Goal: Task Accomplishment & Management: Use online tool/utility

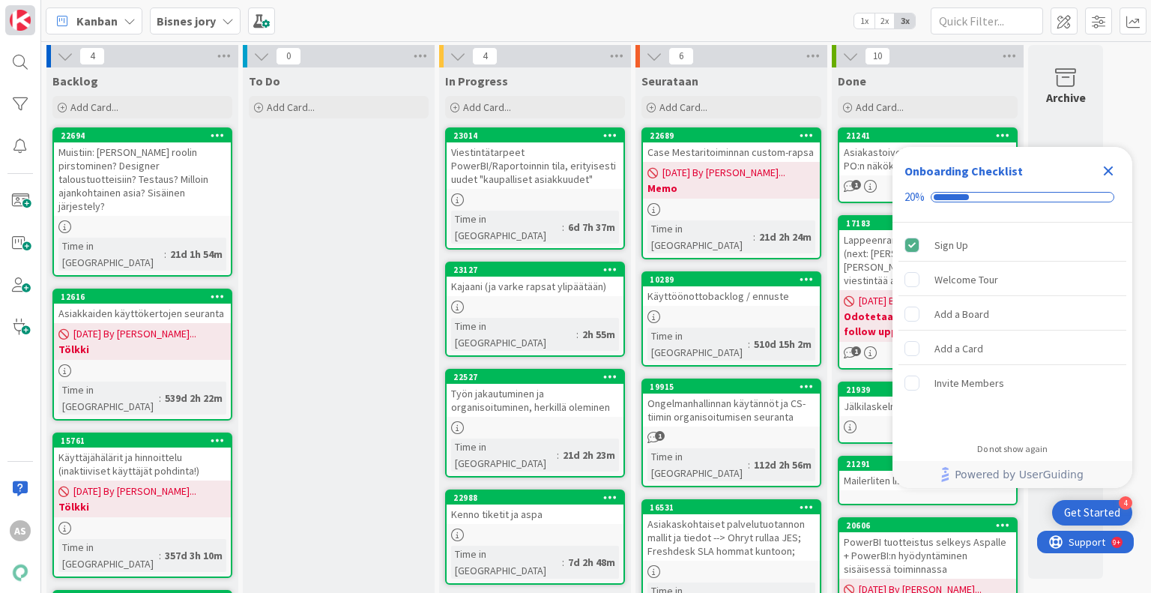
click at [23, 28] on img at bounding box center [20, 20] width 21 height 21
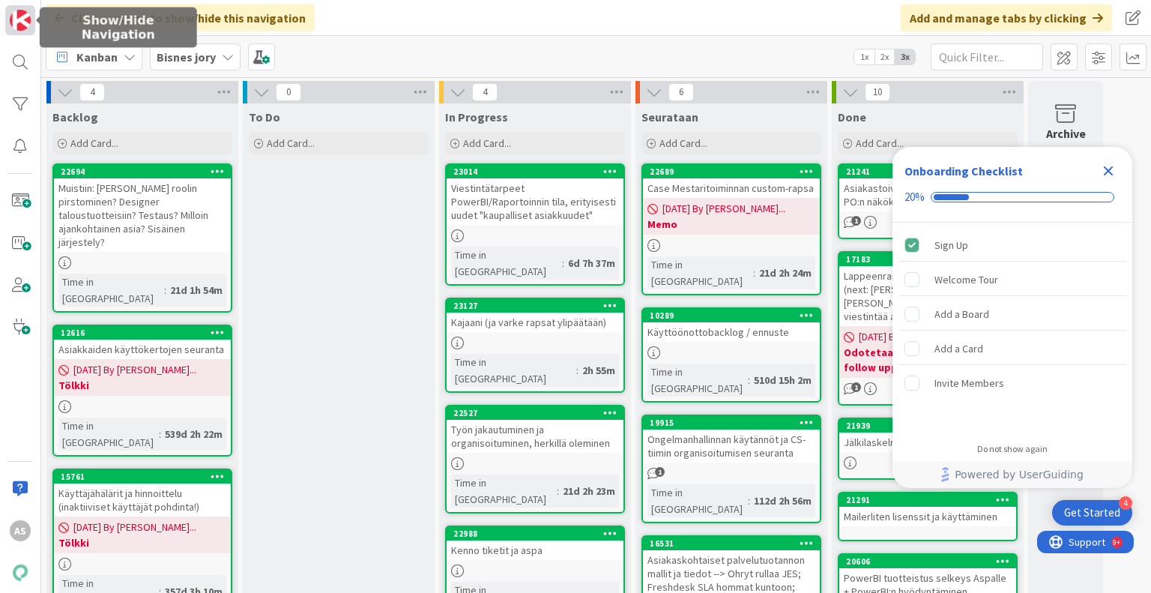
click at [19, 17] on img at bounding box center [20, 20] width 21 height 21
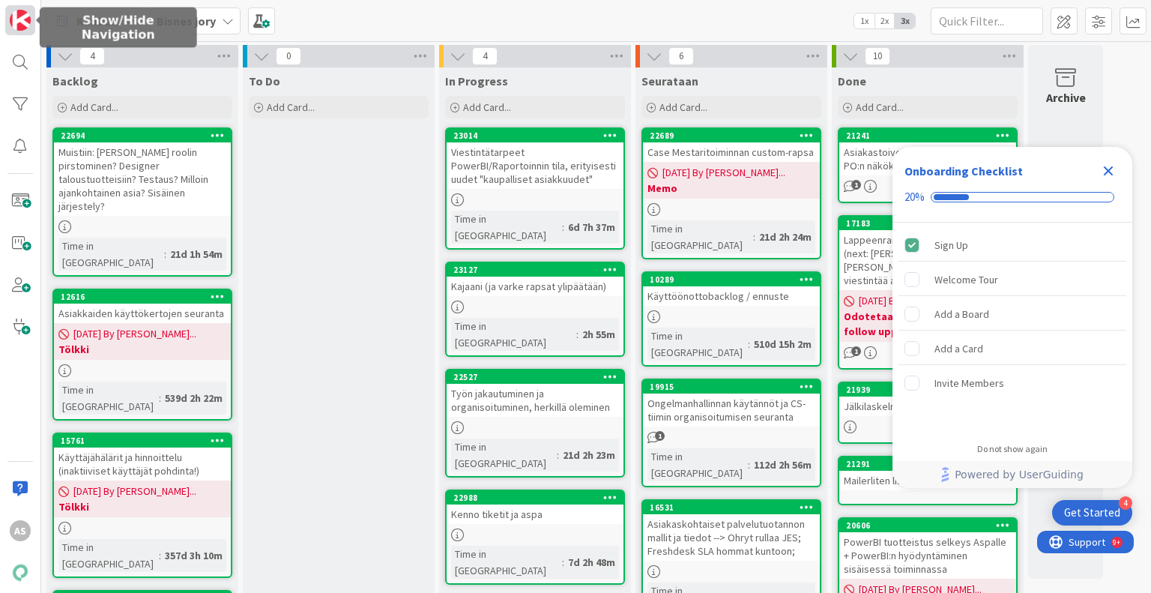
click at [19, 17] on img at bounding box center [20, 20] width 21 height 21
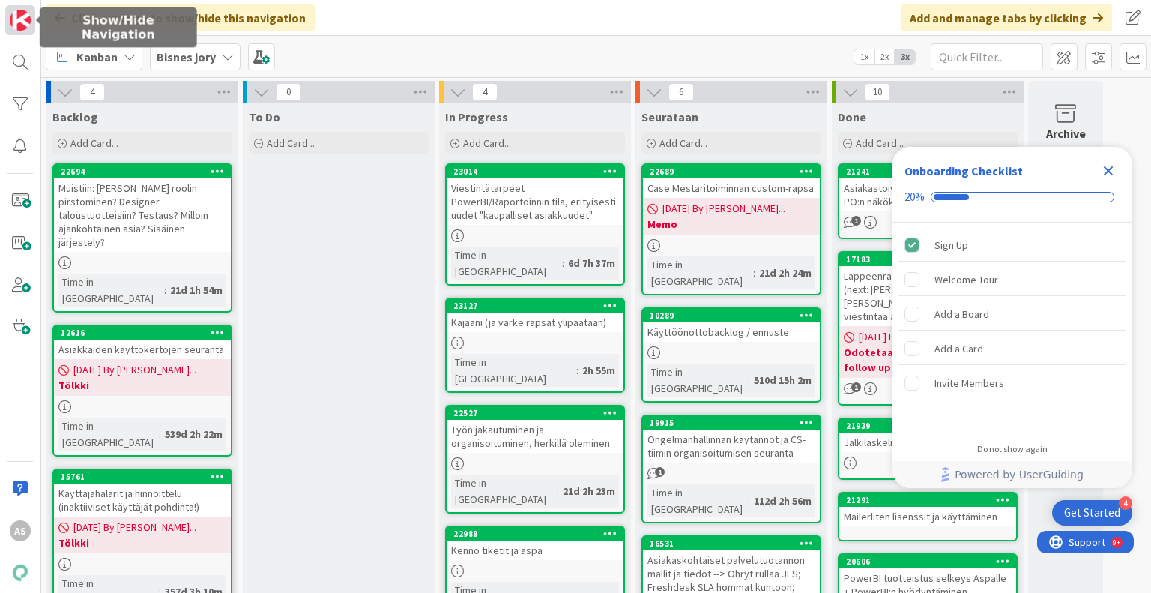
click at [19, 17] on img at bounding box center [20, 20] width 21 height 21
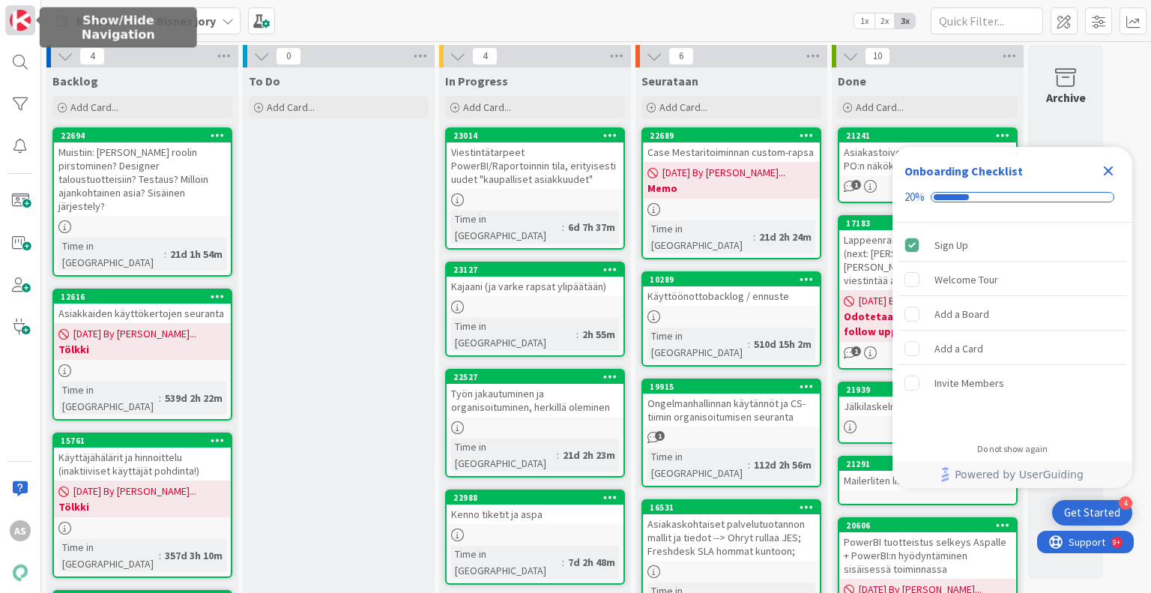
click at [19, 17] on img at bounding box center [20, 20] width 21 height 21
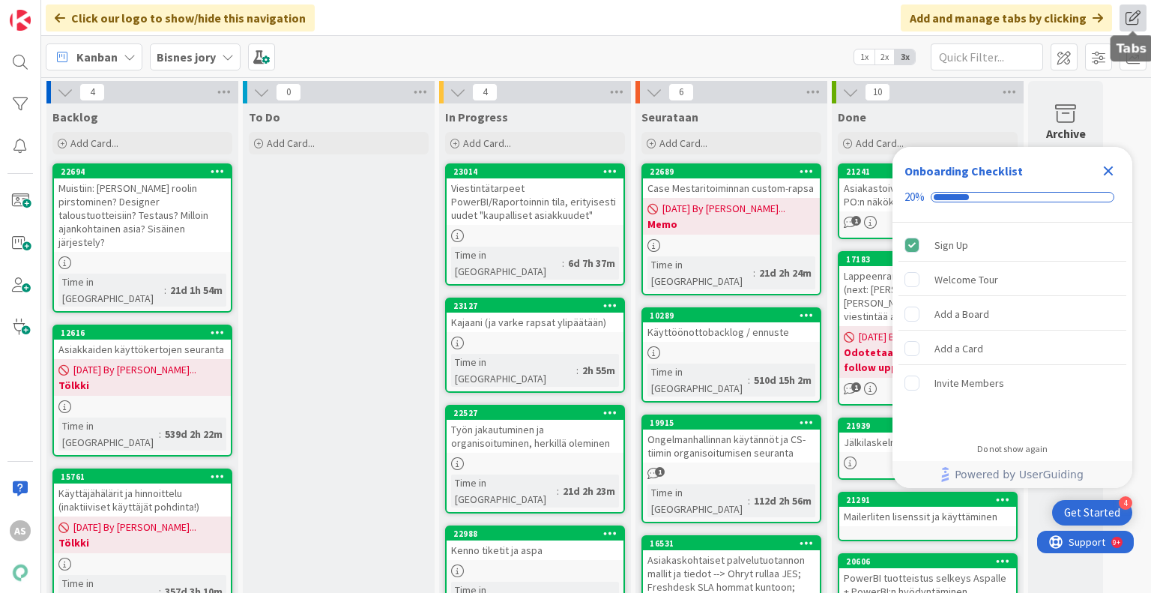
click at [1124, 19] on span at bounding box center [1133, 17] width 27 height 27
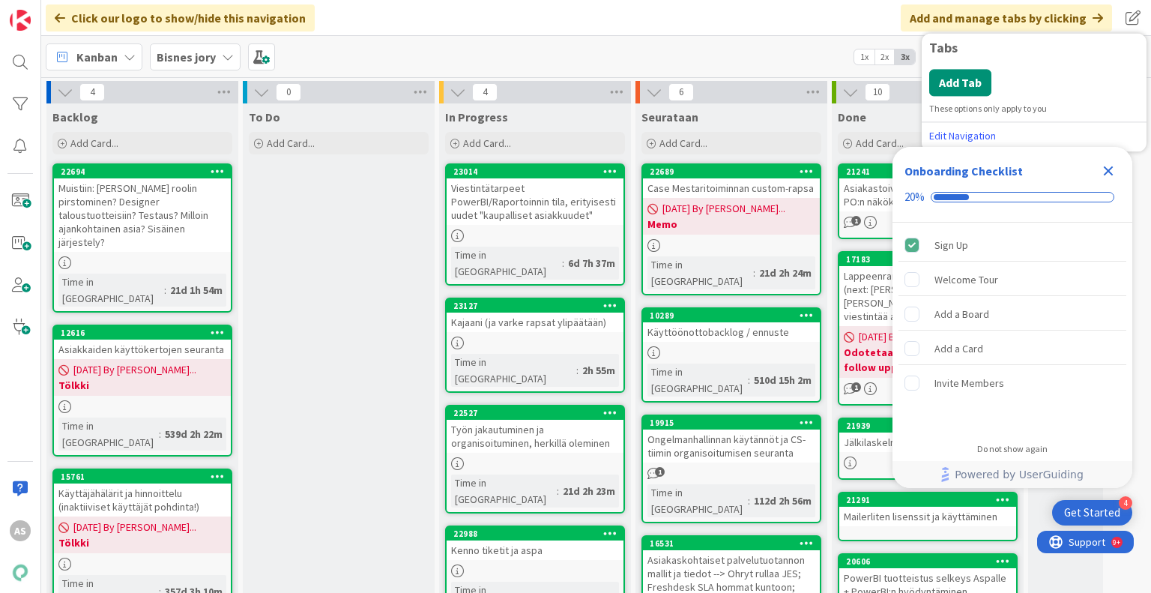
click at [1106, 173] on icon "Close Checklist" at bounding box center [1109, 171] width 10 height 10
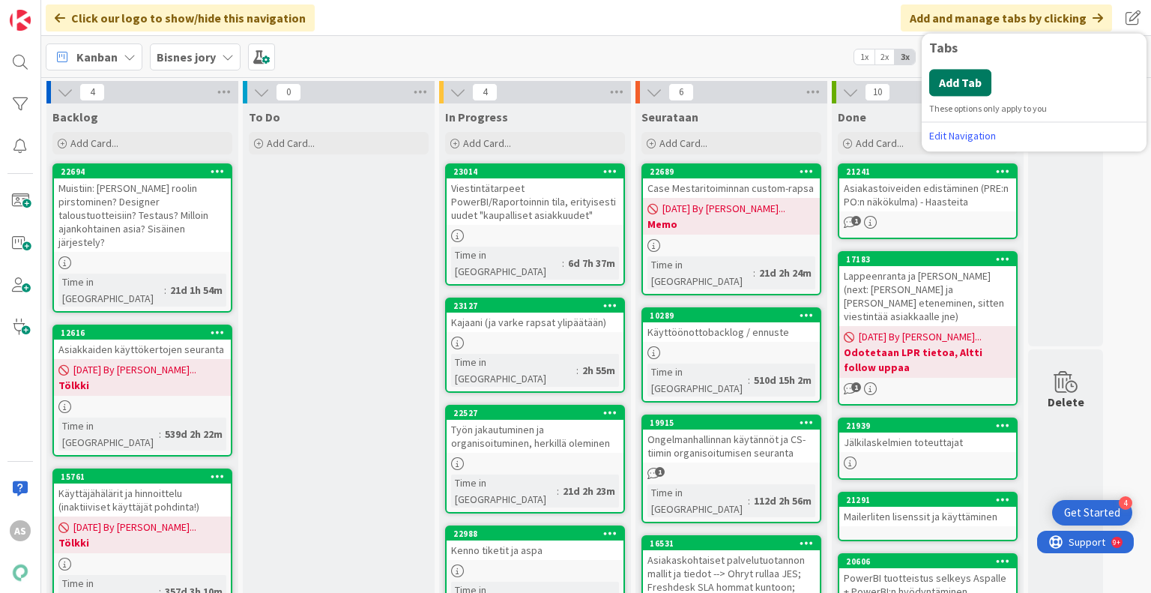
click at [974, 83] on button "Add Tab" at bounding box center [960, 82] width 62 height 27
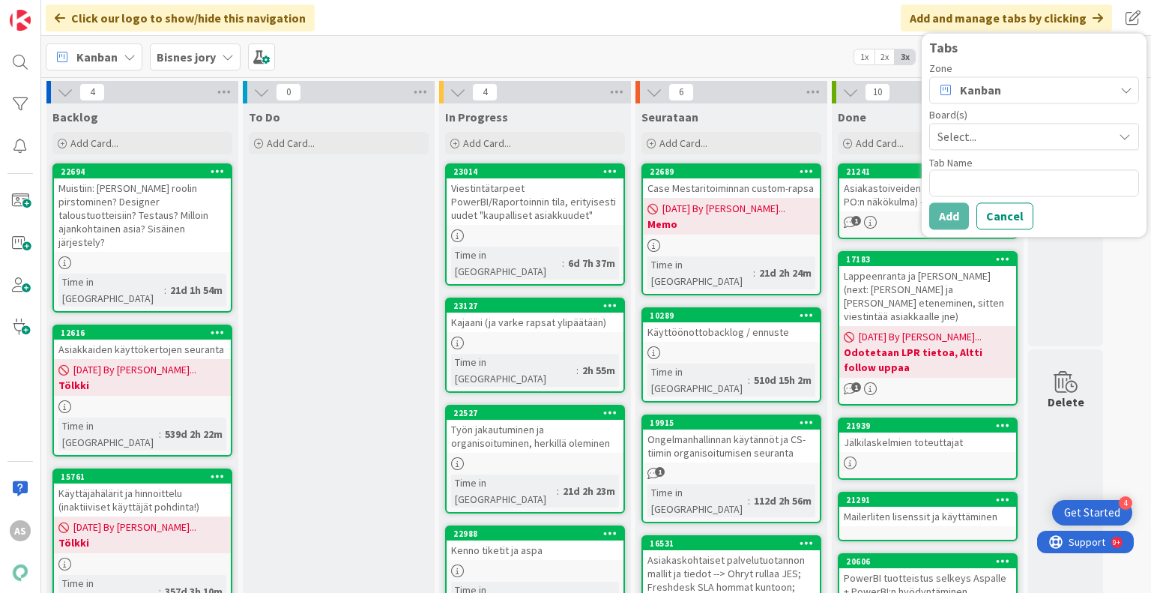
click at [1026, 140] on span "Select..." at bounding box center [1022, 136] width 168 height 21
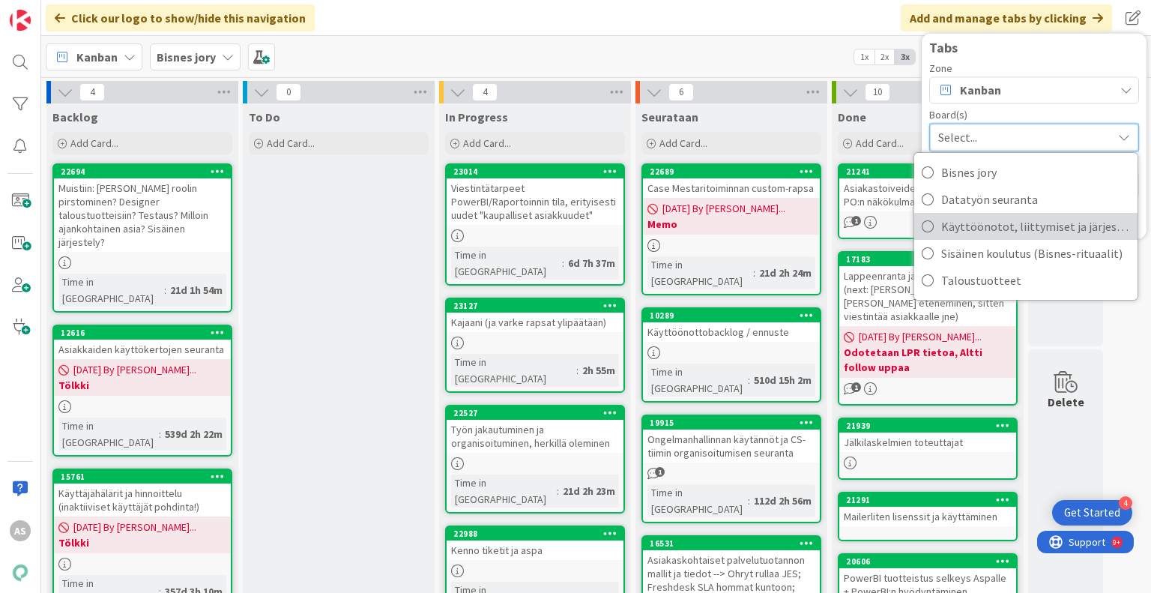
click at [1031, 228] on span "Käyttöönotot, liittymiset ja järjestelmävaihdokset" at bounding box center [1035, 226] width 189 height 22
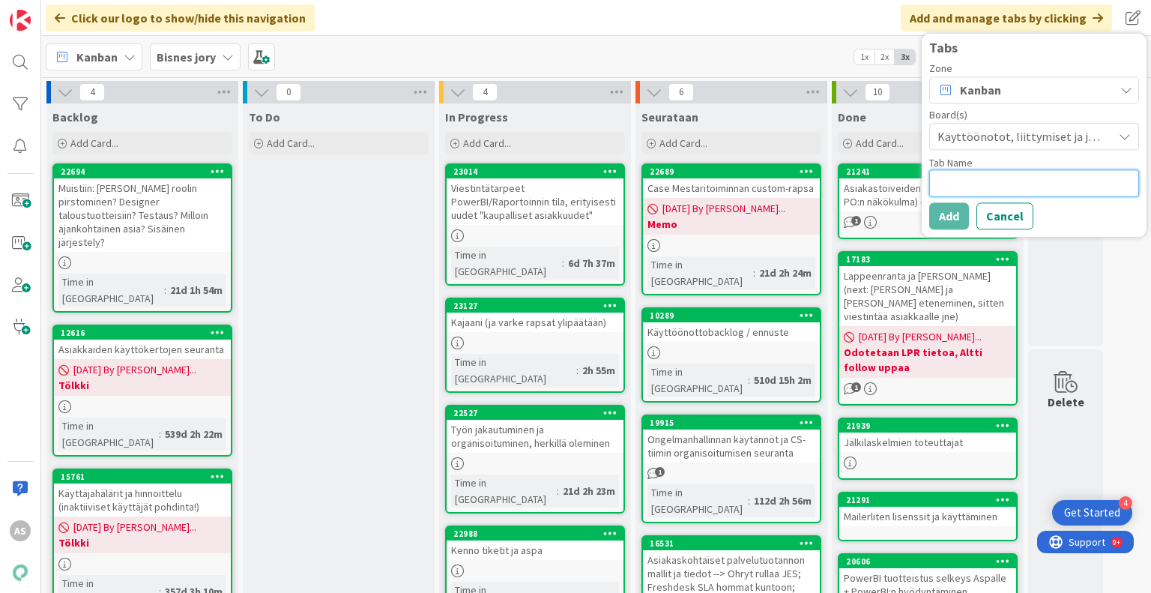
click at [1032, 179] on textarea at bounding box center [1034, 182] width 210 height 27
type textarea "x"
type textarea "K"
type textarea "x"
type textarea "KÄL"
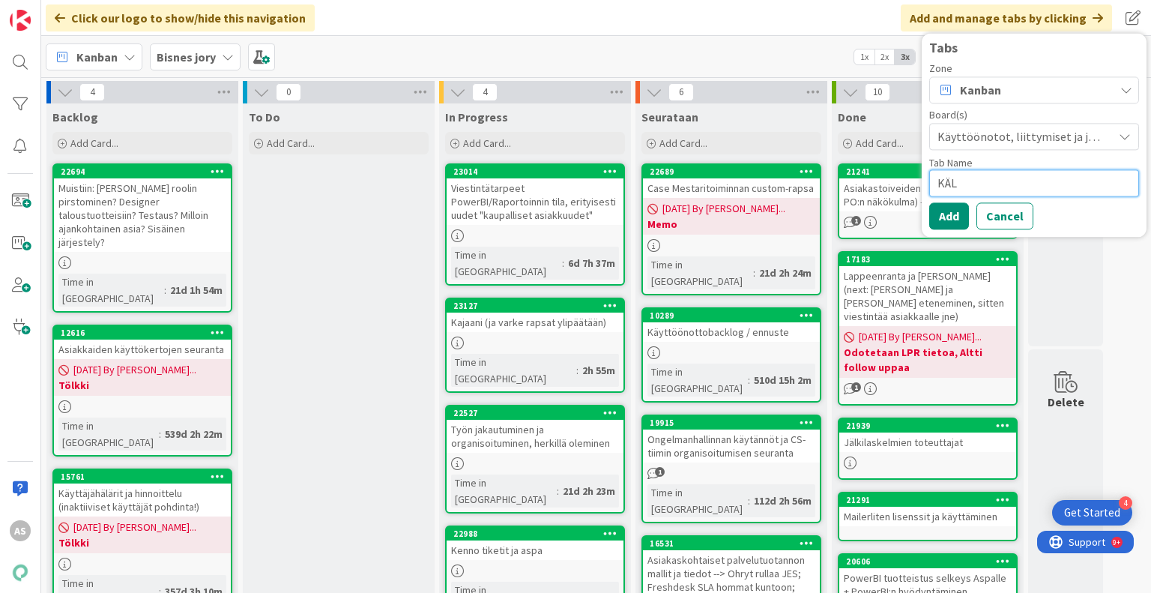
type textarea "x"
type textarea "KÄLI"
click at [963, 208] on button "Add" at bounding box center [949, 215] width 40 height 27
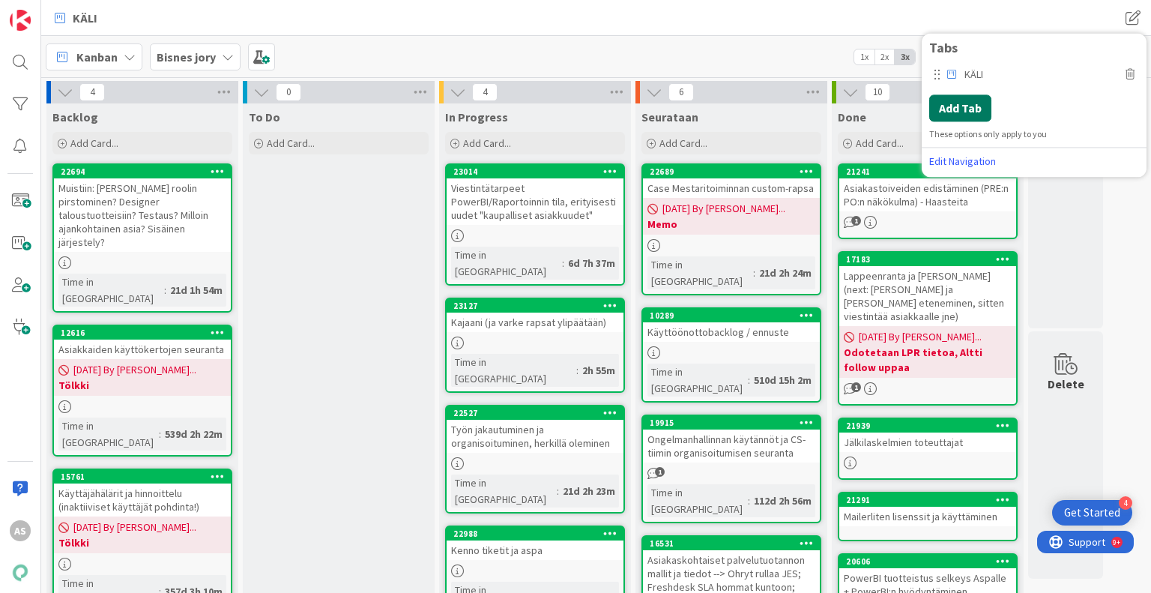
click at [977, 111] on button "Add Tab" at bounding box center [960, 107] width 62 height 27
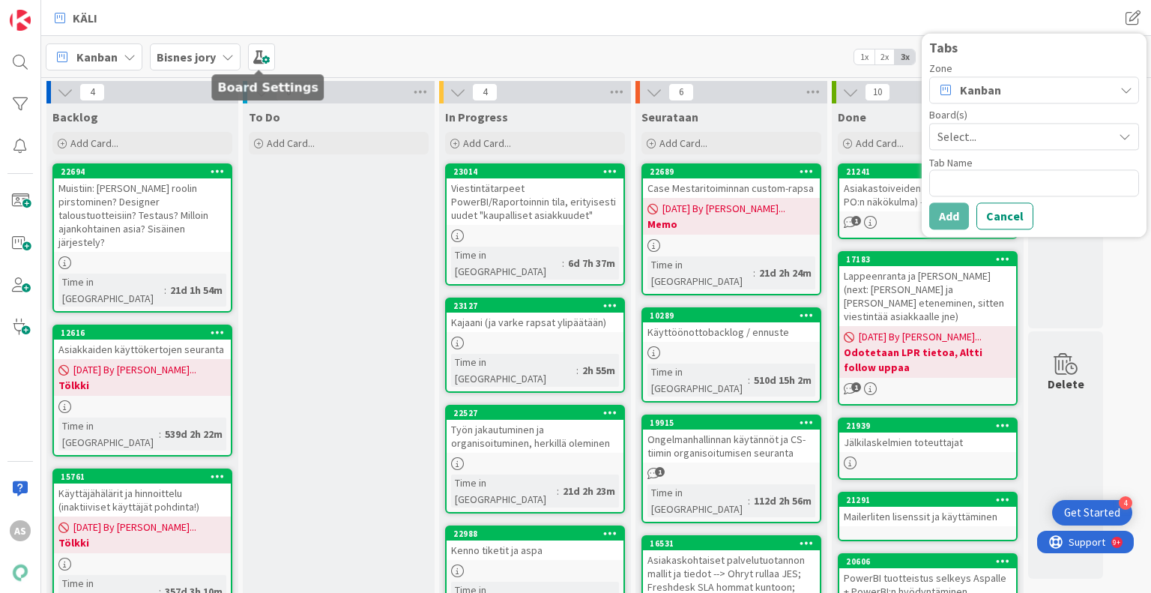
click at [282, 52] on div "Kanban Bisnes jory 1x 2x 3x" at bounding box center [596, 56] width 1110 height 41
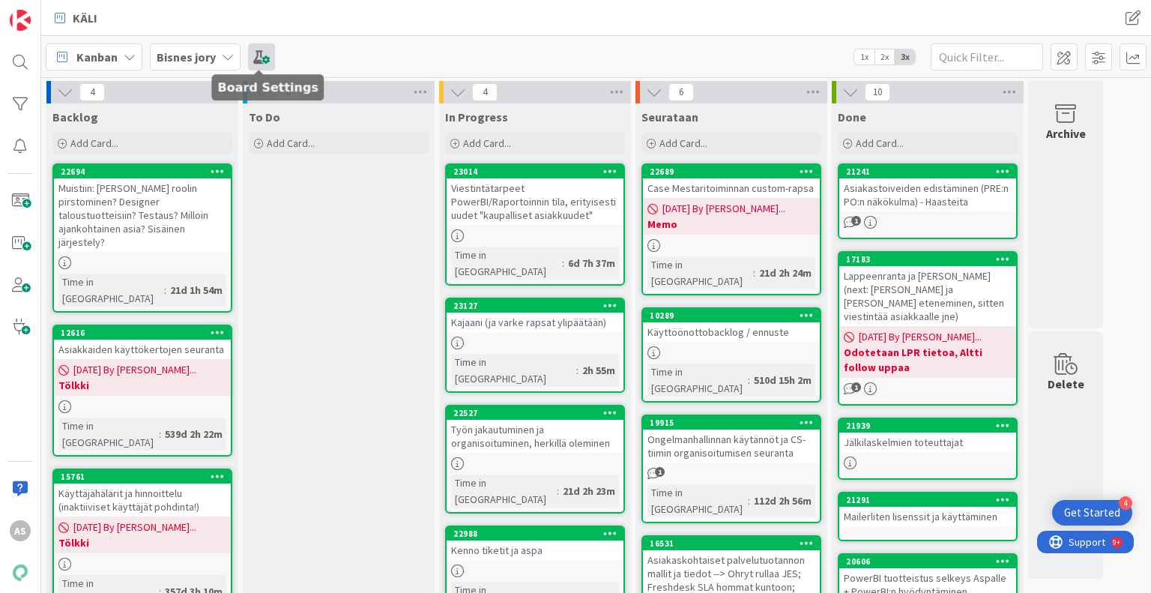
click at [262, 52] on span at bounding box center [261, 56] width 27 height 27
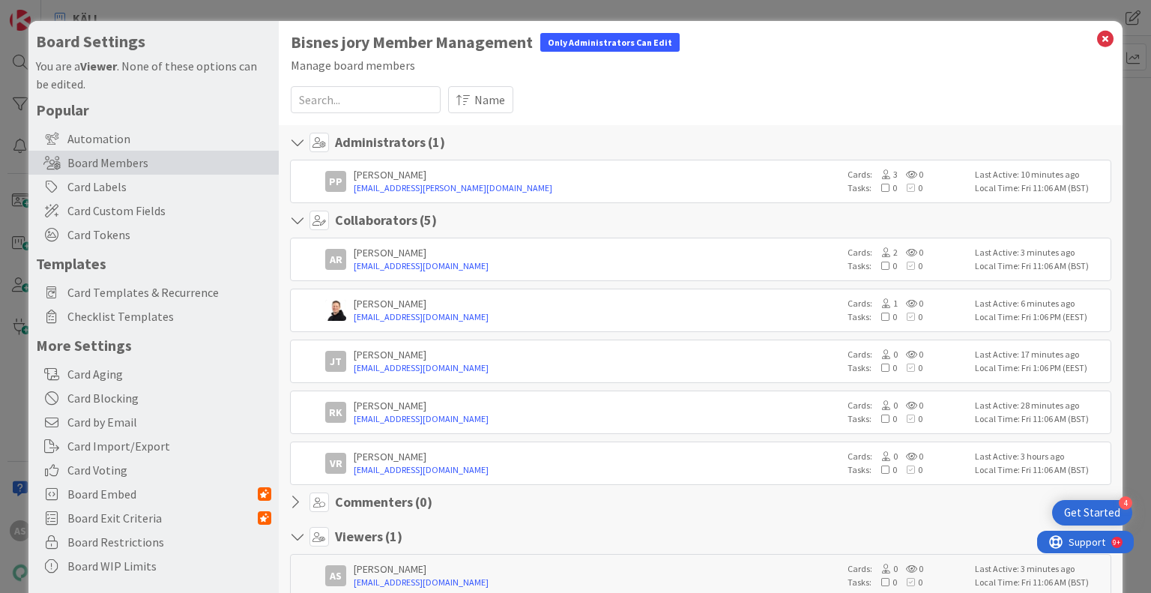
click at [1096, 37] on icon at bounding box center [1105, 38] width 19 height 21
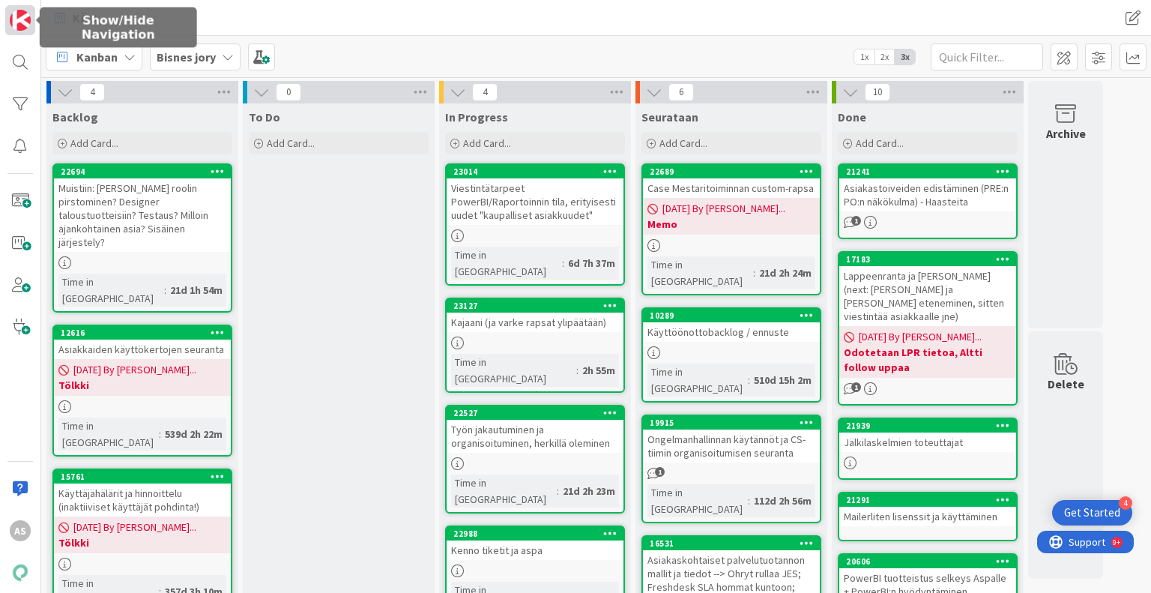
click at [11, 22] on img at bounding box center [20, 20] width 21 height 21
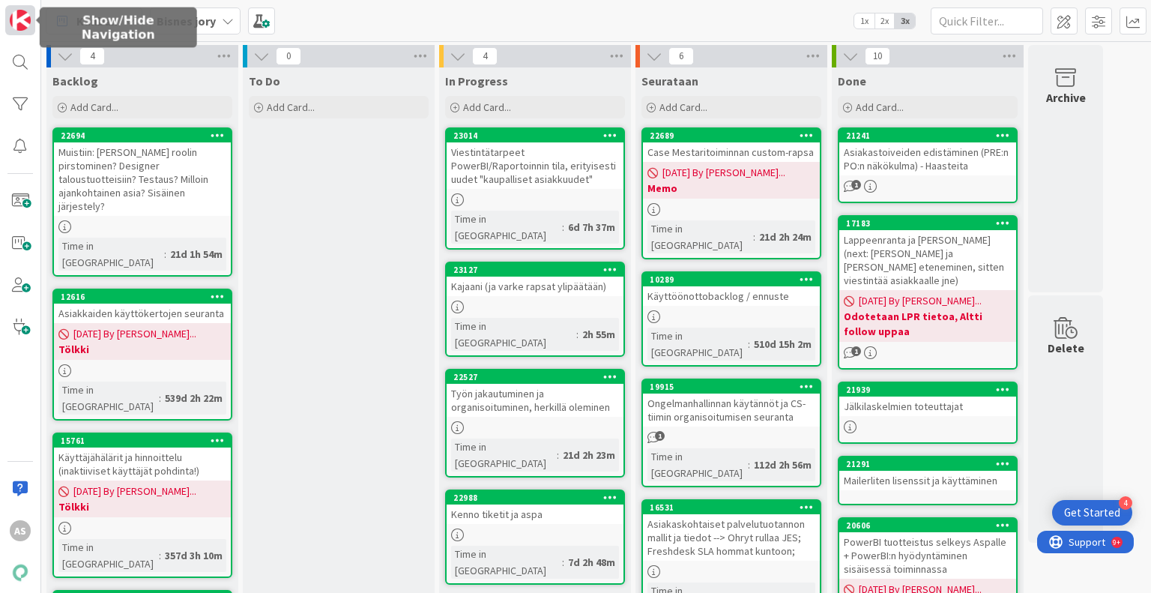
click at [11, 22] on img at bounding box center [20, 20] width 21 height 21
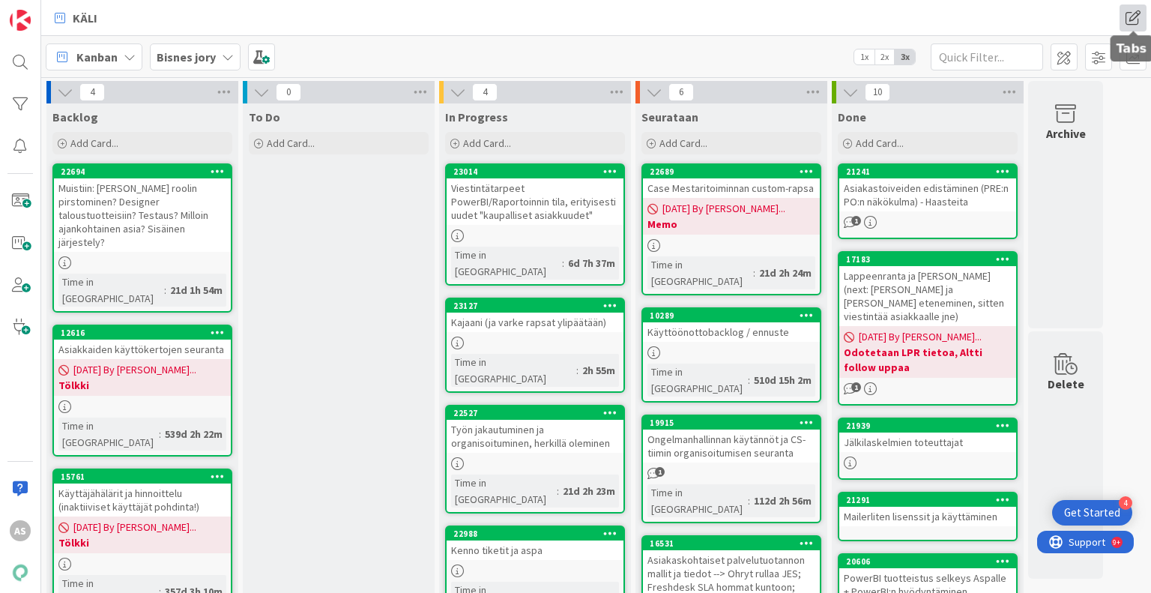
click at [1125, 16] on span at bounding box center [1133, 17] width 27 height 27
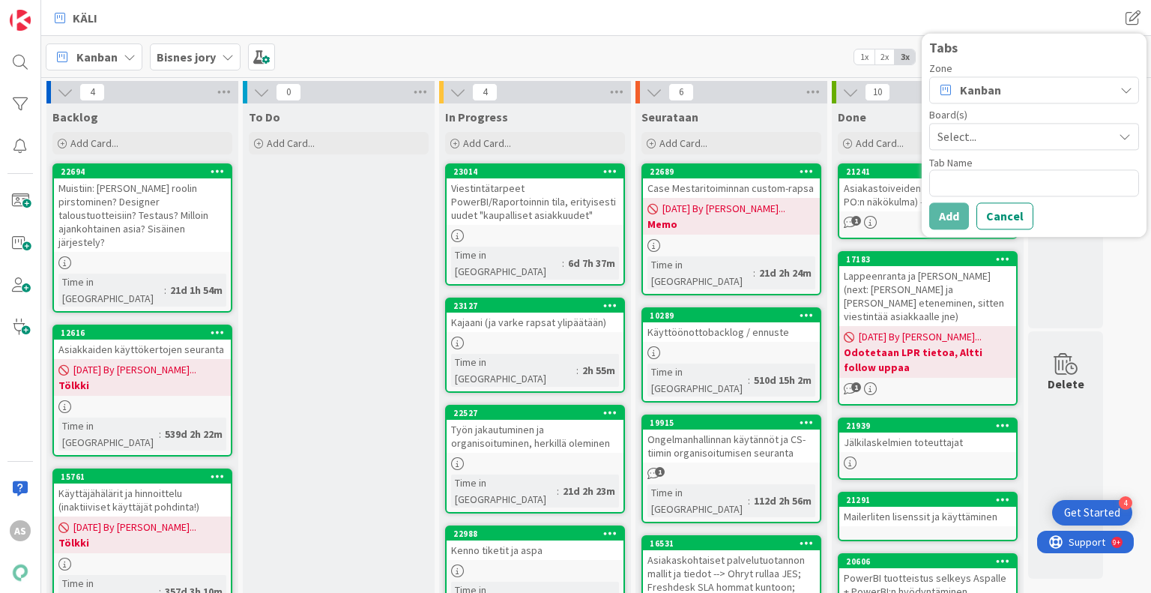
click at [1106, 111] on div "Board(s)" at bounding box center [1034, 114] width 210 height 10
click at [1099, 135] on span "Select..." at bounding box center [1022, 136] width 168 height 21
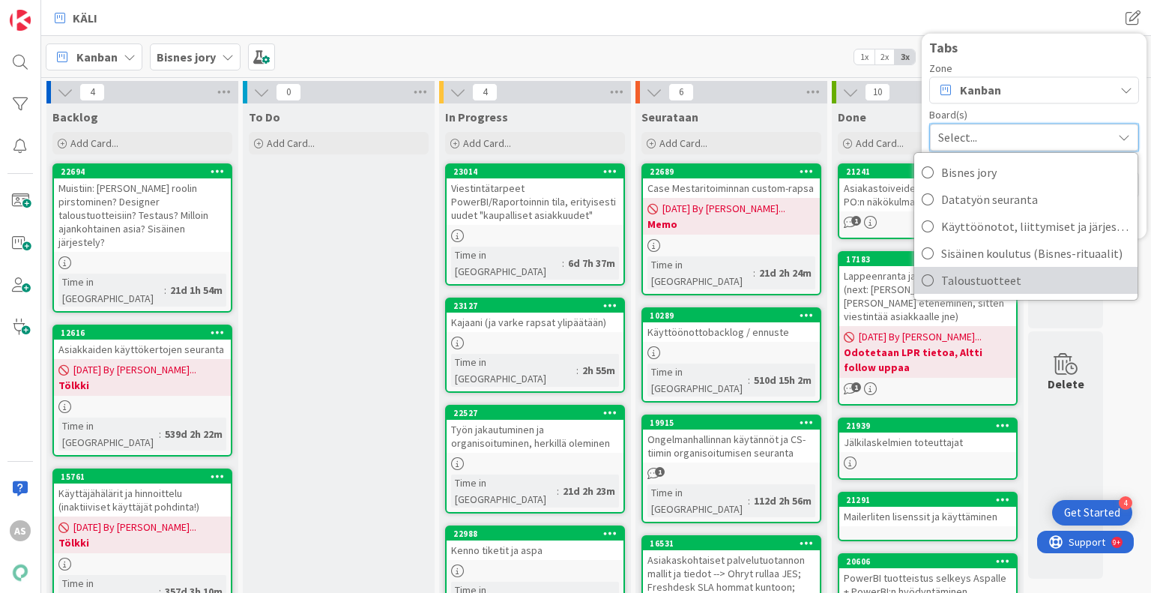
click at [1051, 283] on span "Taloustuotteet" at bounding box center [1035, 280] width 189 height 22
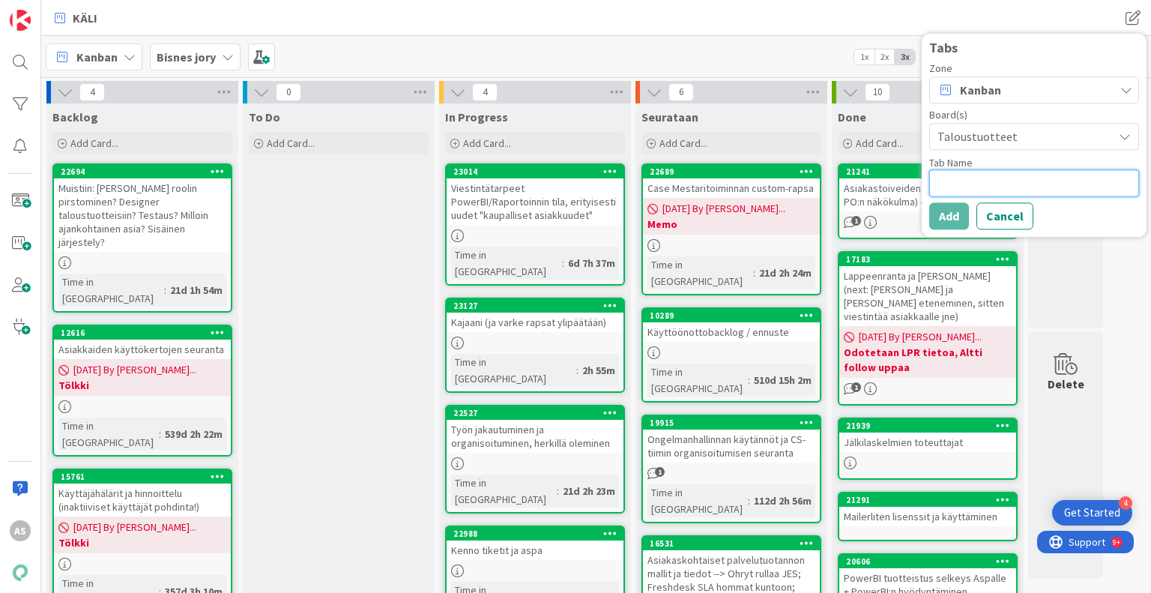
click at [959, 187] on textarea at bounding box center [1034, 182] width 210 height 27
type textarea "x"
type textarea "t"
type textarea "x"
type textarea "tA"
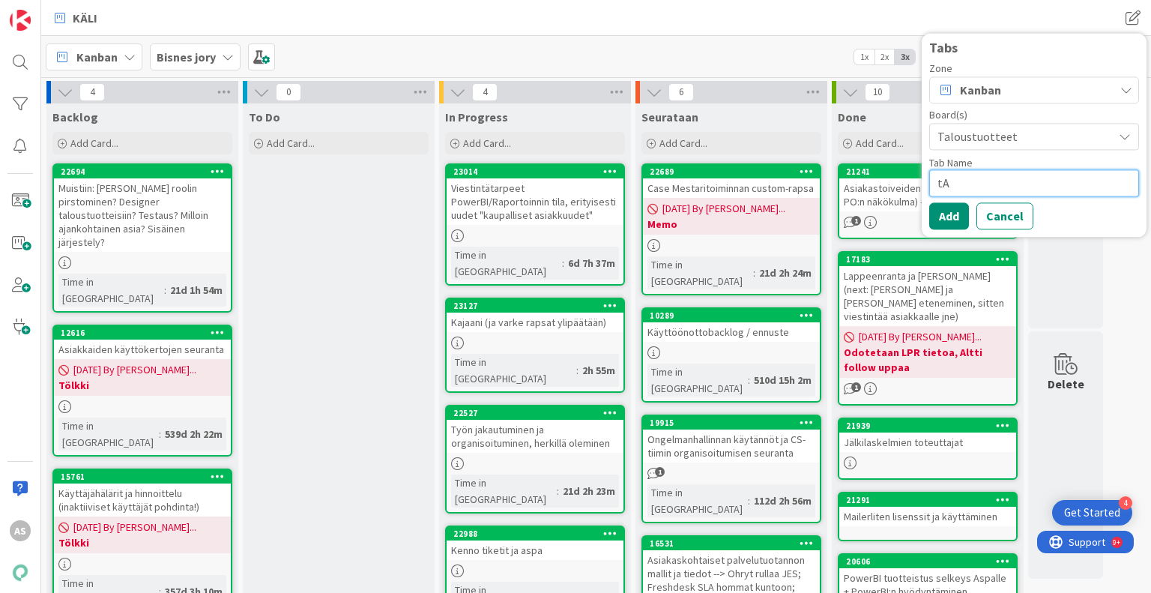
type textarea "x"
type textarea "tAL"
type textarea "x"
type textarea "tA"
type textarea "x"
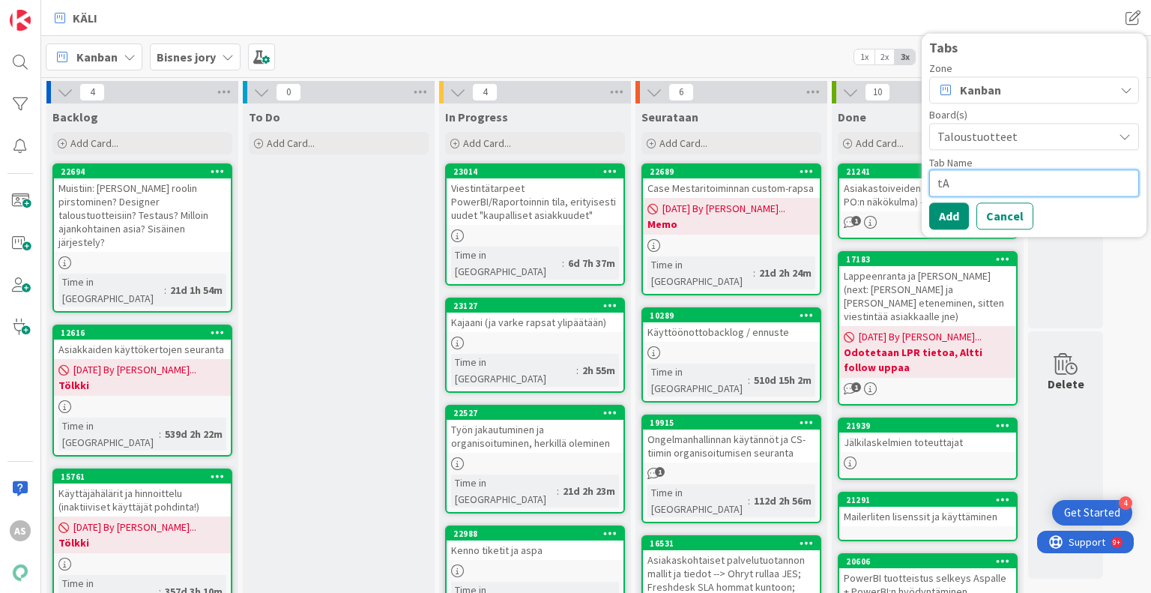
type textarea "t"
type textarea "x"
type textarea "T"
type textarea "x"
type textarea "Ta"
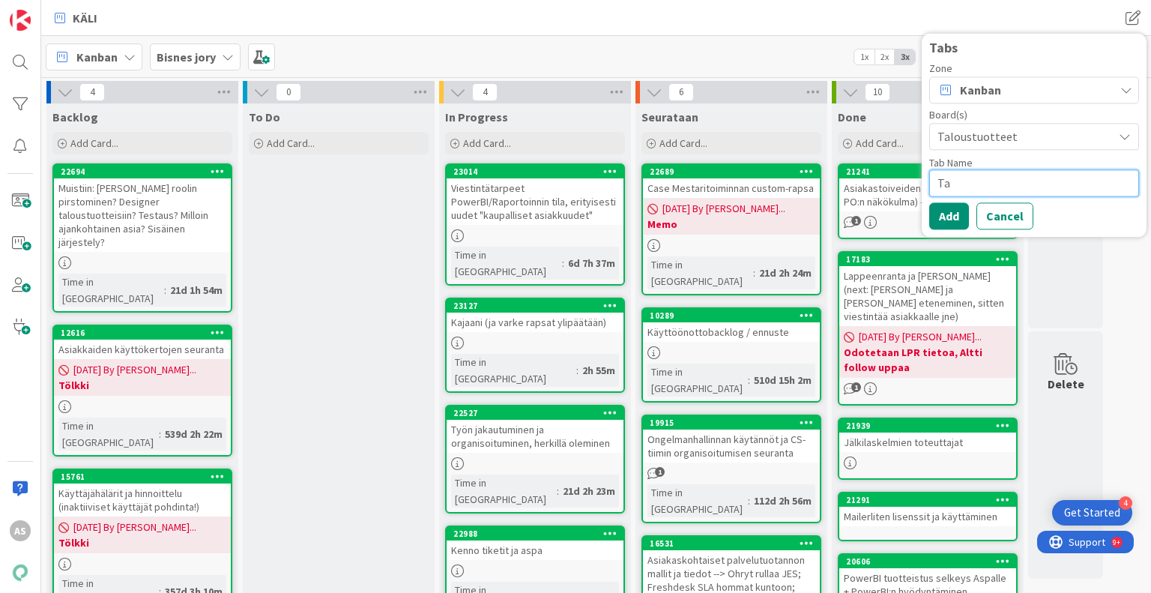
type textarea "x"
type textarea "Tal"
type textarea "x"
type textarea "Talo"
type textarea "x"
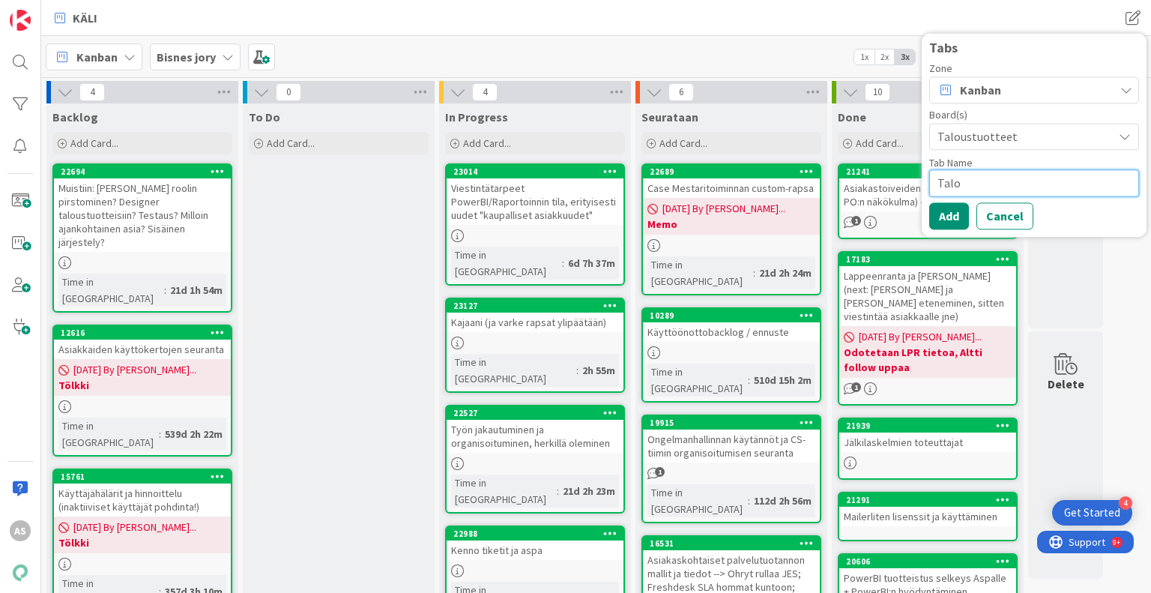
type textarea "Talos"
type textarea "x"
type textarea "Talost"
type textarea "x"
type textarea "Talos"
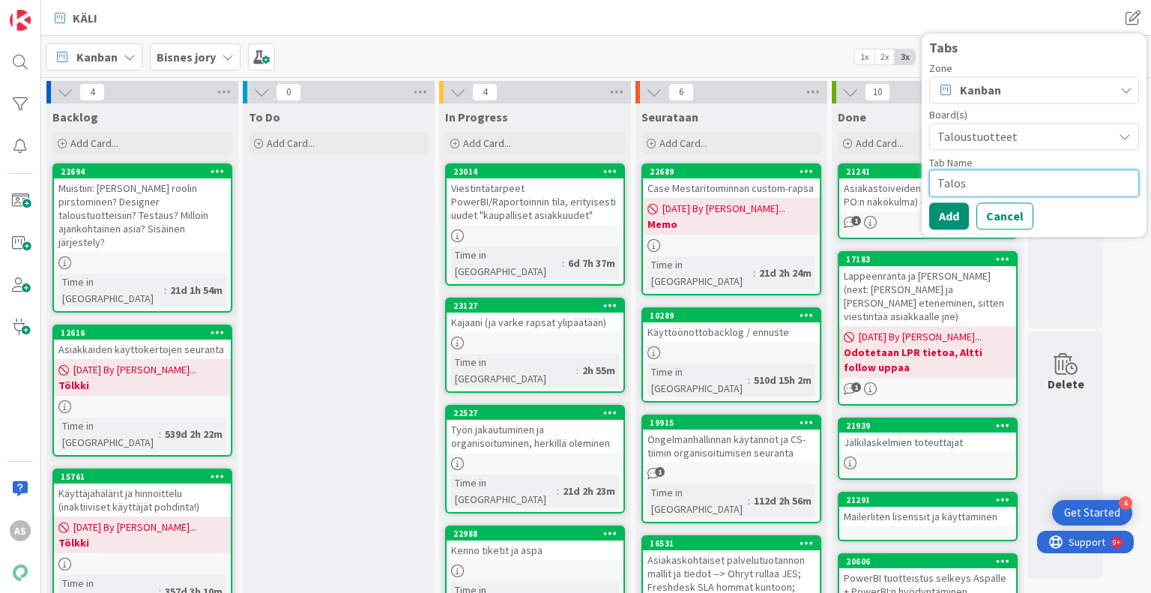
type textarea "x"
type textarea "Talo"
type textarea "x"
type textarea "Talou"
type textarea "x"
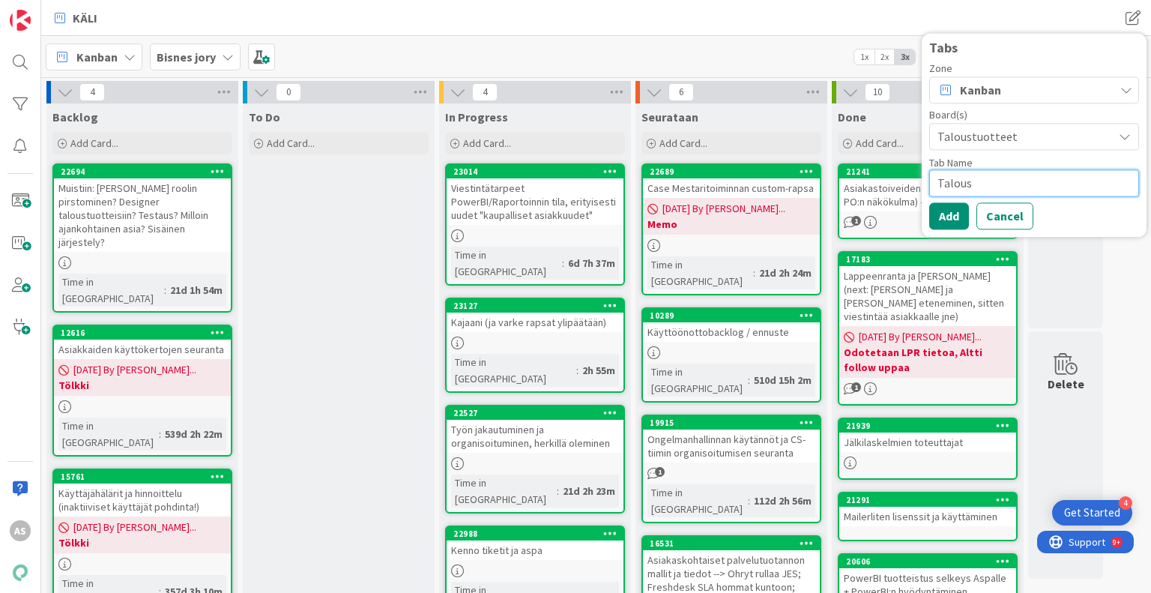
type textarea "Taloust"
type textarea "x"
type textarea "Taloustu"
type textarea "x"
type textarea "Taloustuo"
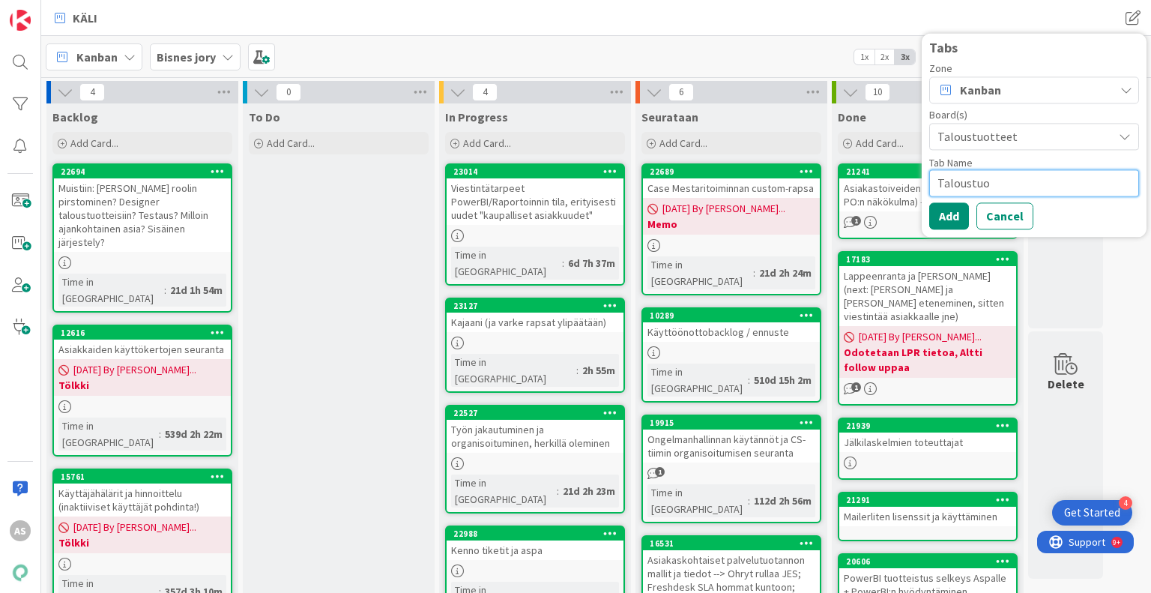
type textarea "x"
type textarea "Taloustuot"
type textarea "x"
type textarea "Taloustuott"
type textarea "x"
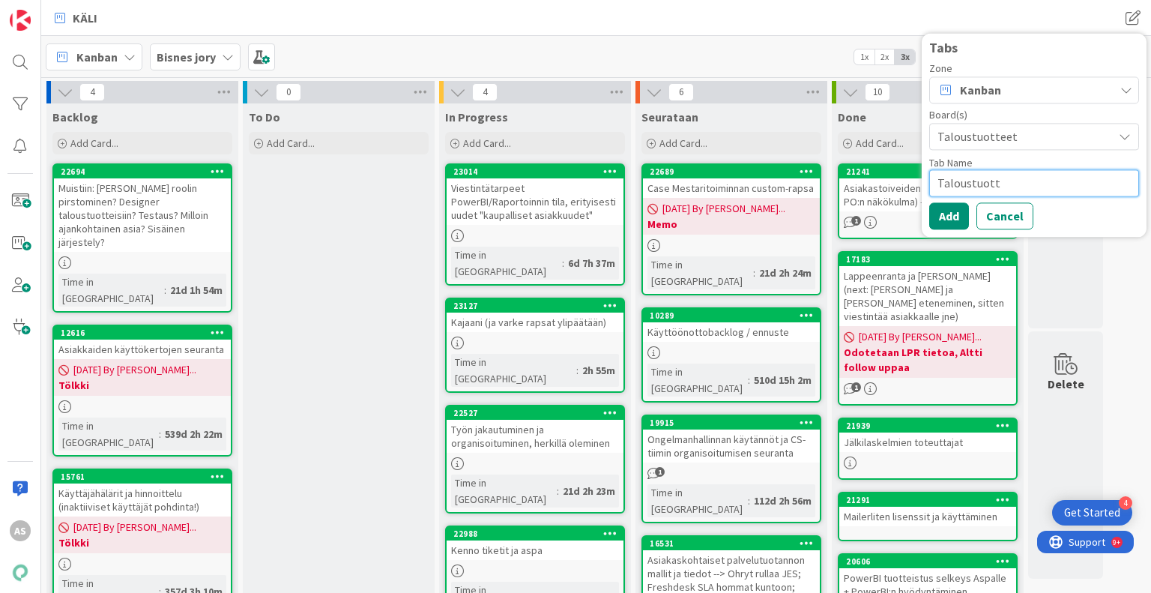
type textarea "Taloustuotte"
type textarea "x"
type textarea "Taloustuottee"
type textarea "x"
type textarea "Taloustuotteet"
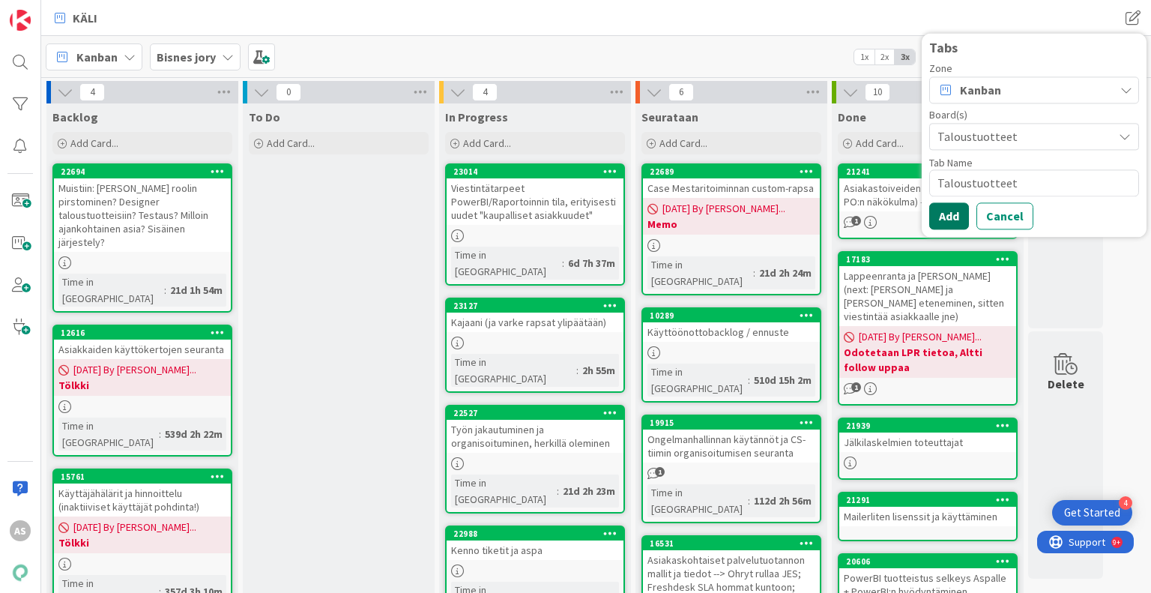
click at [940, 208] on button "Add" at bounding box center [949, 215] width 40 height 27
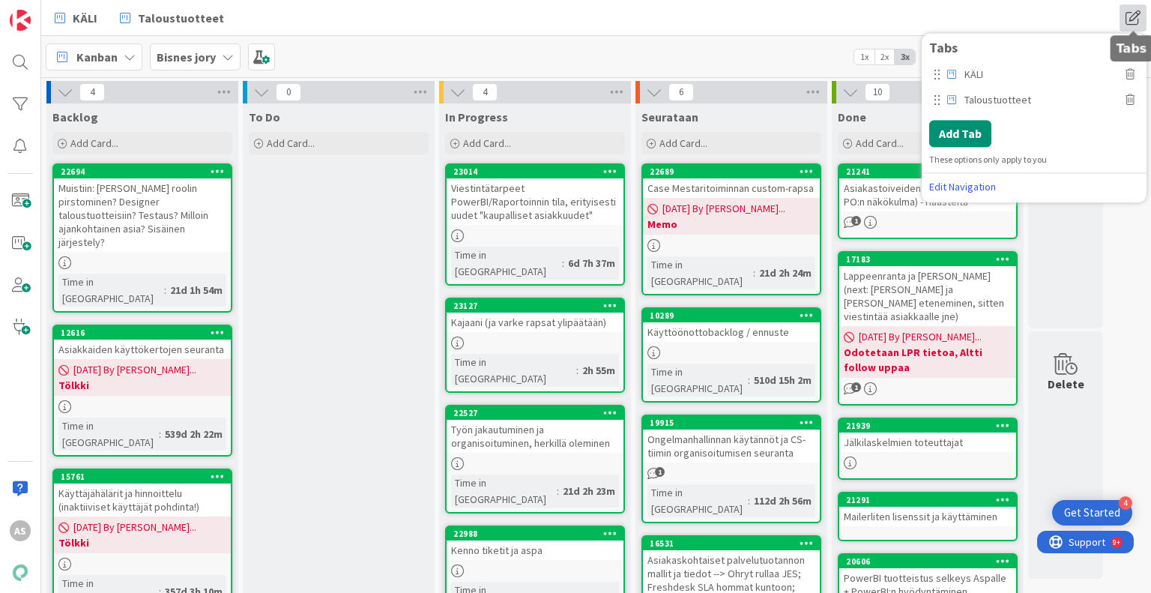
click at [1127, 12] on span at bounding box center [1133, 17] width 27 height 27
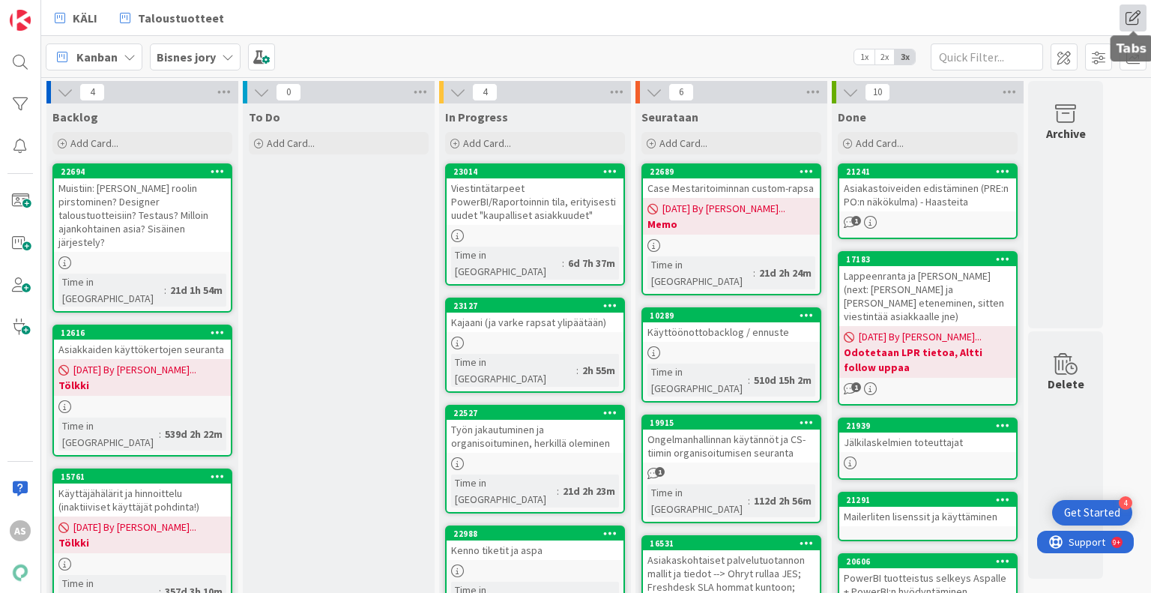
click at [1127, 12] on span at bounding box center [1133, 17] width 27 height 27
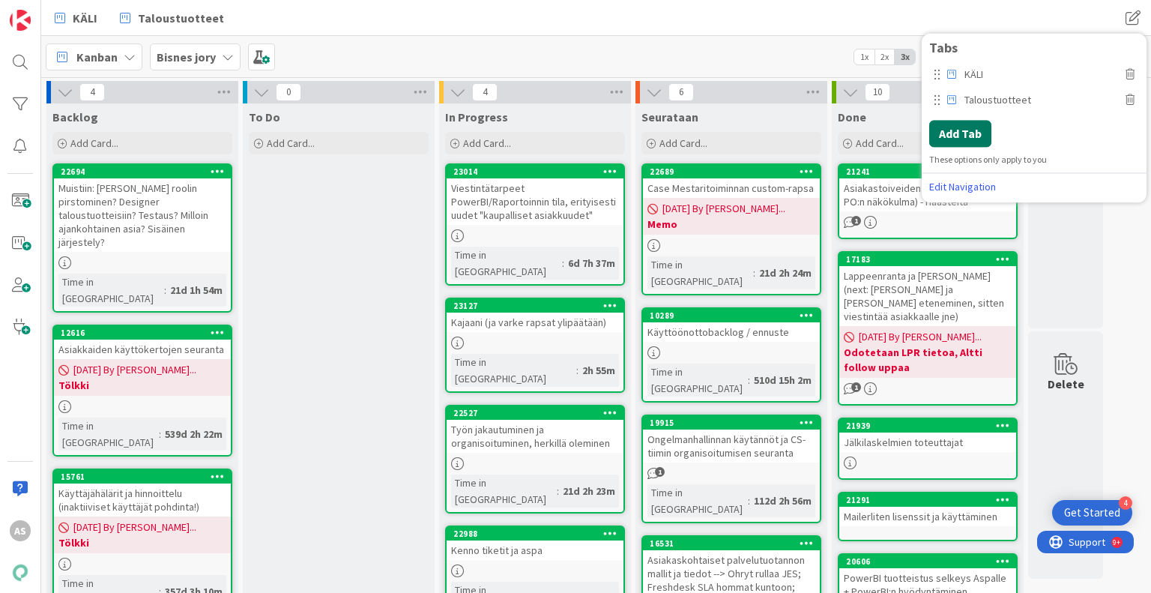
click at [973, 132] on button "Add Tab" at bounding box center [960, 133] width 62 height 27
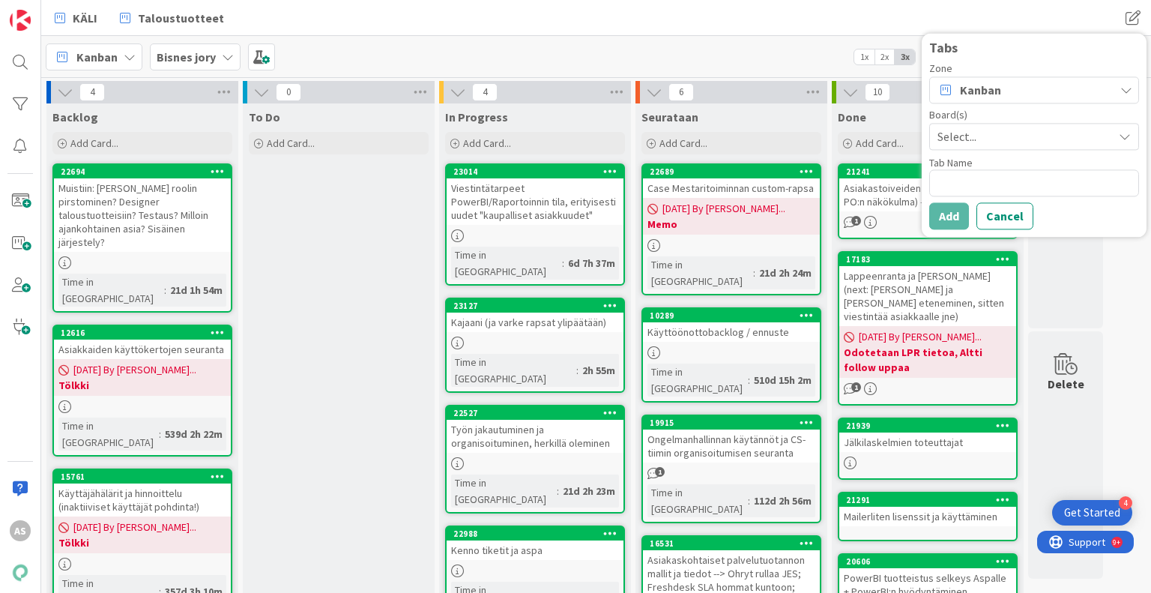
click at [1000, 134] on span "Select..." at bounding box center [1022, 136] width 168 height 21
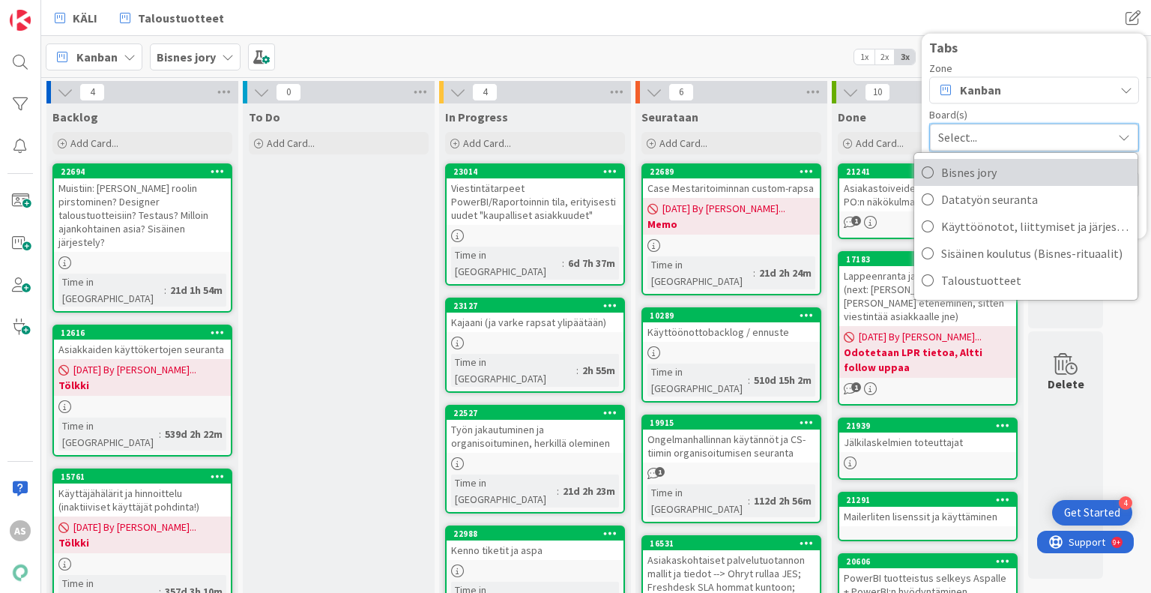
click at [1007, 181] on span "Bisnes jory" at bounding box center [1035, 172] width 189 height 22
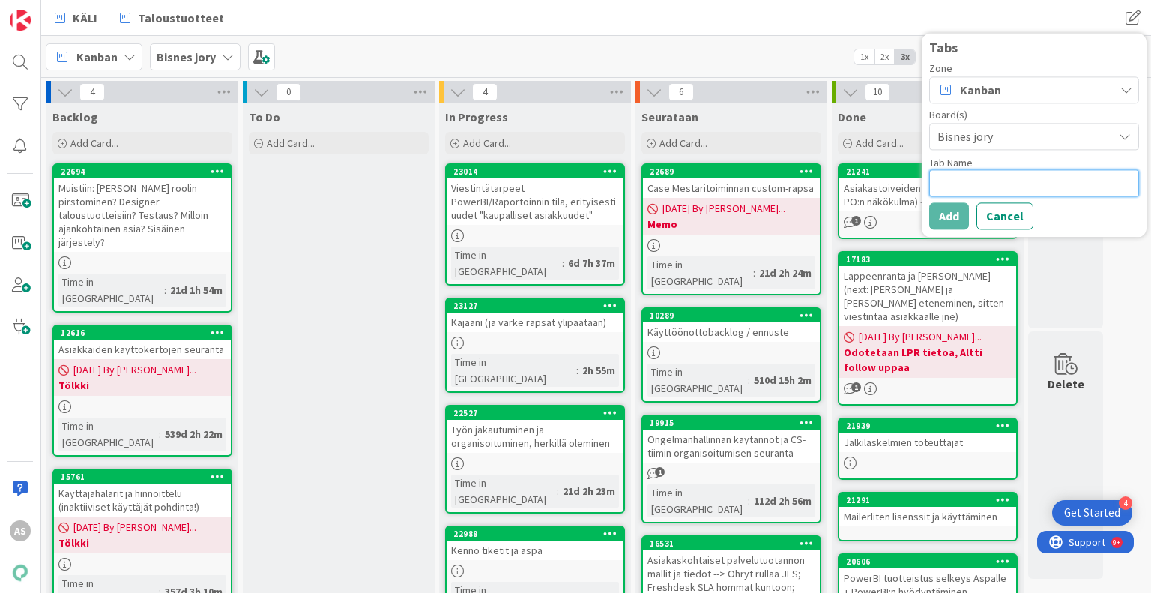
click at [1007, 181] on textarea at bounding box center [1034, 182] width 210 height 27
type textarea "B"
type textarea "x"
type textarea "Bi"
type textarea "x"
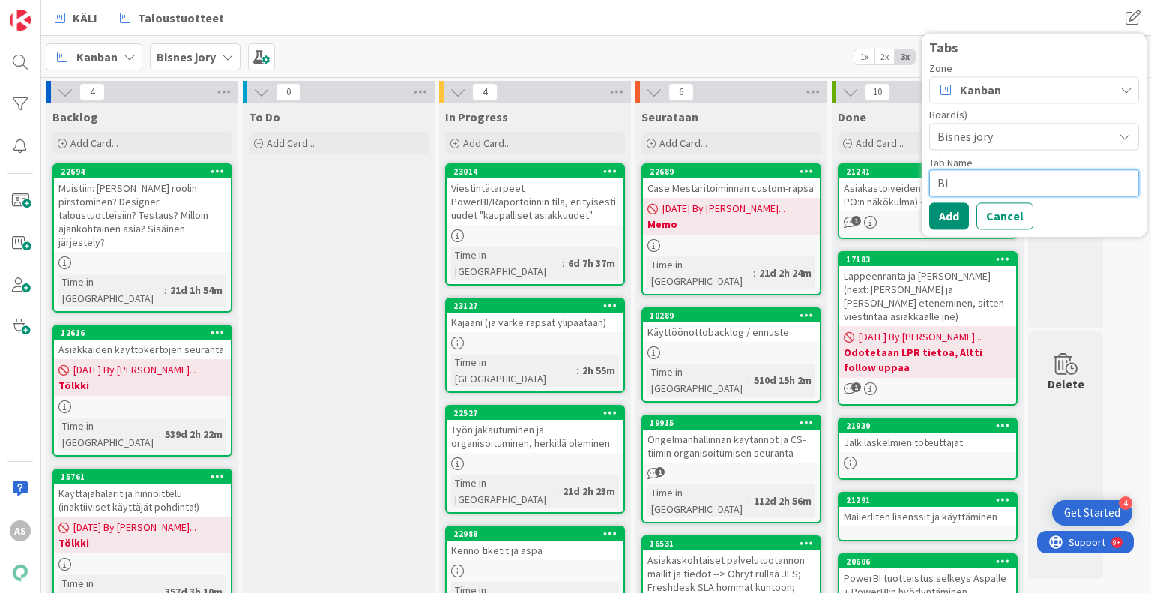
type textarea "Bis"
type textarea "x"
type textarea "Bism"
type textarea "x"
type textarea "Bisme"
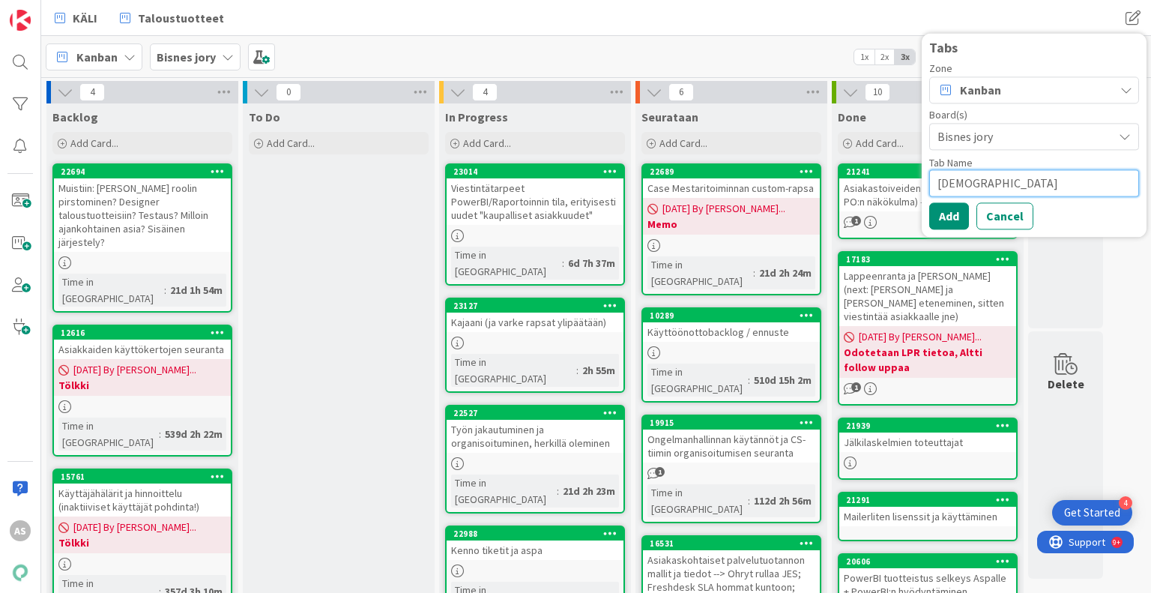
type textarea "x"
type textarea "Bismes"
type textarea "x"
type textarea "Bismes"
type textarea "x"
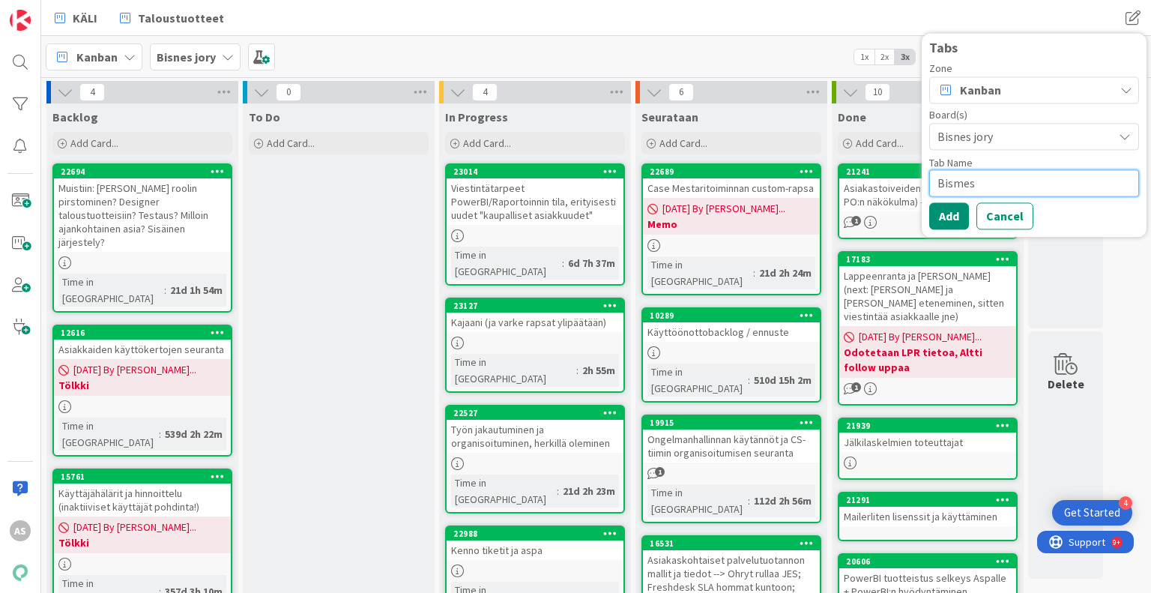
type textarea "Bismes j"
type textarea "x"
type textarea "Bismes"
type textarea "x"
type textarea "Bismes"
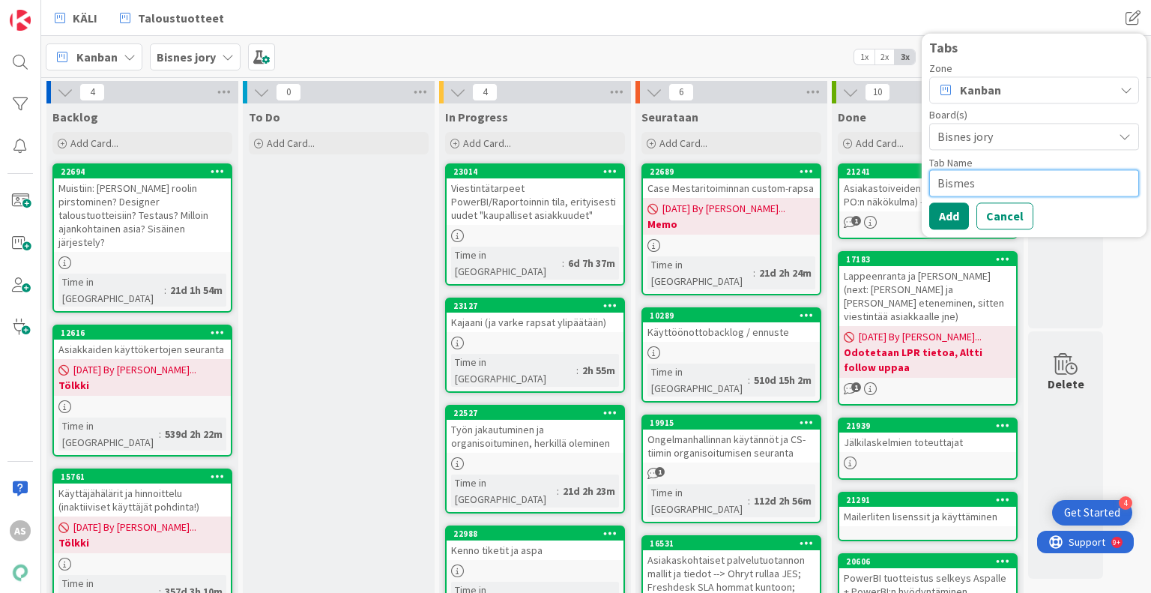
type textarea "x"
type textarea "Bisme"
type textarea "x"
type textarea "Bism"
type textarea "x"
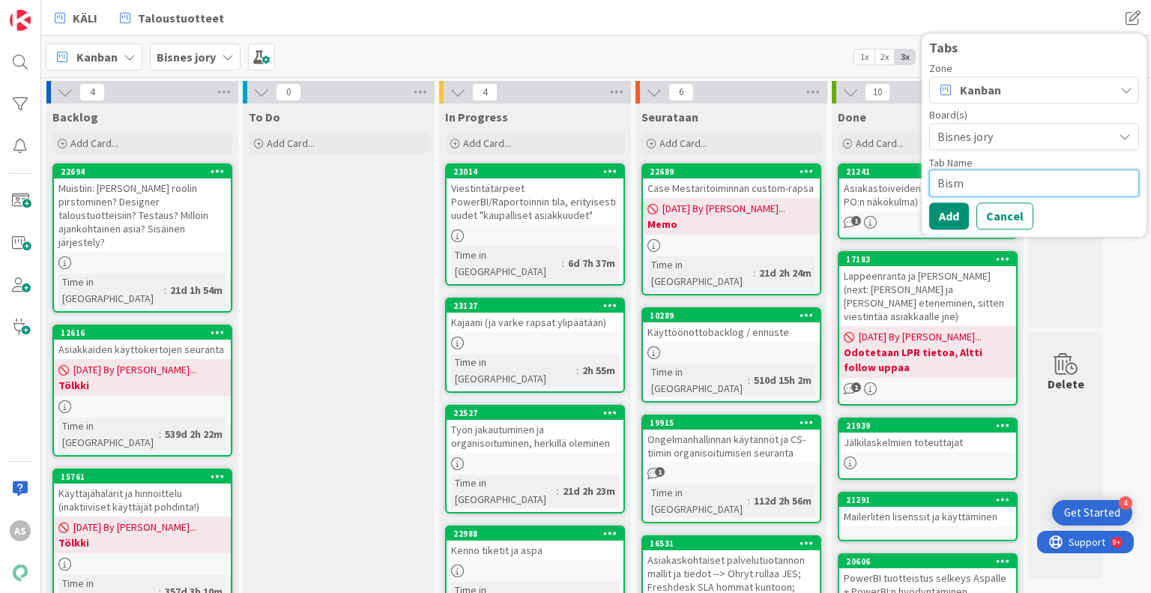
type textarea "Bis"
type textarea "x"
type textarea "Bisn"
type textarea "x"
type textarea "Bisne"
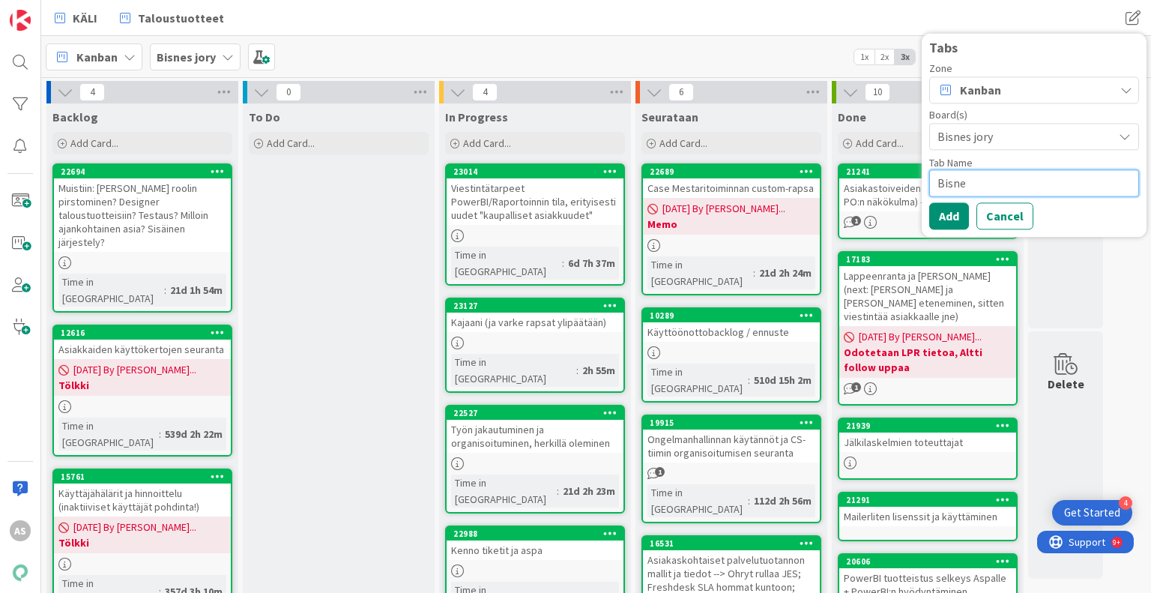
type textarea "x"
type textarea "Bisnes"
type textarea "x"
type textarea "Bisnes"
type textarea "x"
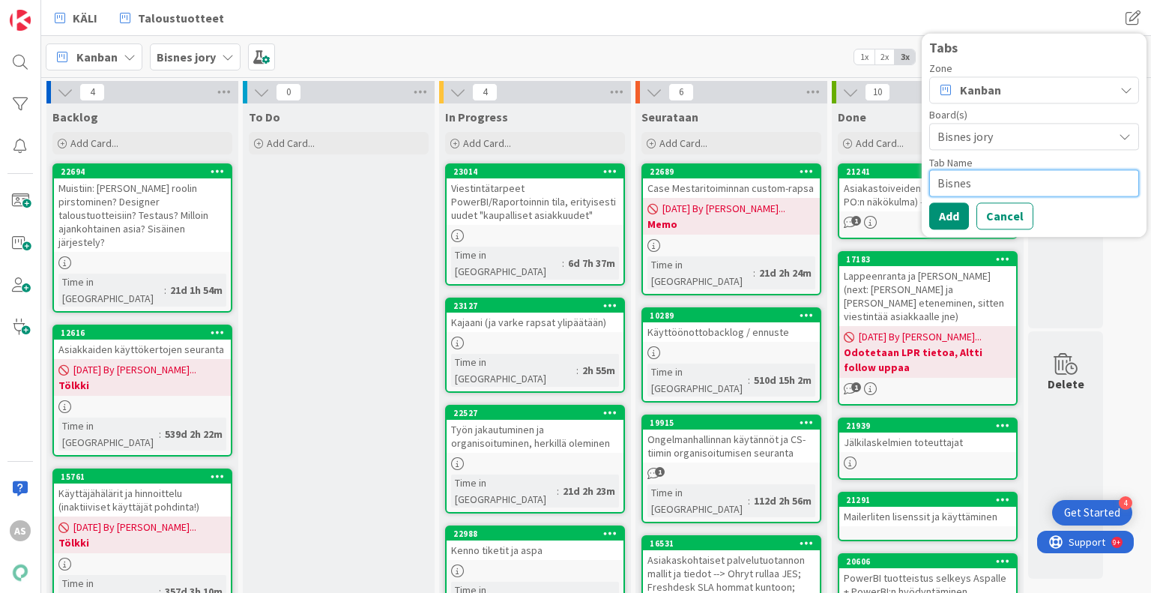
type textarea "Bisnes j"
type textarea "x"
type textarea "Bisnes jo"
type textarea "x"
type textarea "Bisnes jor"
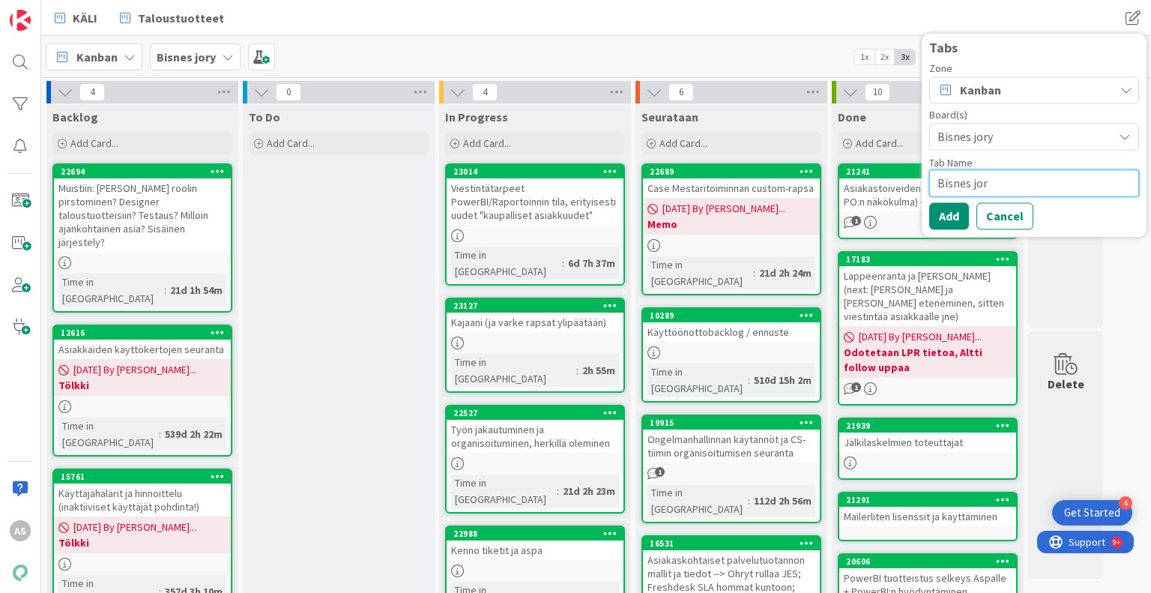
type textarea "x"
type textarea "Bisnes jory"
click at [944, 212] on button "Add" at bounding box center [949, 215] width 40 height 27
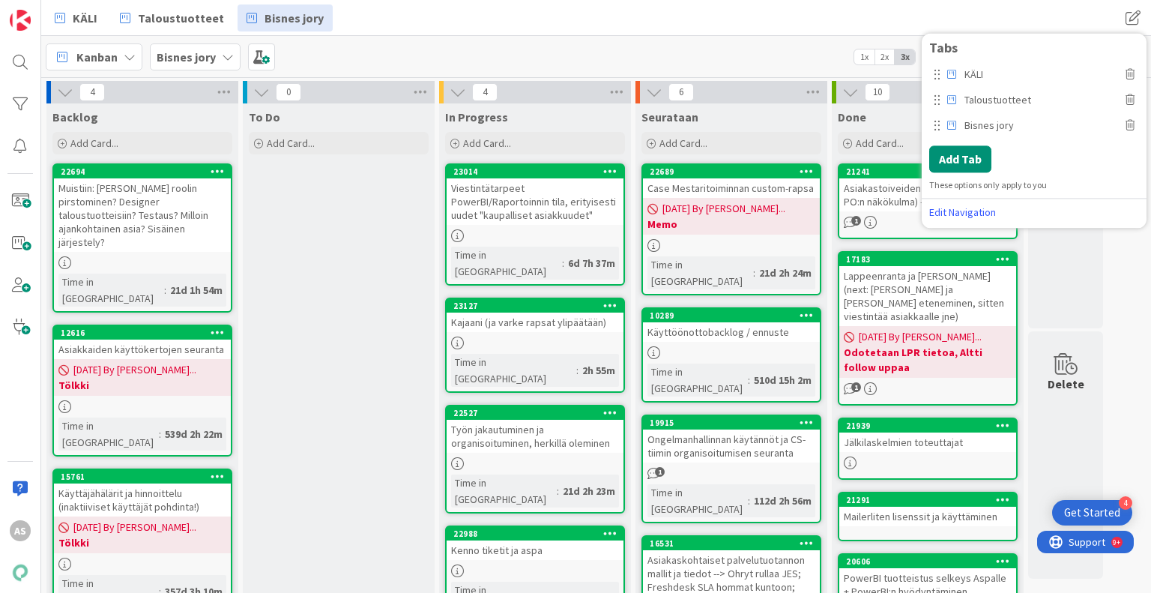
click at [94, 52] on span "Kanban" at bounding box center [96, 57] width 41 height 18
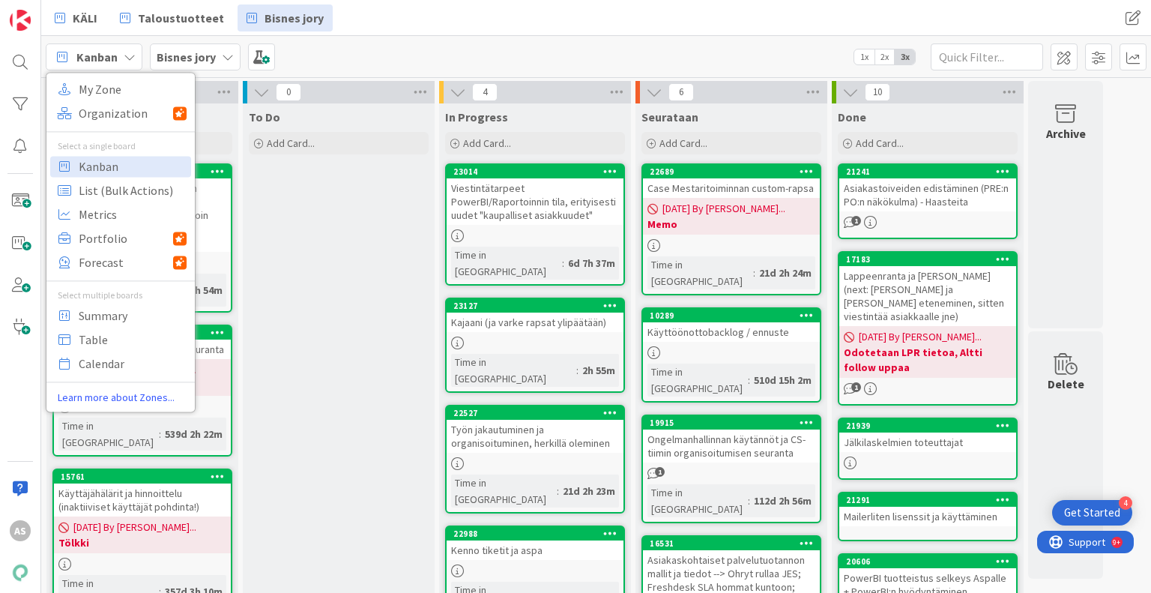
click at [206, 55] on b "Bisnes jory" at bounding box center [186, 56] width 59 height 15
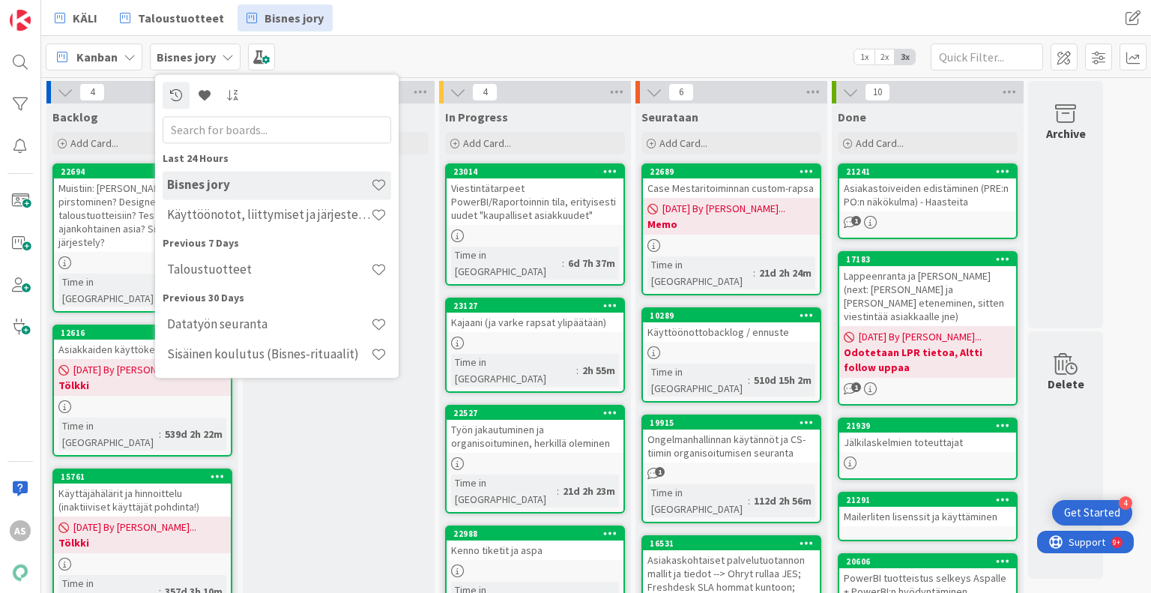
click at [271, 136] on input "text" at bounding box center [277, 129] width 229 height 27
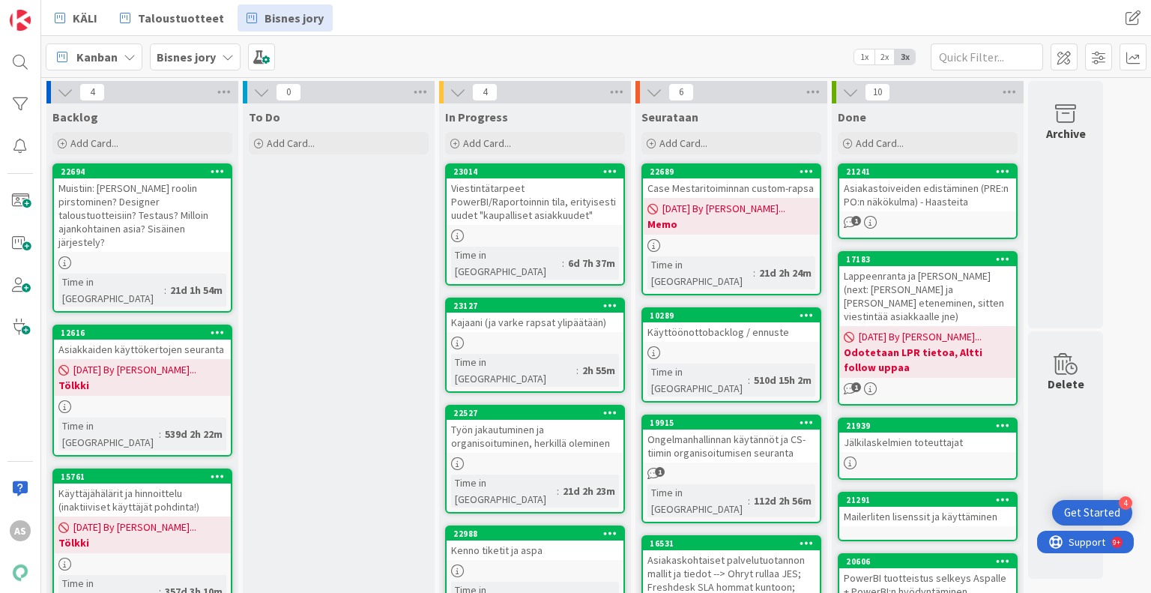
click at [225, 51] on icon at bounding box center [228, 57] width 12 height 12
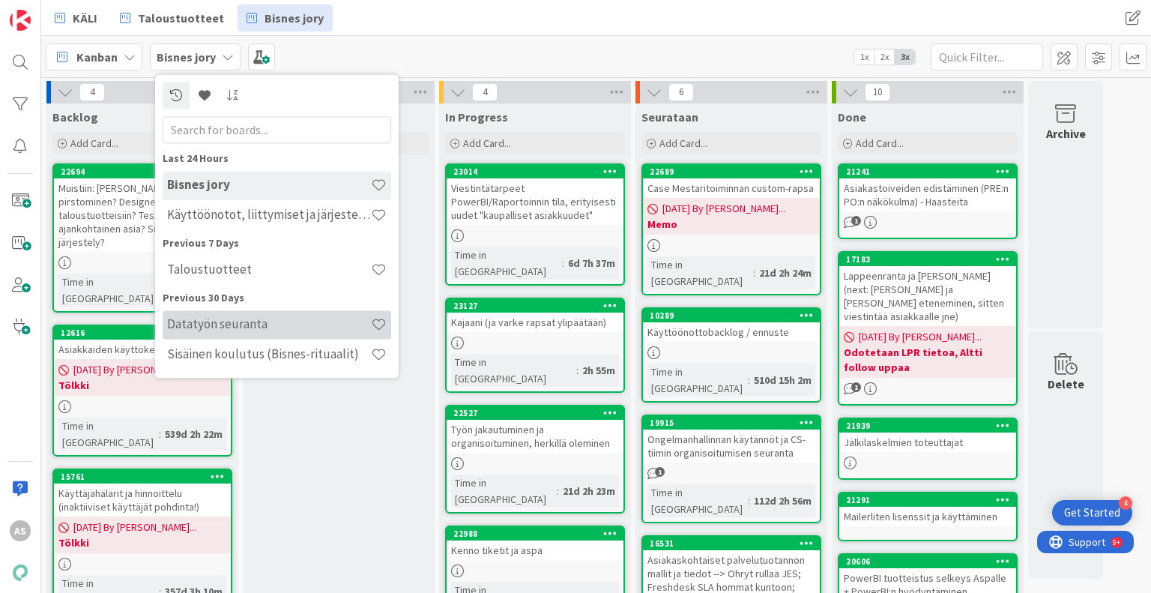
click at [255, 334] on div "Datatyön seuranta" at bounding box center [277, 324] width 229 height 28
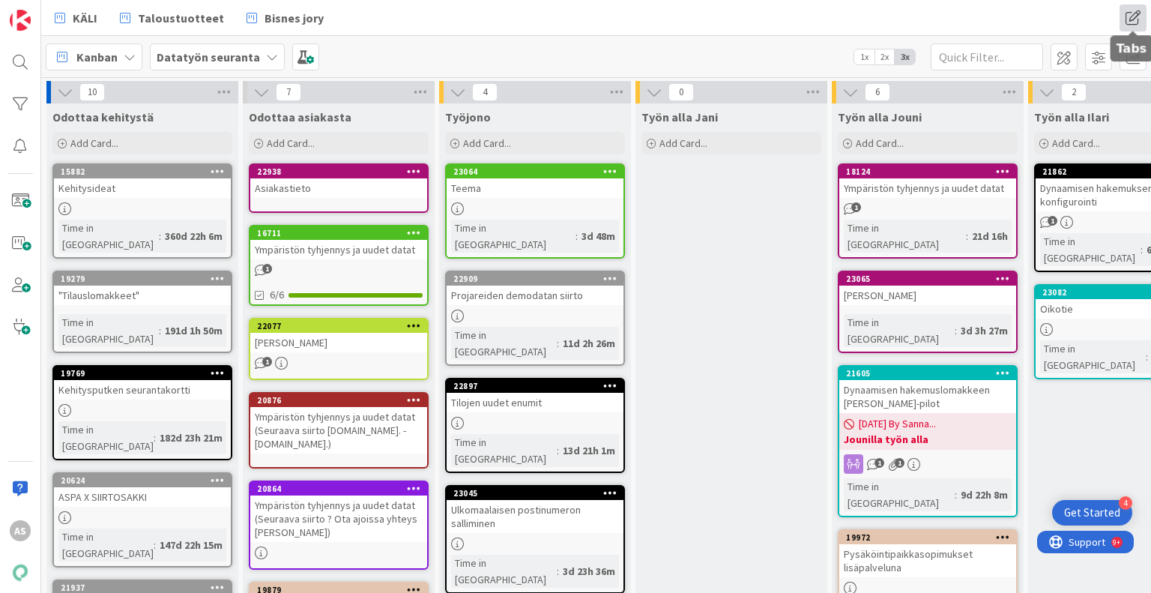
drag, startPoint x: 1134, startPoint y: 1, endPoint x: 1137, endPoint y: 17, distance: 16.8
click at [1137, 17] on span at bounding box center [1133, 17] width 27 height 27
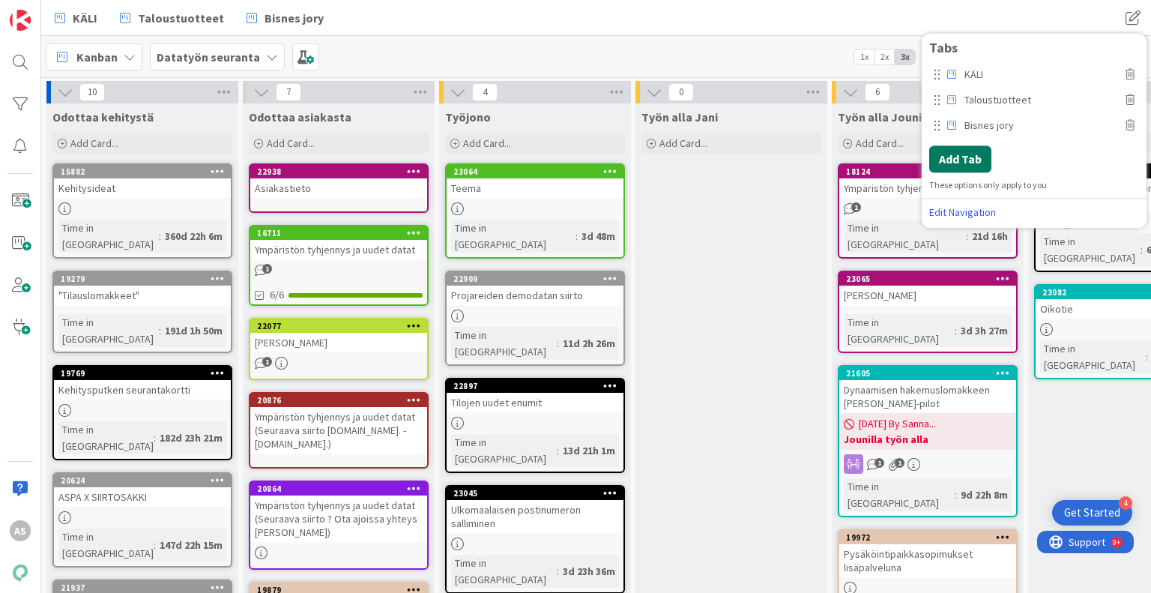
click at [965, 155] on button "Add Tab" at bounding box center [960, 158] width 62 height 27
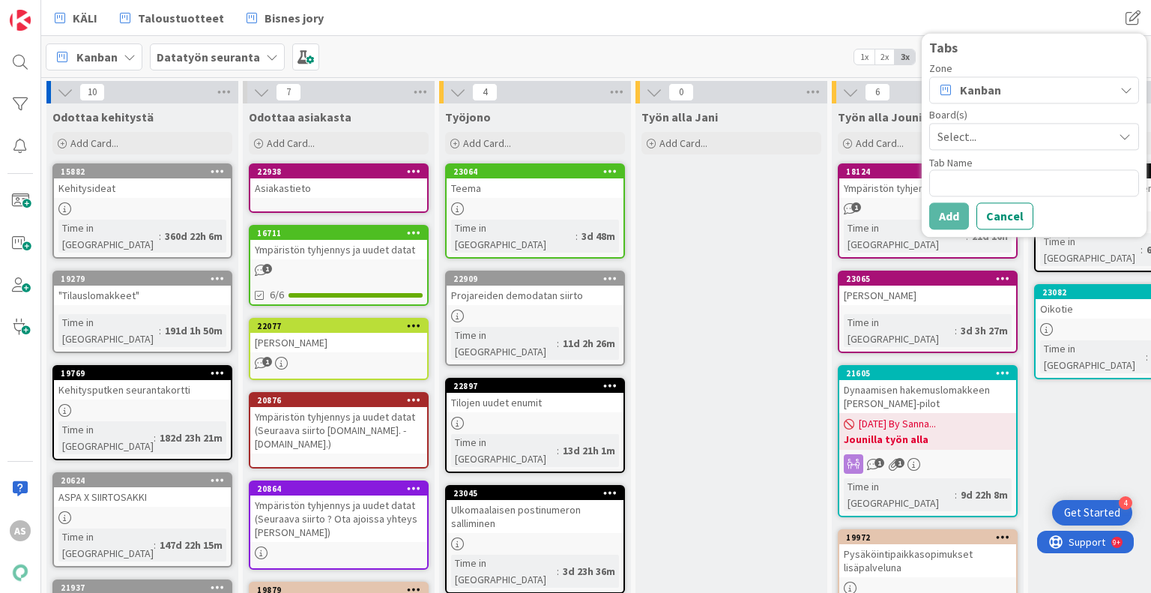
click at [1005, 140] on span "Select..." at bounding box center [1022, 136] width 168 height 21
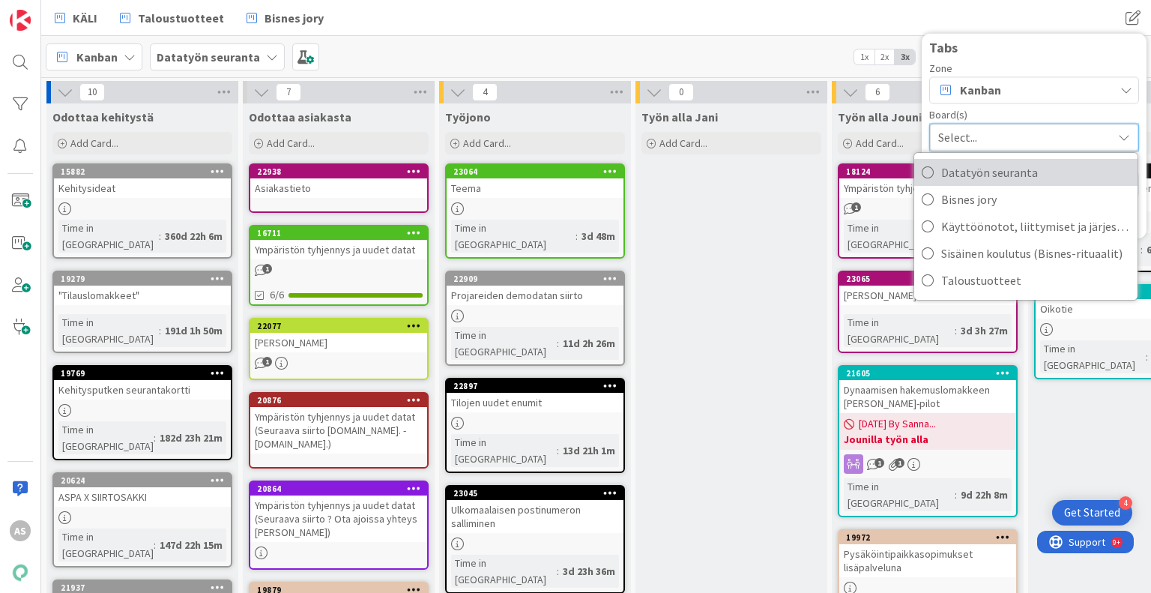
click at [1011, 170] on span "Datatyön seuranta" at bounding box center [1035, 172] width 189 height 22
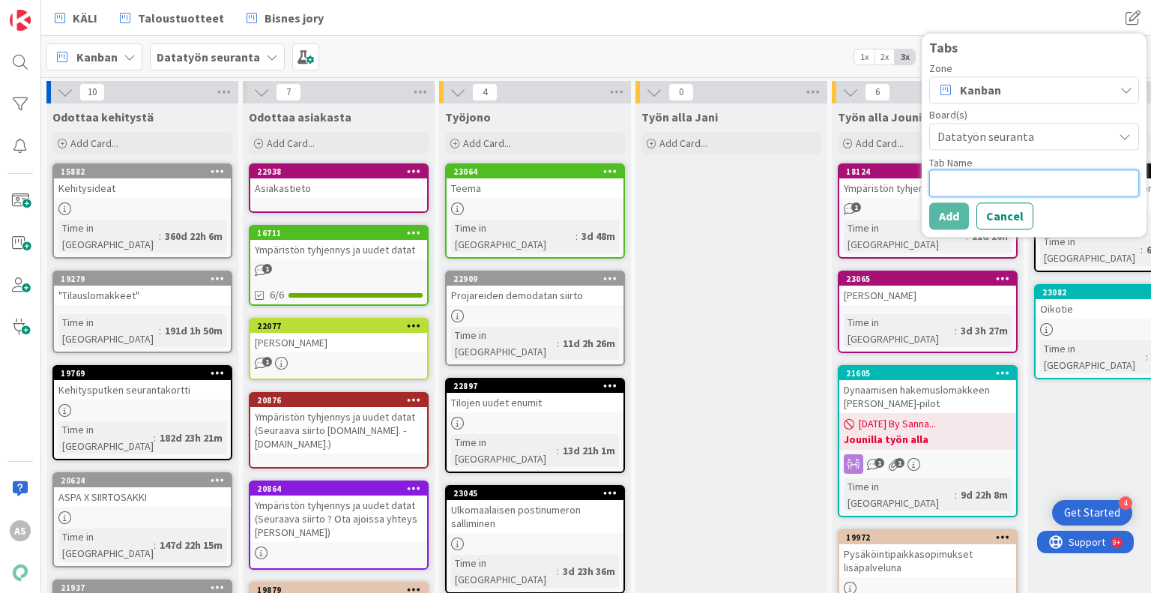
click at [1011, 170] on textarea at bounding box center [1034, 182] width 210 height 27
type textarea "D"
type textarea "x"
type textarea "Dat"
type textarea "x"
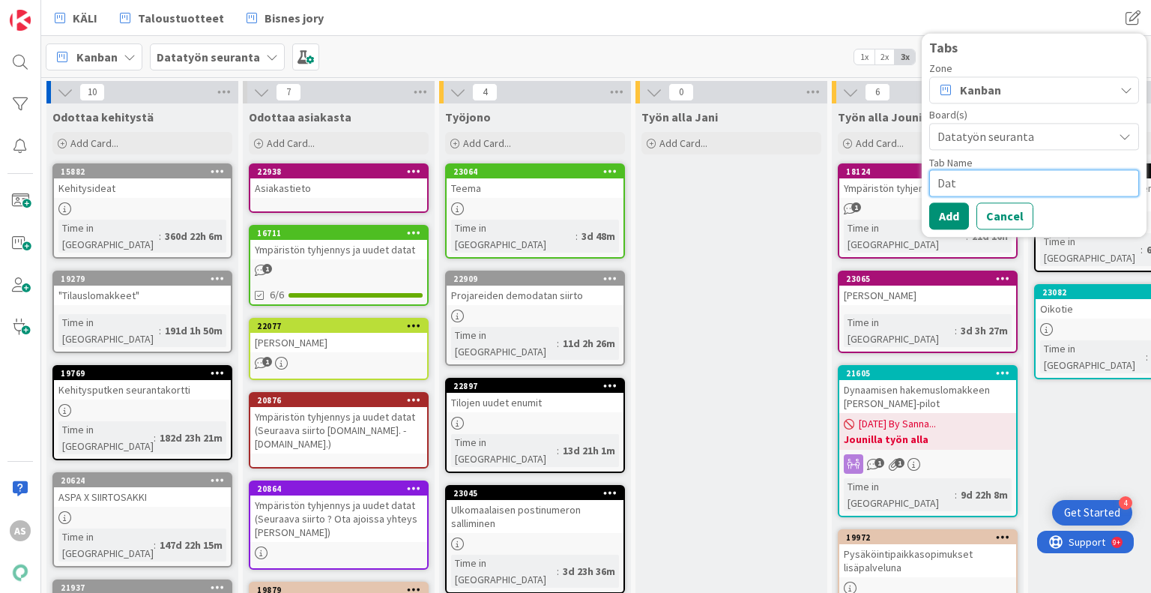
type textarea "Data"
type textarea "x"
type textarea "Datasi"
type textarea "x"
type textarea "Datasii"
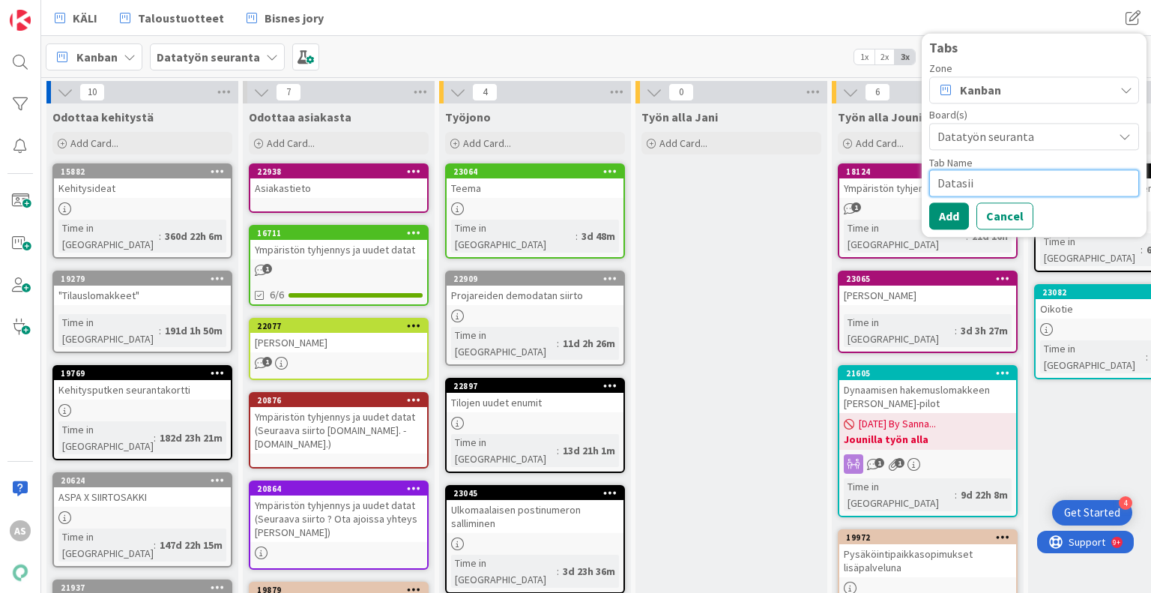
type textarea "x"
type textarea "Datasiir"
type textarea "x"
type textarea "Datasiirro"
type textarea "x"
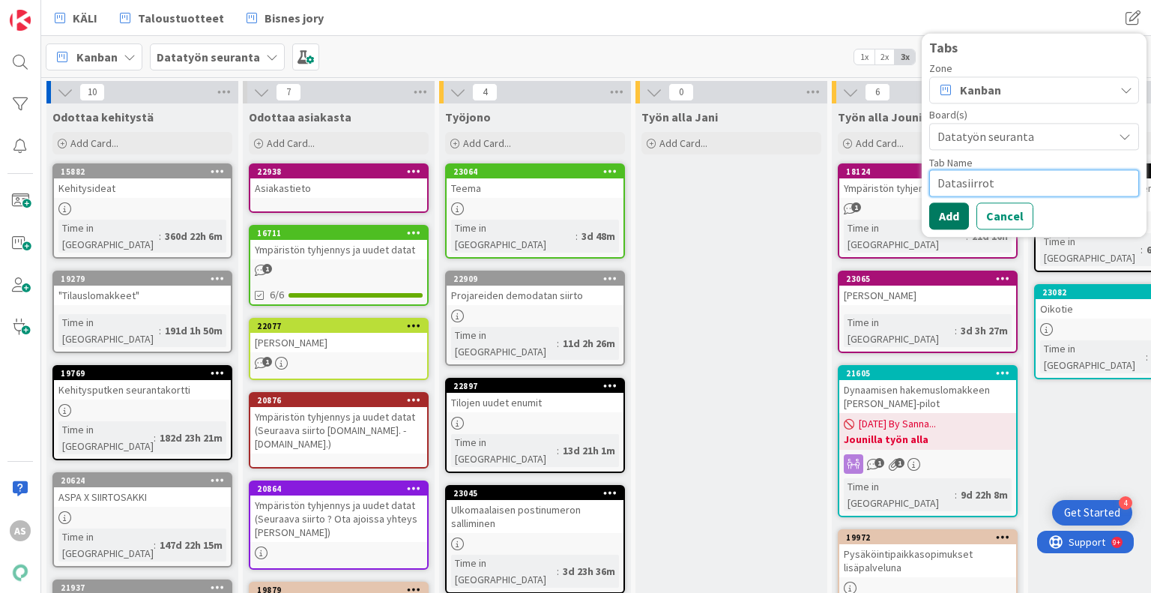
type textarea "Datasiirrot"
click at [947, 218] on button "Add" at bounding box center [949, 215] width 40 height 27
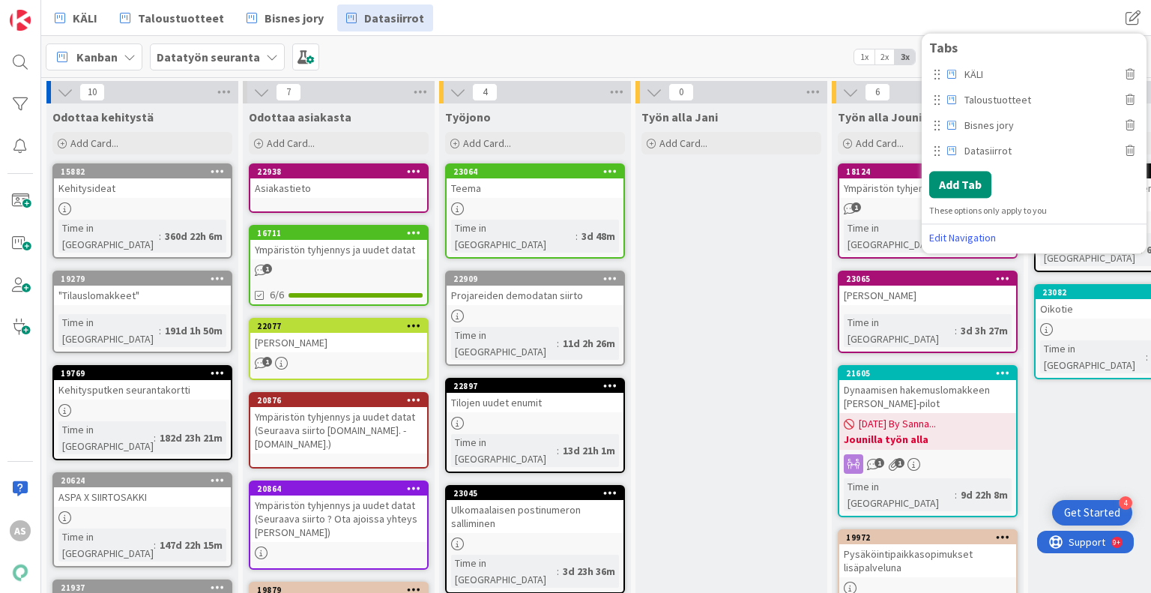
click at [88, 32] on div "KÄLI Taloustuotteet Bisnes jory Datasiirrot KÄLI Taloustuotteet Bisnes jory Dat…" at bounding box center [596, 18] width 1110 height 36
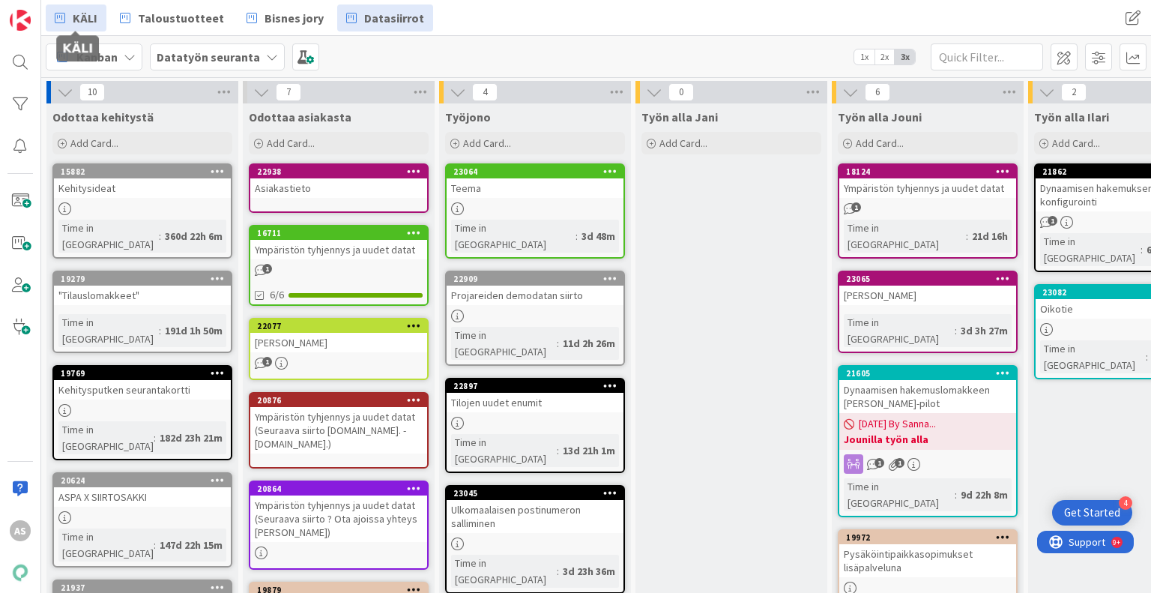
click at [85, 23] on span "KÄLI" at bounding box center [85, 18] width 25 height 18
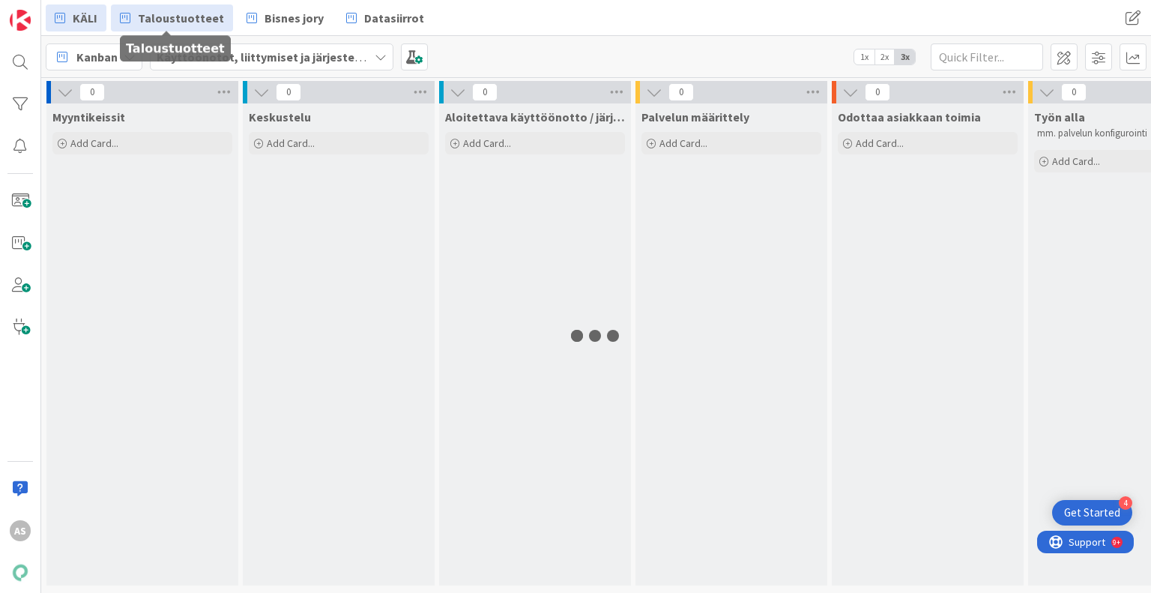
click at [150, 17] on span "Taloustuotteet" at bounding box center [181, 18] width 86 height 18
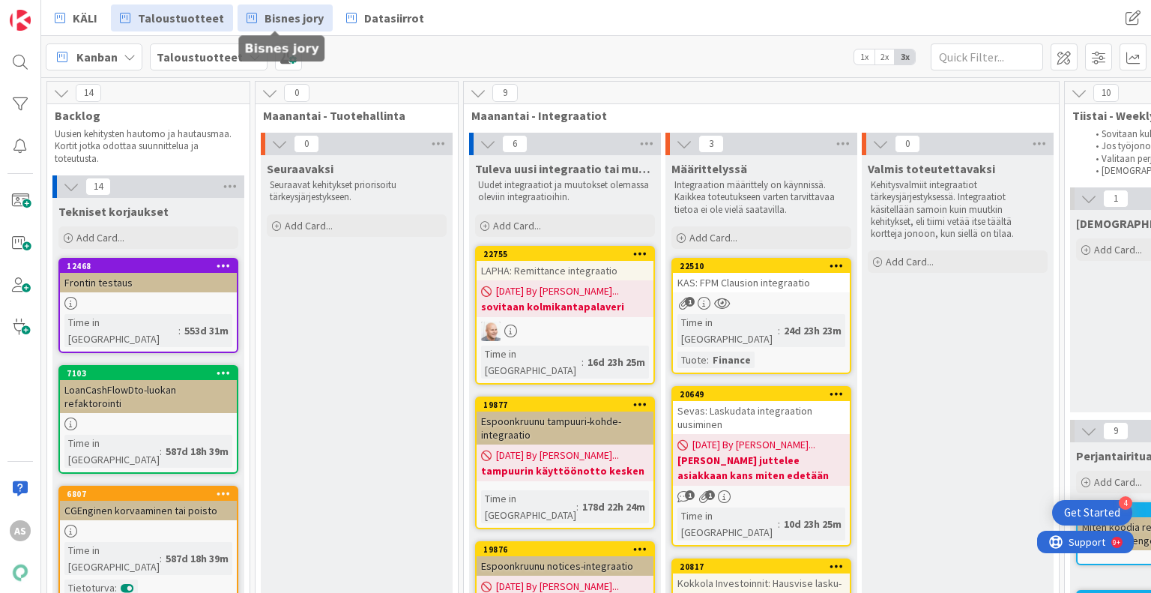
click at [288, 13] on span "Bisnes jory" at bounding box center [294, 18] width 59 height 18
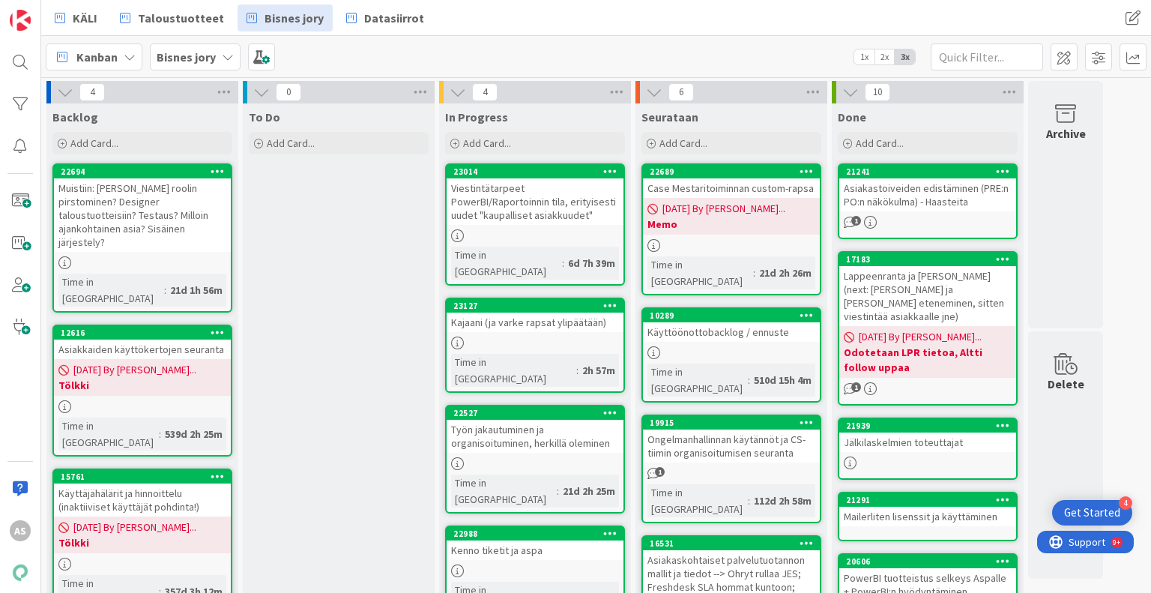
click at [200, 62] on b "Bisnes jory" at bounding box center [186, 56] width 59 height 15
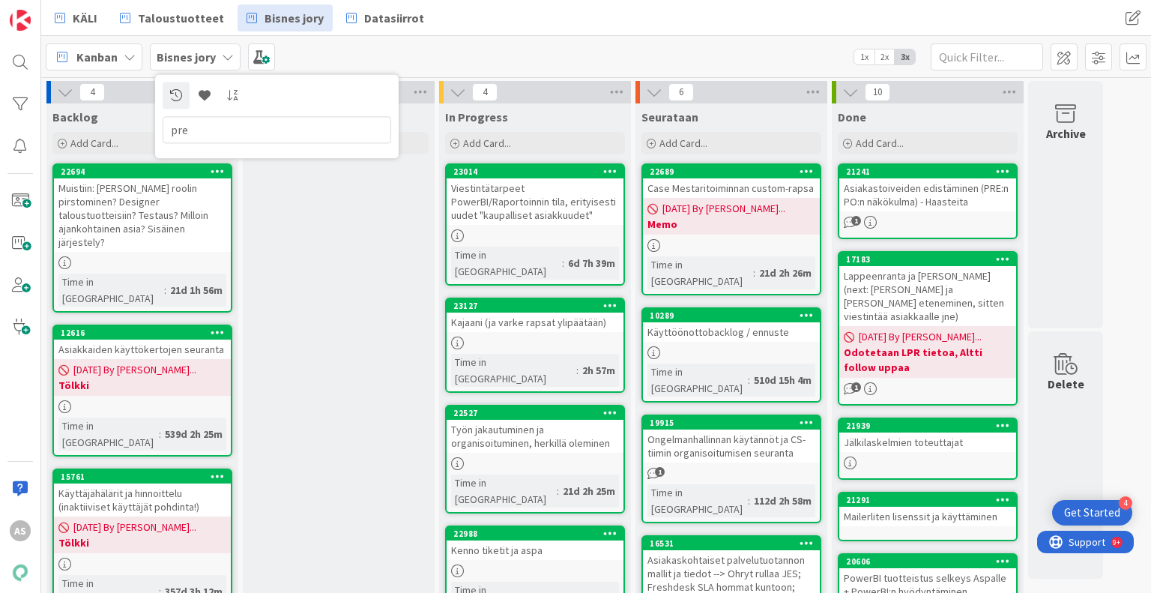
type input "pre"
click at [16, 65] on div at bounding box center [20, 62] width 30 height 30
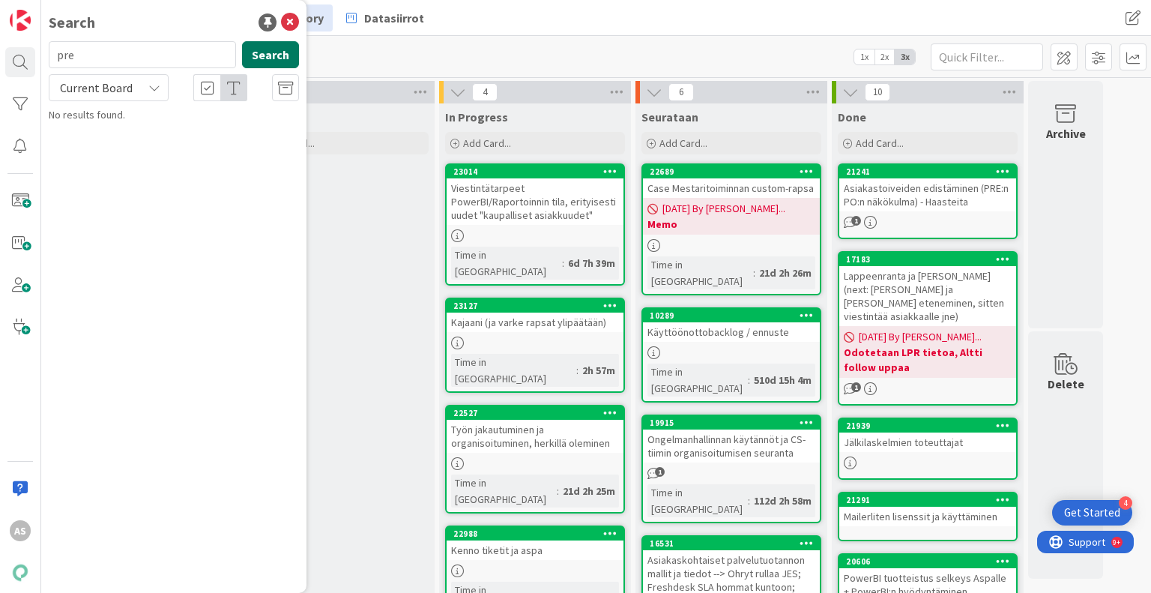
type input "pre"
click at [267, 52] on button "Search" at bounding box center [270, 54] width 57 height 27
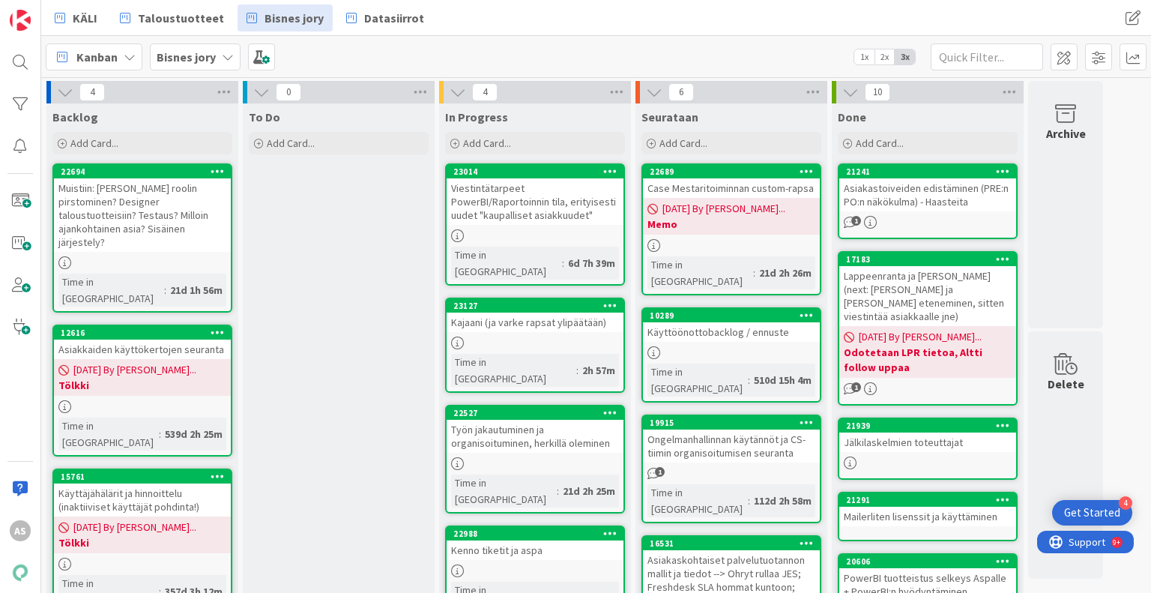
click at [106, 59] on span "Kanban" at bounding box center [96, 57] width 41 height 18
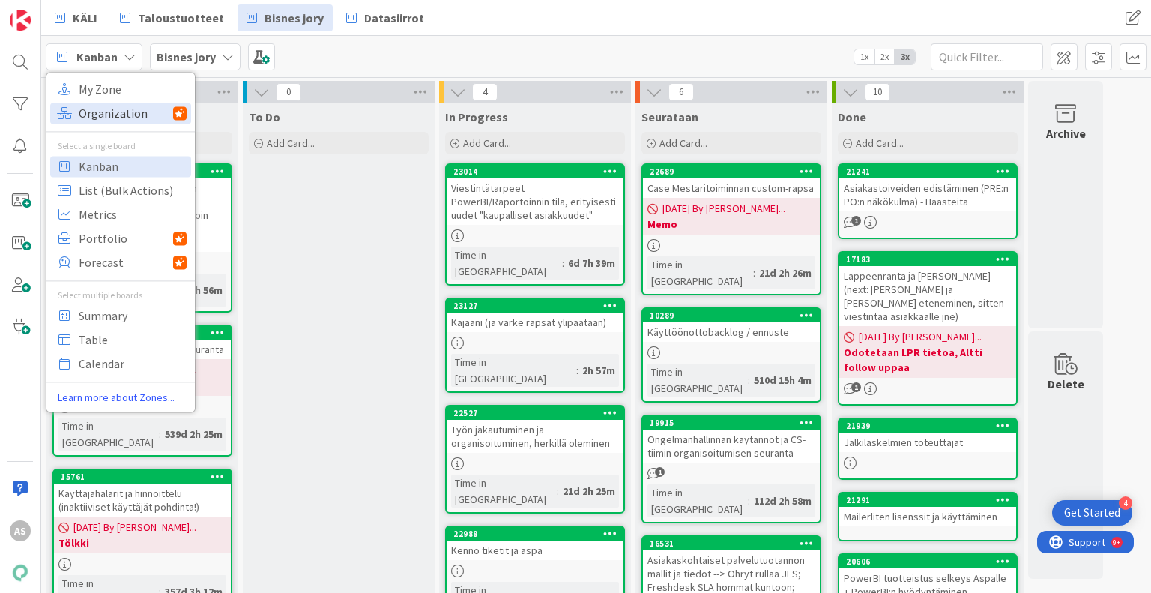
click at [125, 119] on span "Organization" at bounding box center [126, 113] width 94 height 22
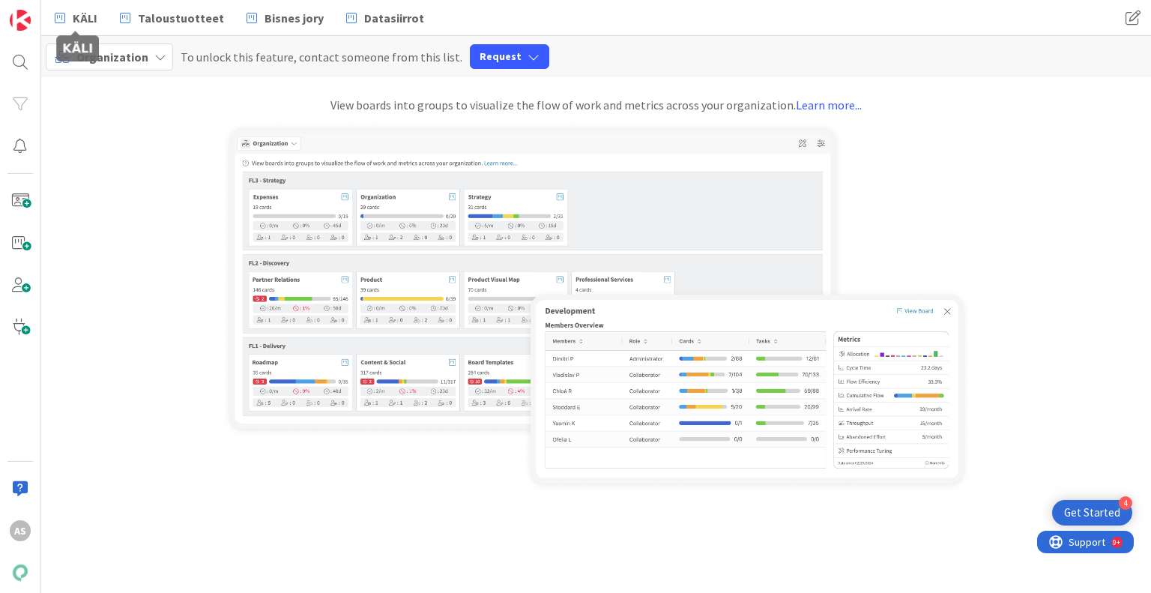
click at [109, 52] on span "Organization" at bounding box center [112, 56] width 72 height 15
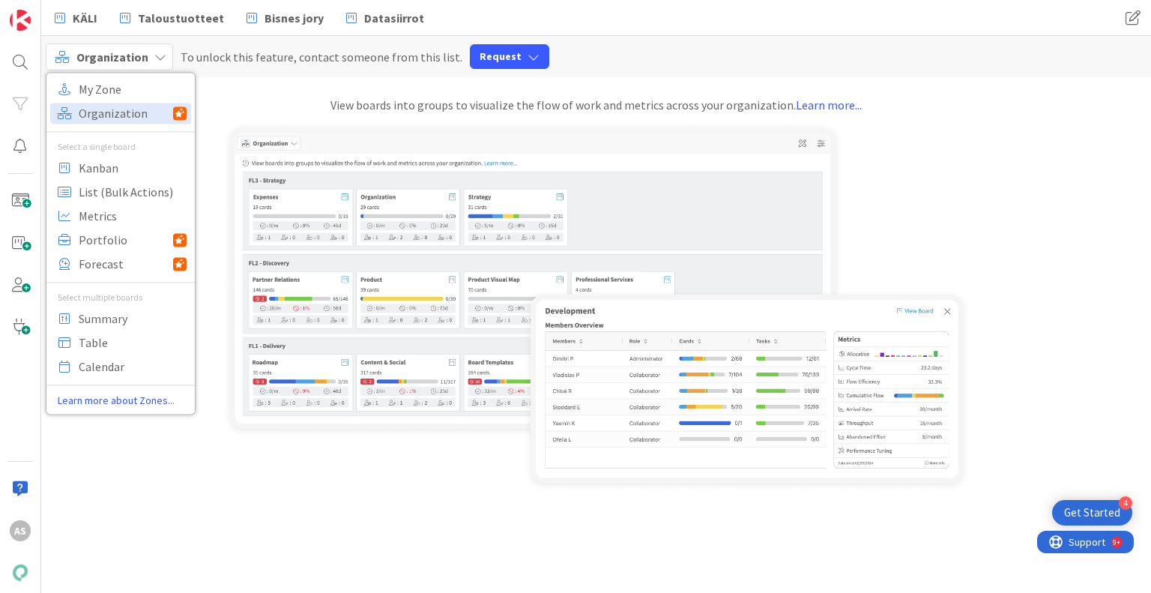
click at [289, 109] on div "View boards into groups to visualize the flow of work and metrics across your o…" at bounding box center [596, 105] width 1110 height 18
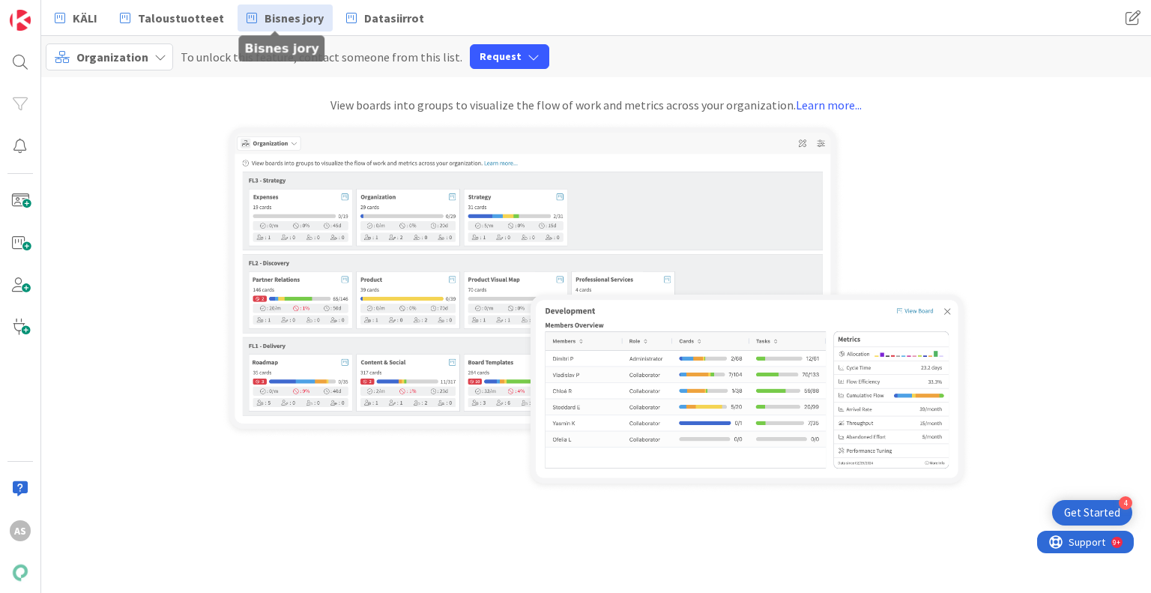
click at [274, 9] on span "Bisnes jory" at bounding box center [294, 18] width 59 height 18
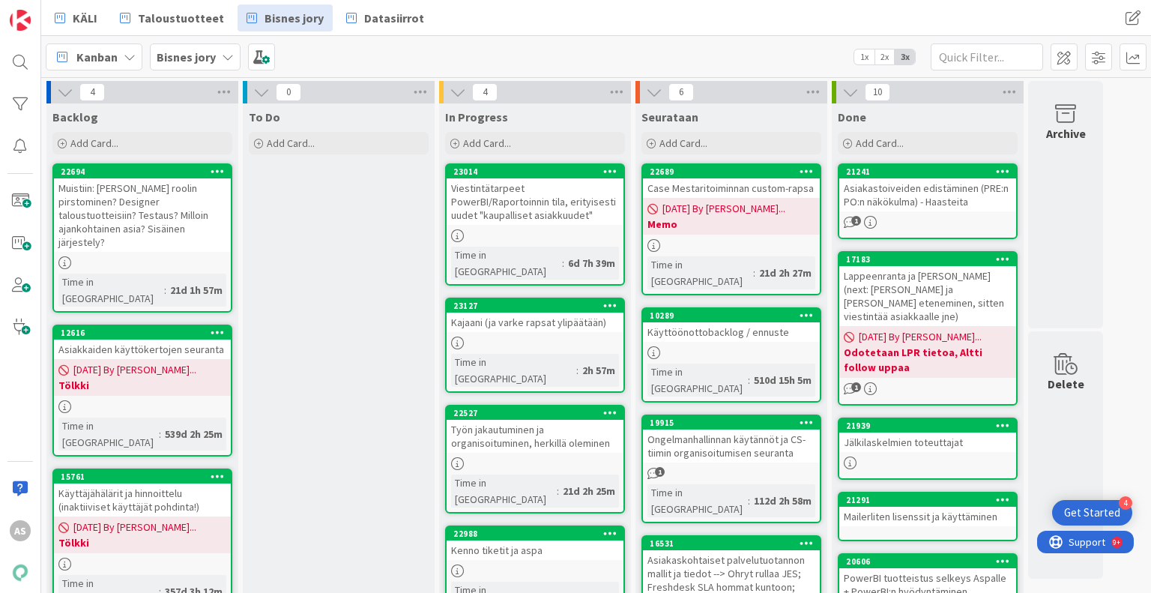
click at [222, 61] on icon at bounding box center [228, 57] width 12 height 12
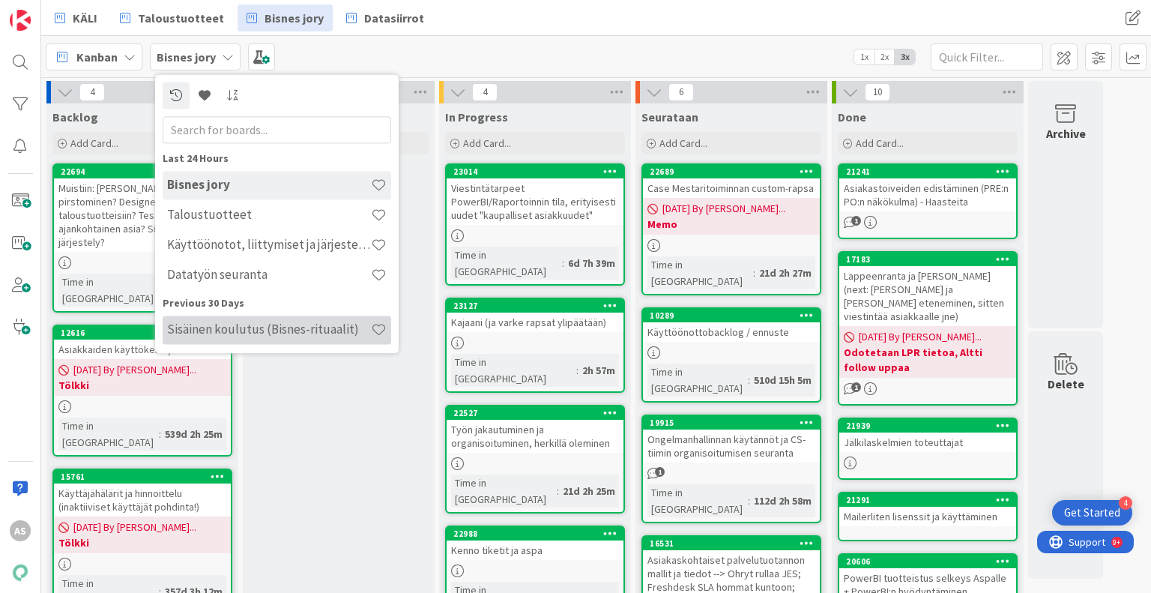
click at [282, 327] on h4 "Sisäinen koulutus (Bisnes-rituaalit)" at bounding box center [269, 329] width 204 height 15
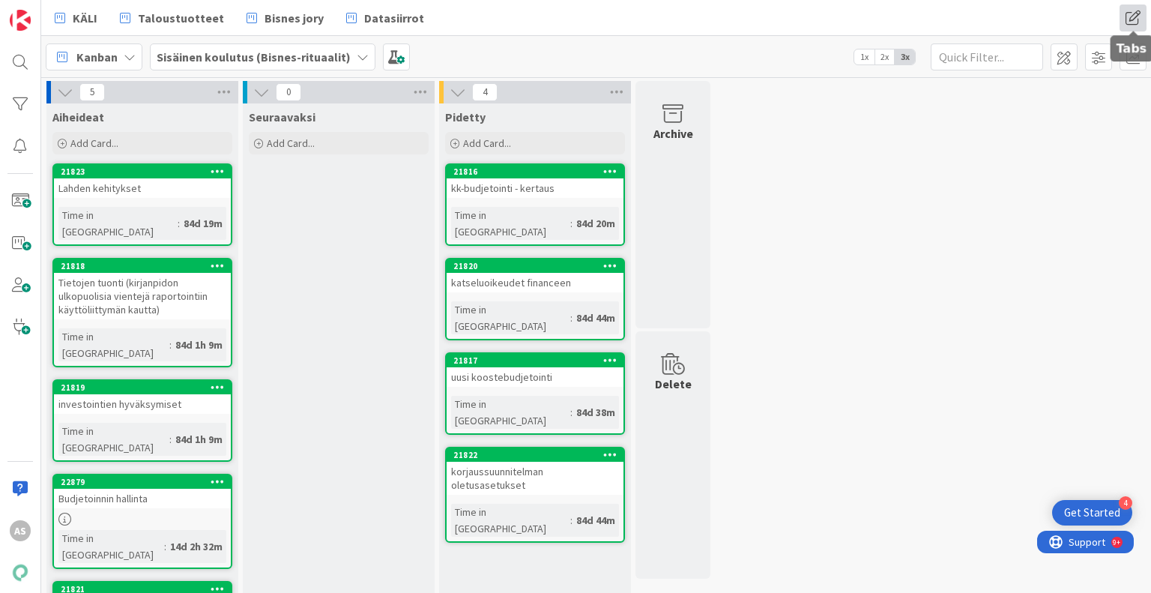
click at [1133, 24] on span at bounding box center [1133, 17] width 27 height 27
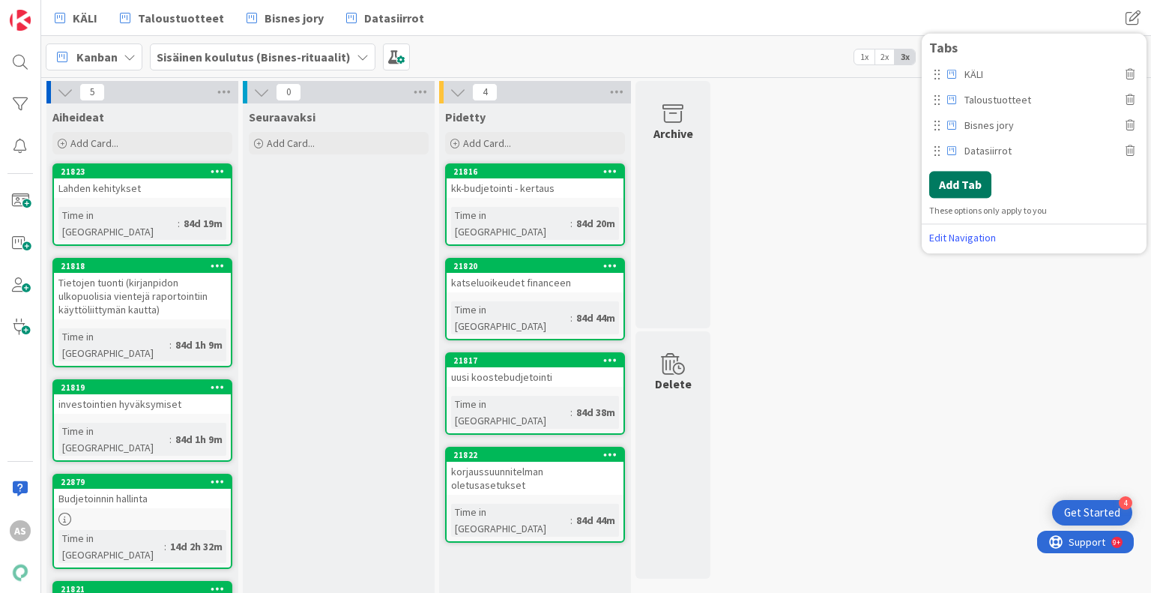
click at [973, 188] on button "Add Tab" at bounding box center [960, 184] width 62 height 27
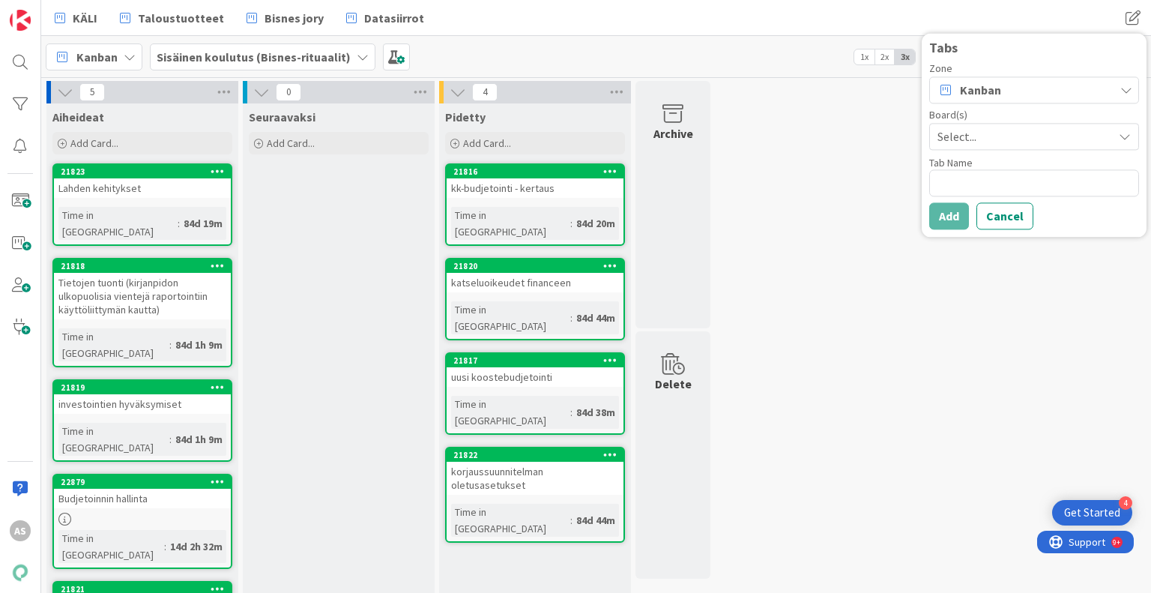
click at [992, 138] on span "Select..." at bounding box center [1022, 136] width 168 height 21
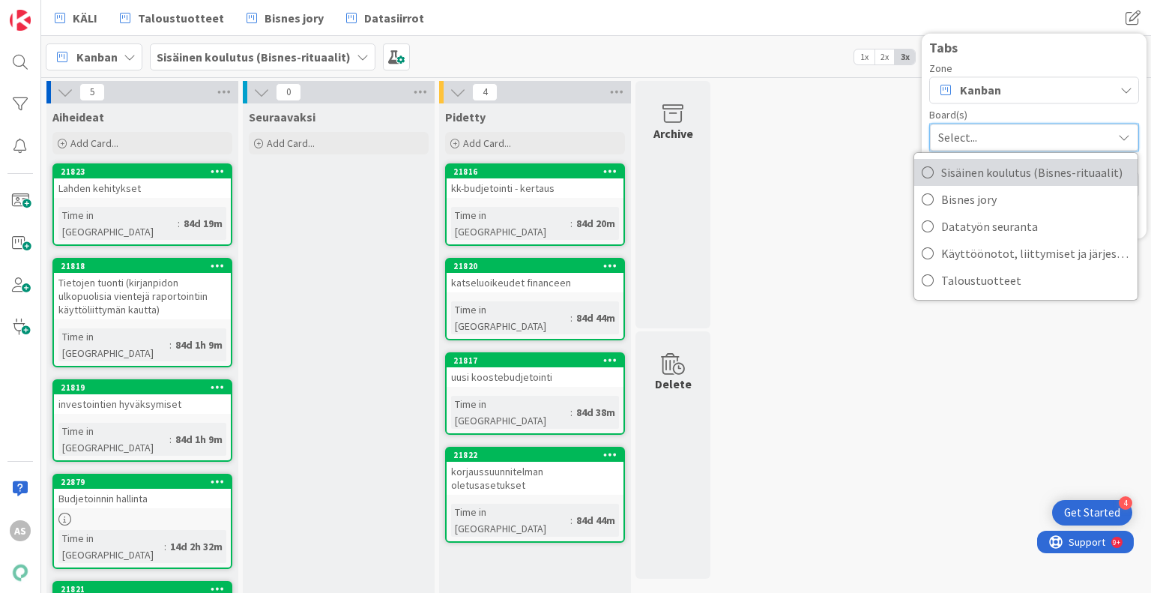
click at [993, 179] on span "Sisäinen koulutus (Bisnes-rituaalit)" at bounding box center [1035, 172] width 189 height 22
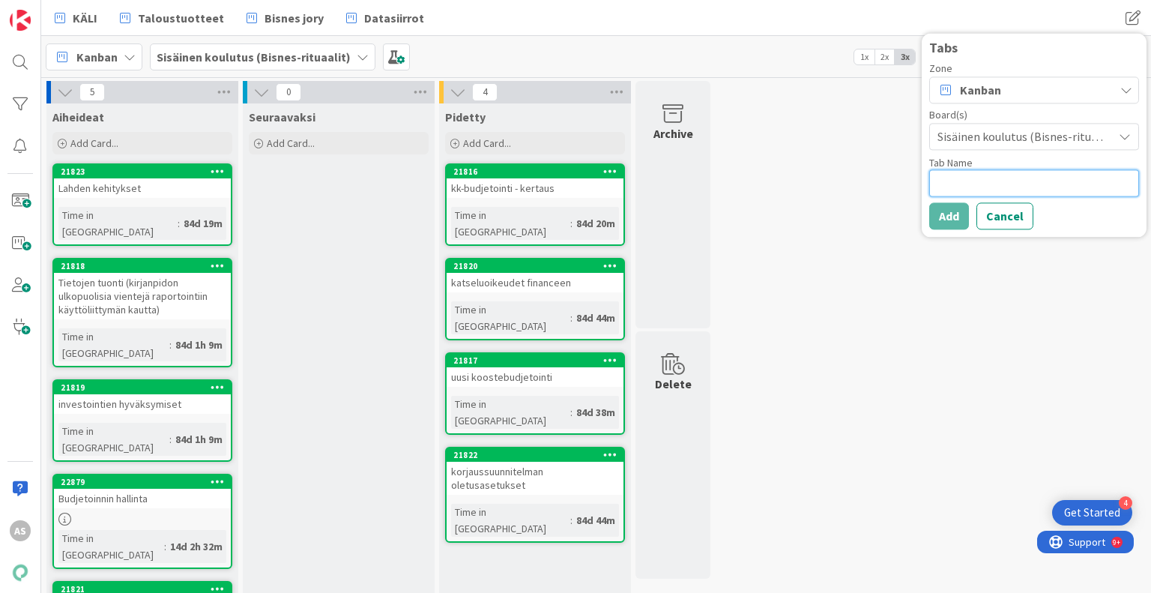
click at [993, 179] on textarea at bounding box center [1034, 182] width 210 height 27
type textarea "R"
type textarea "x"
type textarea "Ri"
type textarea "x"
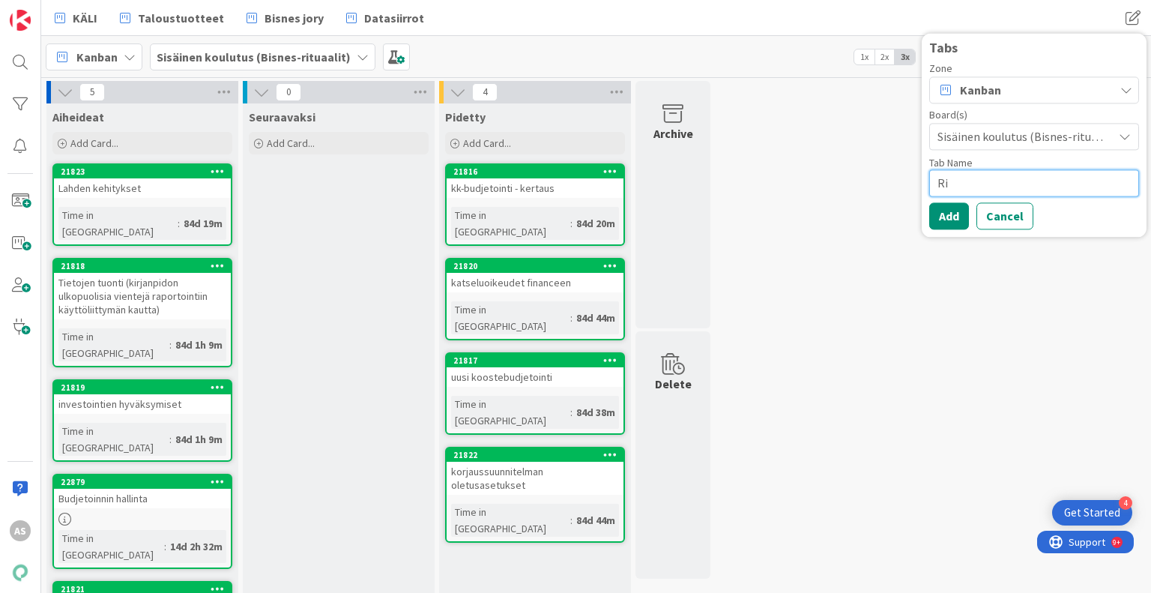
type textarea "Rit"
type textarea "x"
type textarea "Ritu"
type textarea "x"
type textarea "Ritua"
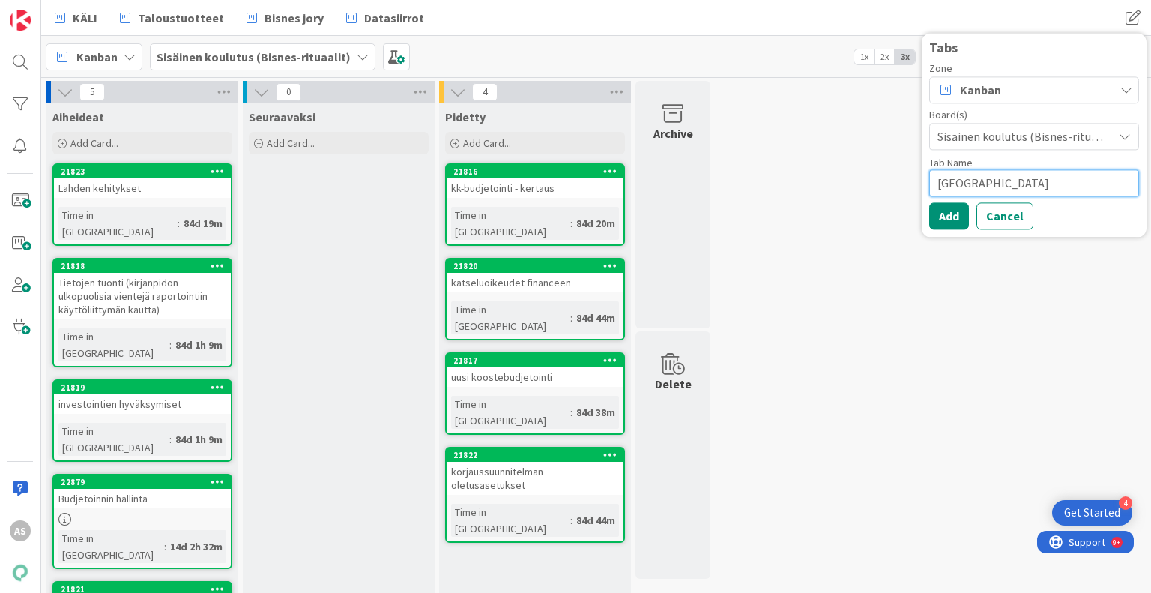
type textarea "x"
type textarea "Rituaa"
type textarea "x"
type textarea "Rituaali"
type textarea "x"
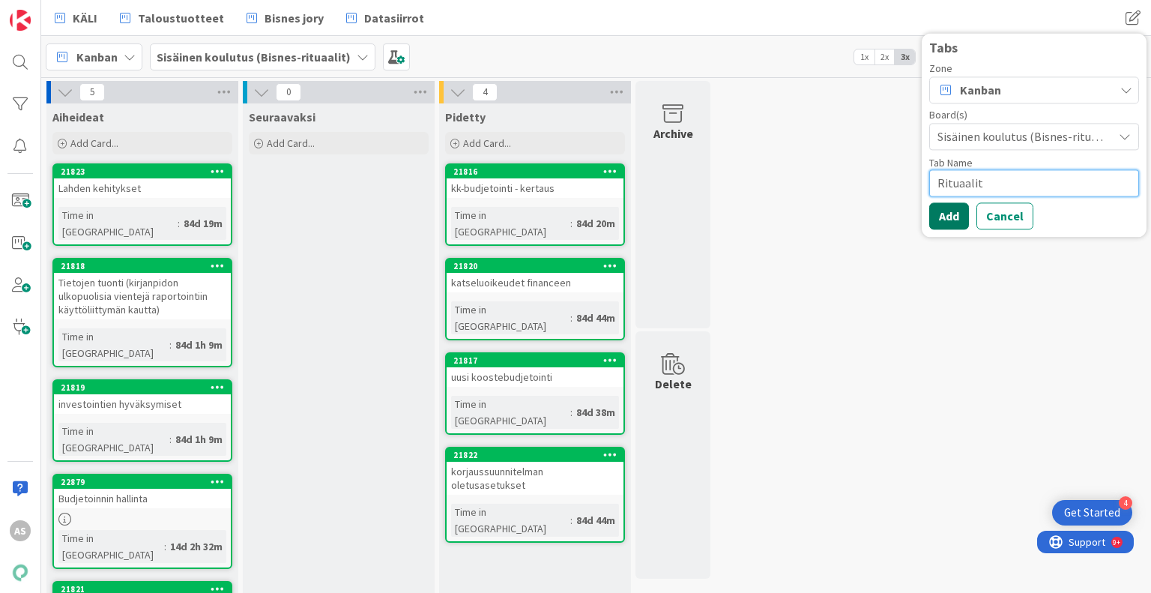
type textarea "Rituaalit"
click at [953, 221] on button "Add" at bounding box center [949, 215] width 40 height 27
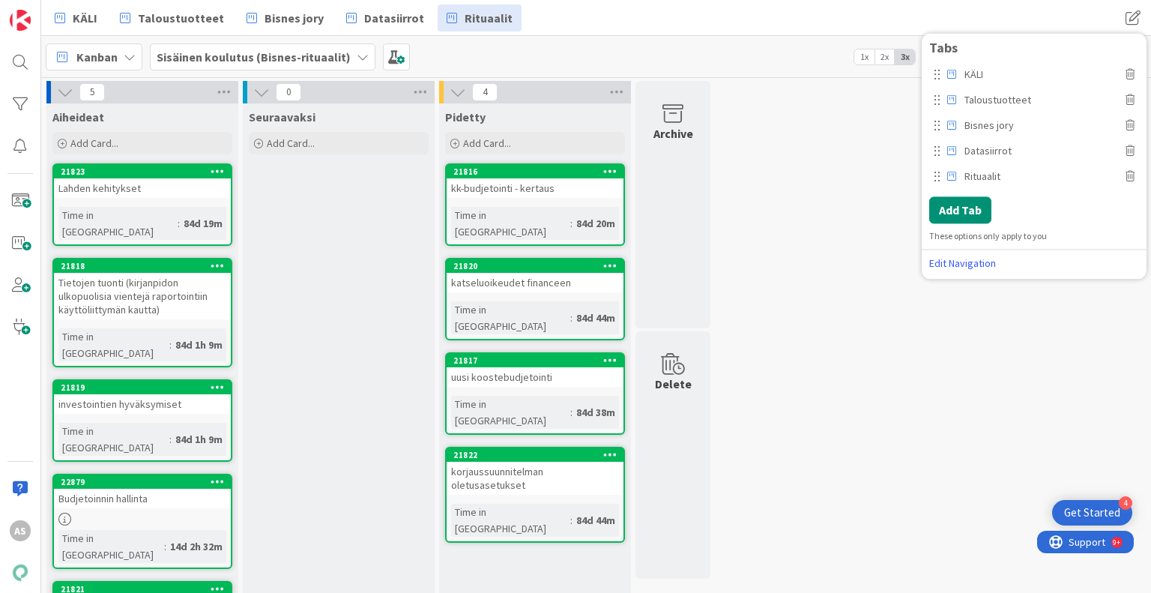
click at [258, 62] on b "Sisäinen koulutus (Bisnes-rituaalit)" at bounding box center [254, 56] width 194 height 15
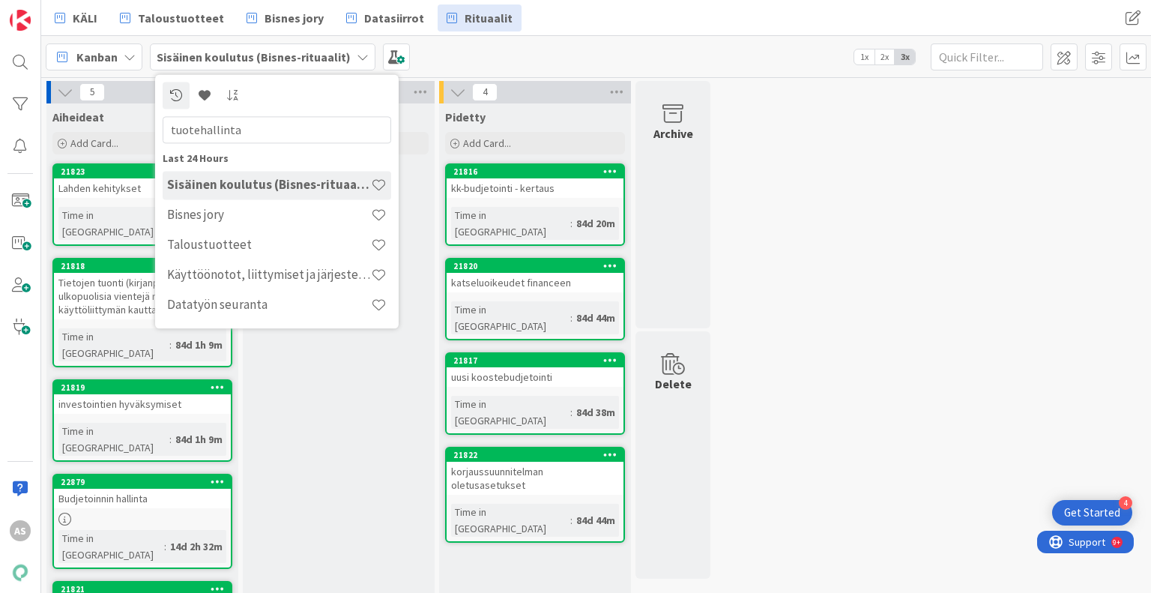
type input "tuotehallinta"
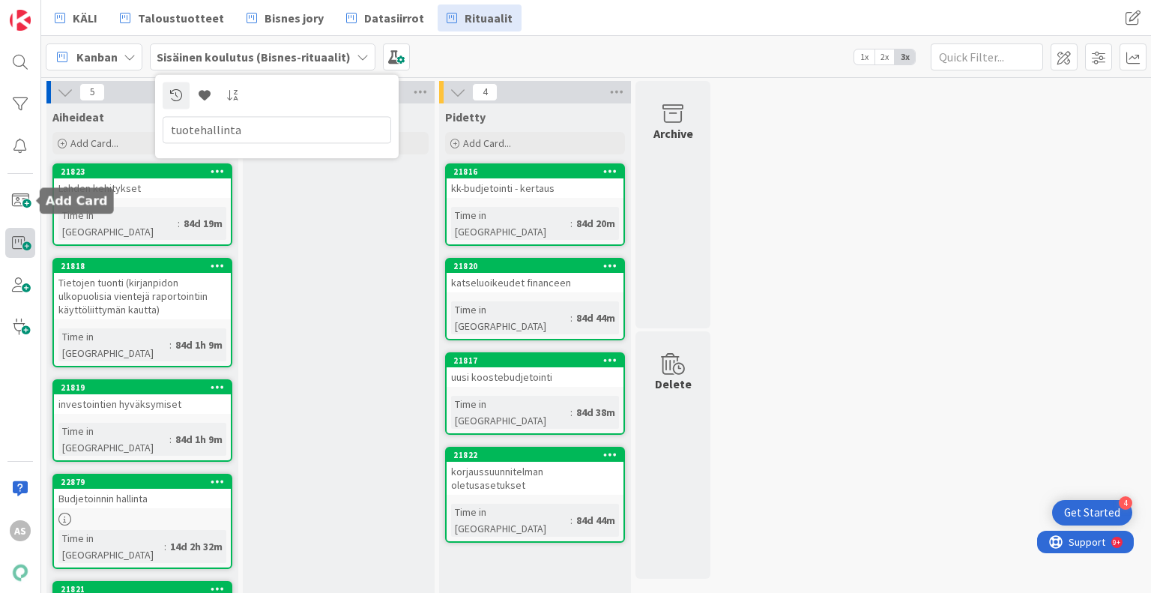
click at [22, 244] on span at bounding box center [20, 243] width 30 height 30
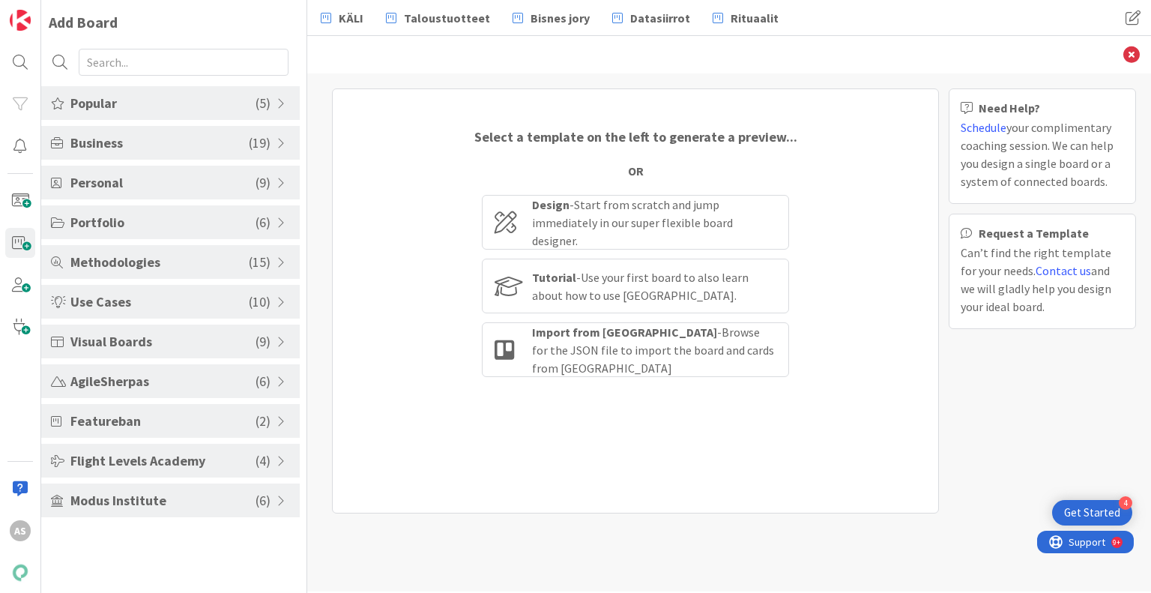
click at [294, 144] on div "Business ( 19 )" at bounding box center [170, 143] width 259 height 34
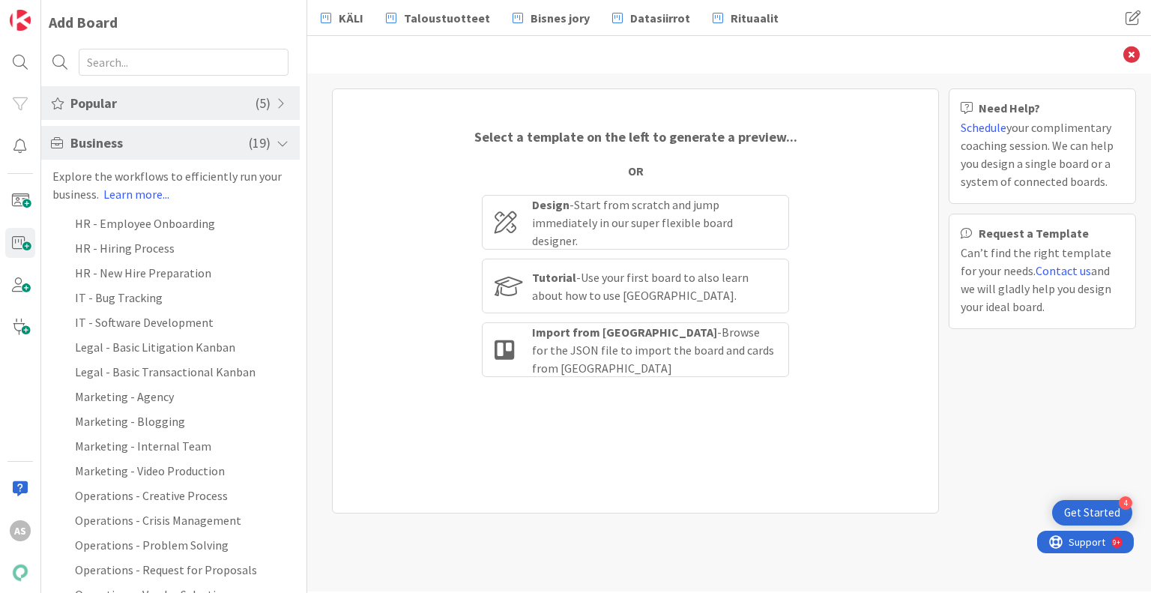
click at [277, 104] on span at bounding box center [283, 103] width 13 height 12
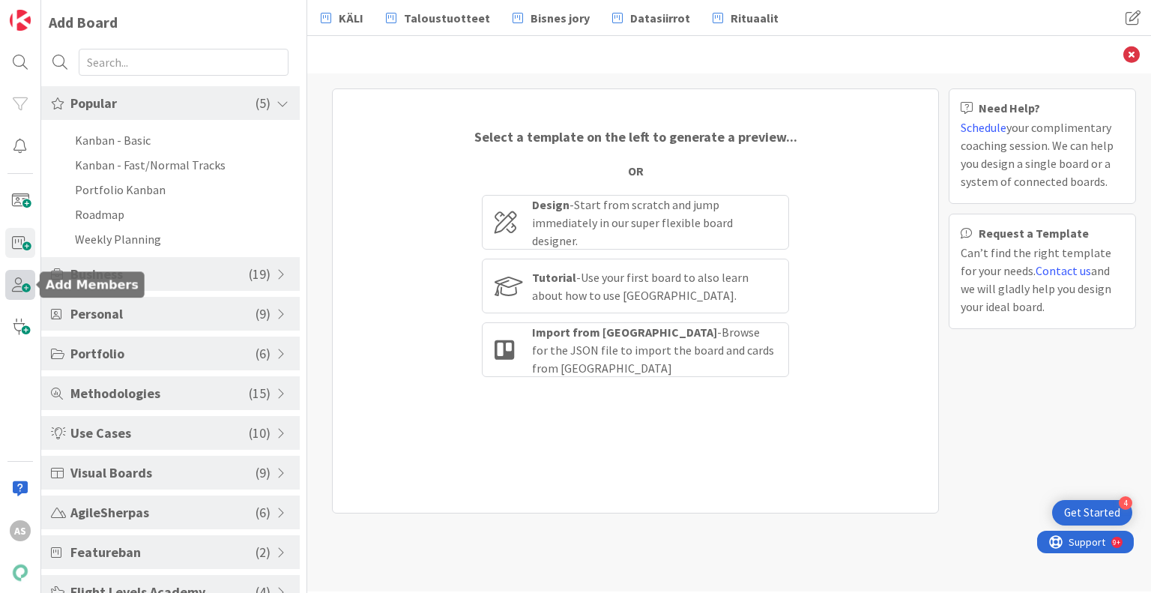
click at [20, 286] on span at bounding box center [20, 285] width 30 height 30
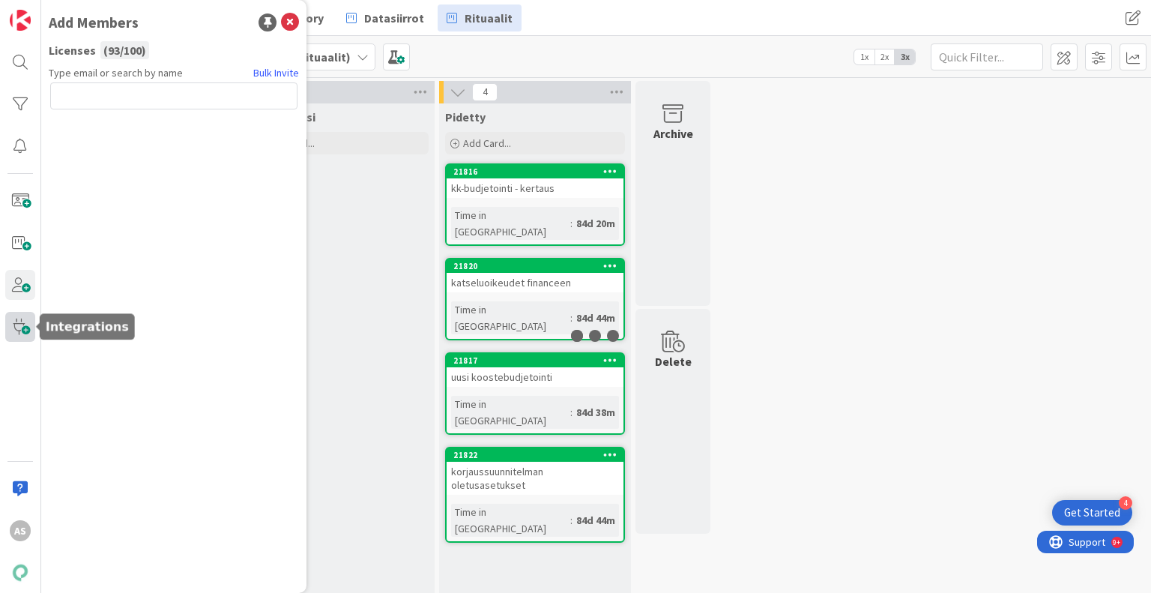
click at [21, 324] on span at bounding box center [20, 327] width 30 height 30
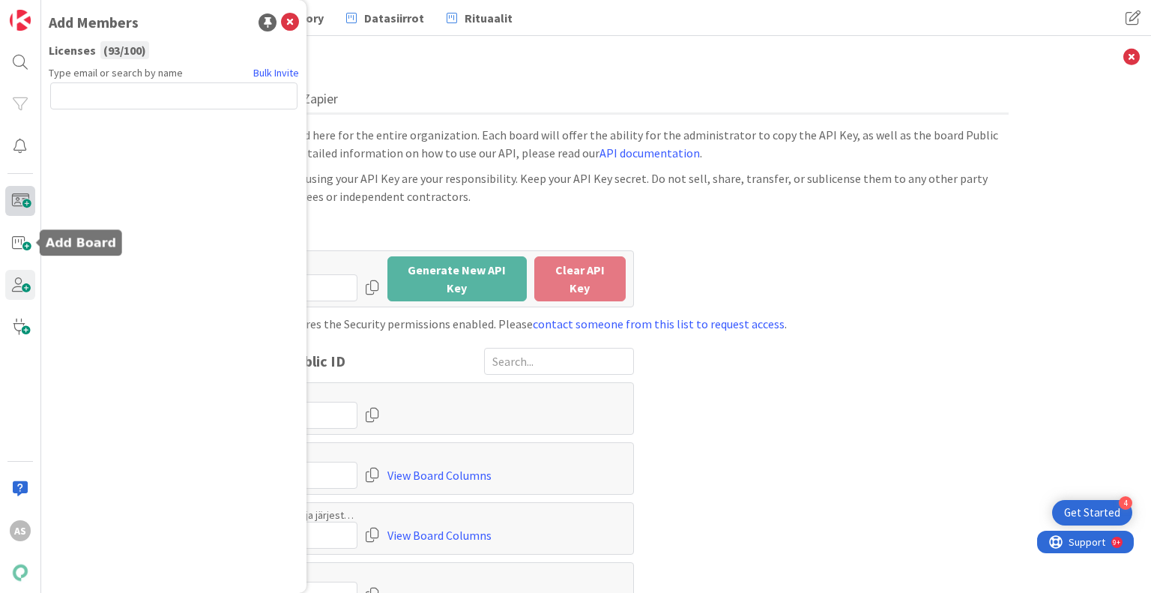
click at [9, 213] on span at bounding box center [20, 201] width 30 height 30
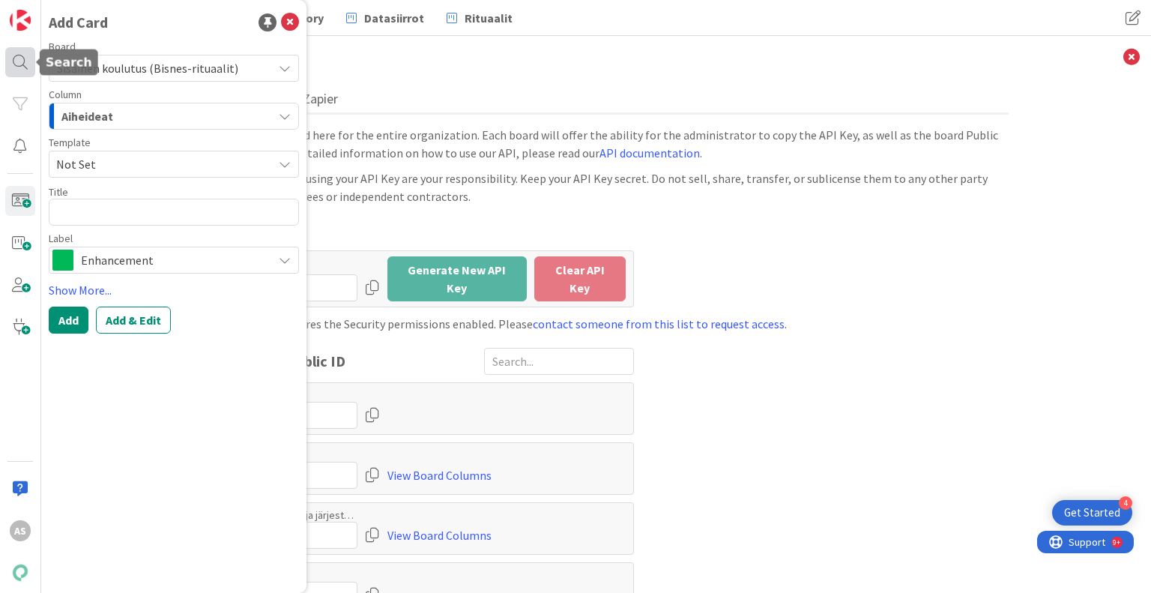
click at [17, 59] on div at bounding box center [20, 62] width 30 height 30
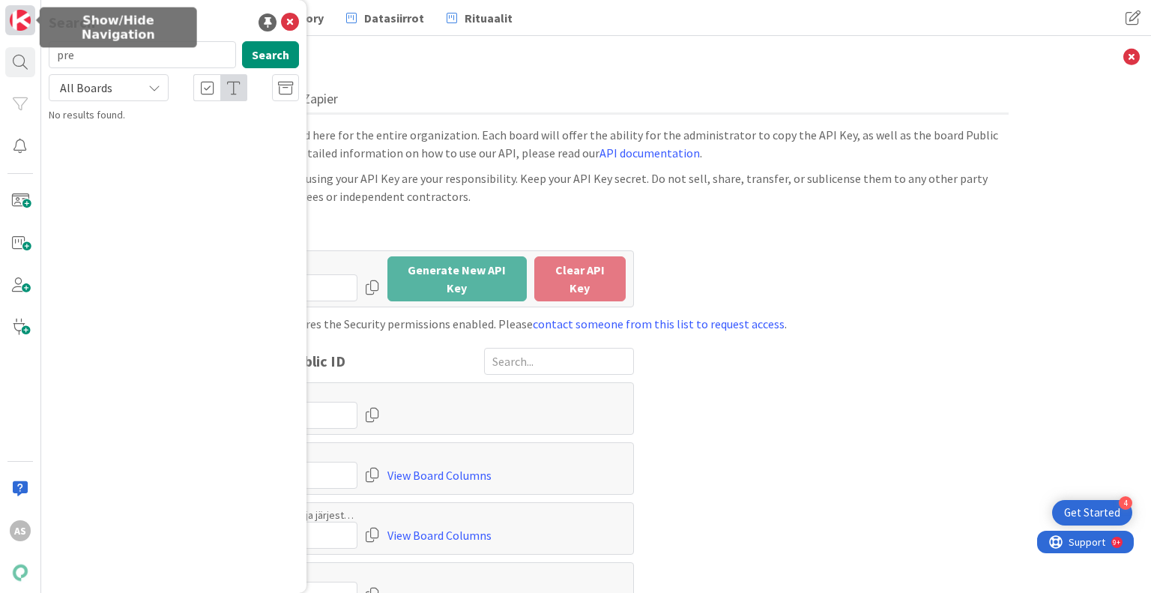
click at [21, 33] on link at bounding box center [20, 20] width 30 height 30
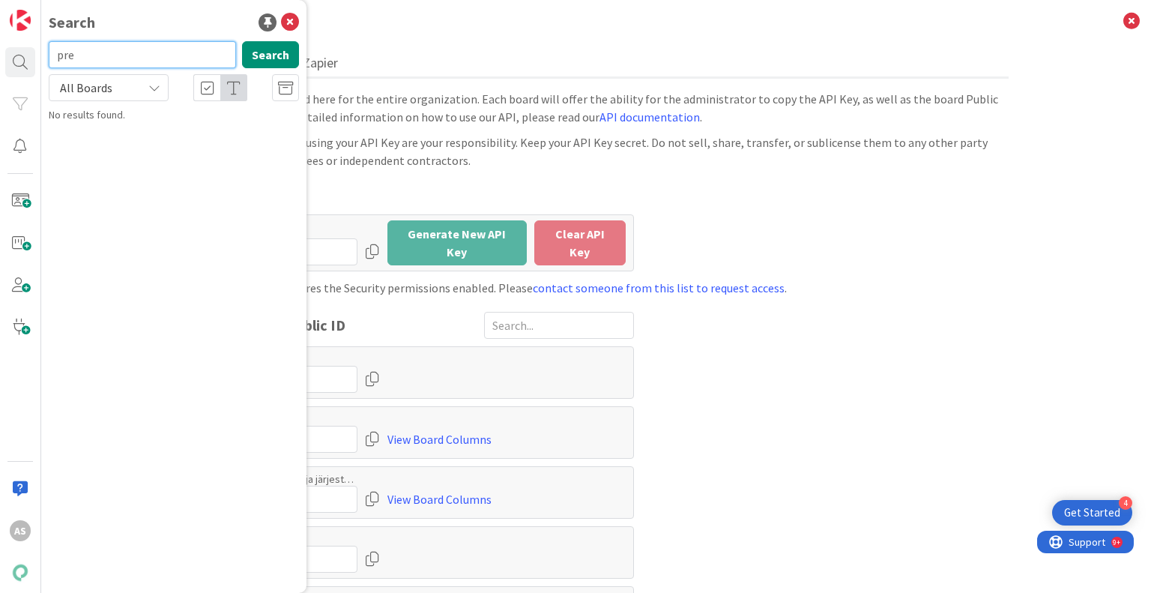
click at [146, 55] on input "pre" at bounding box center [142, 54] width 187 height 27
drag, startPoint x: 146, startPoint y: 55, endPoint x: 58, endPoint y: 40, distance: 89.0
click at [58, 40] on div "Search pre Search All Boards No results found." at bounding box center [173, 296] width 265 height 593
click at [288, 22] on icon at bounding box center [290, 22] width 18 height 18
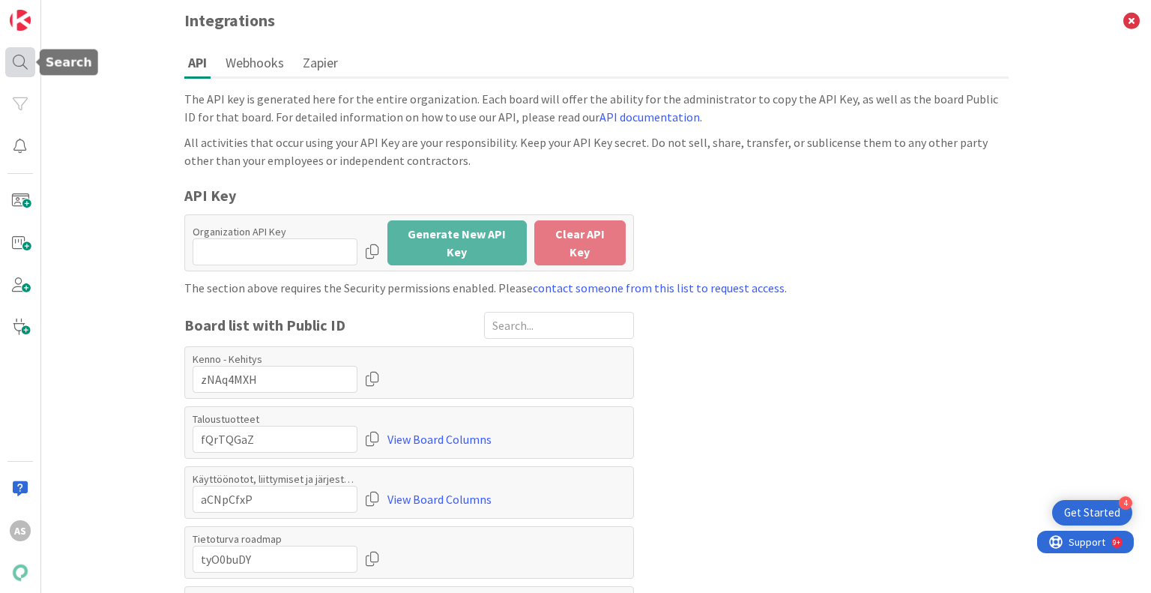
click at [9, 60] on div at bounding box center [20, 62] width 30 height 30
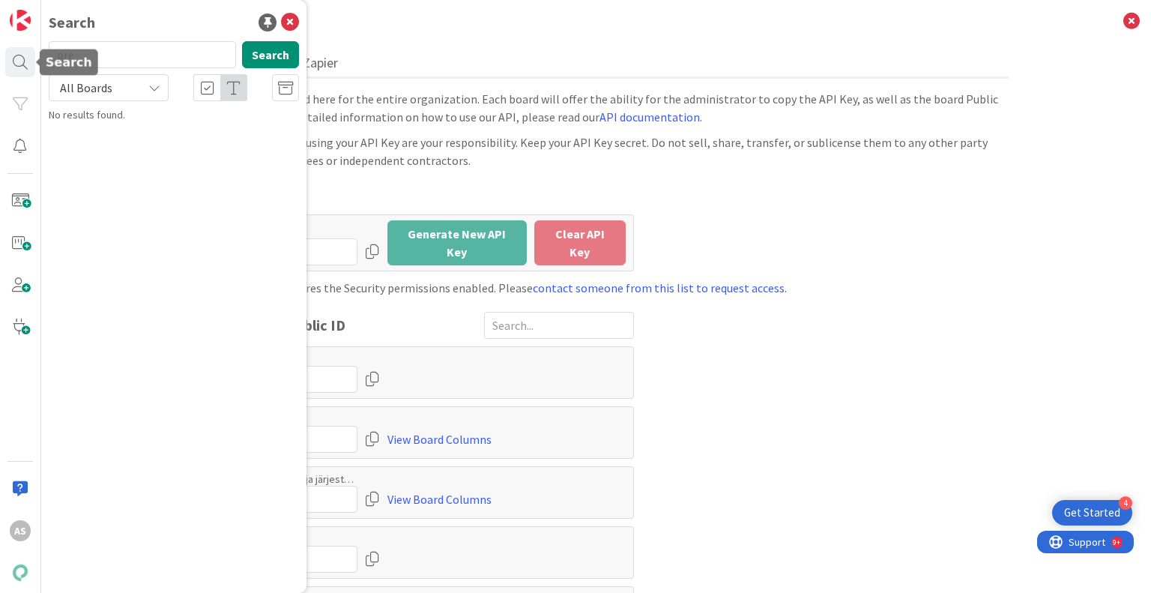
click at [3, 21] on div "AS" at bounding box center [20, 296] width 41 height 593
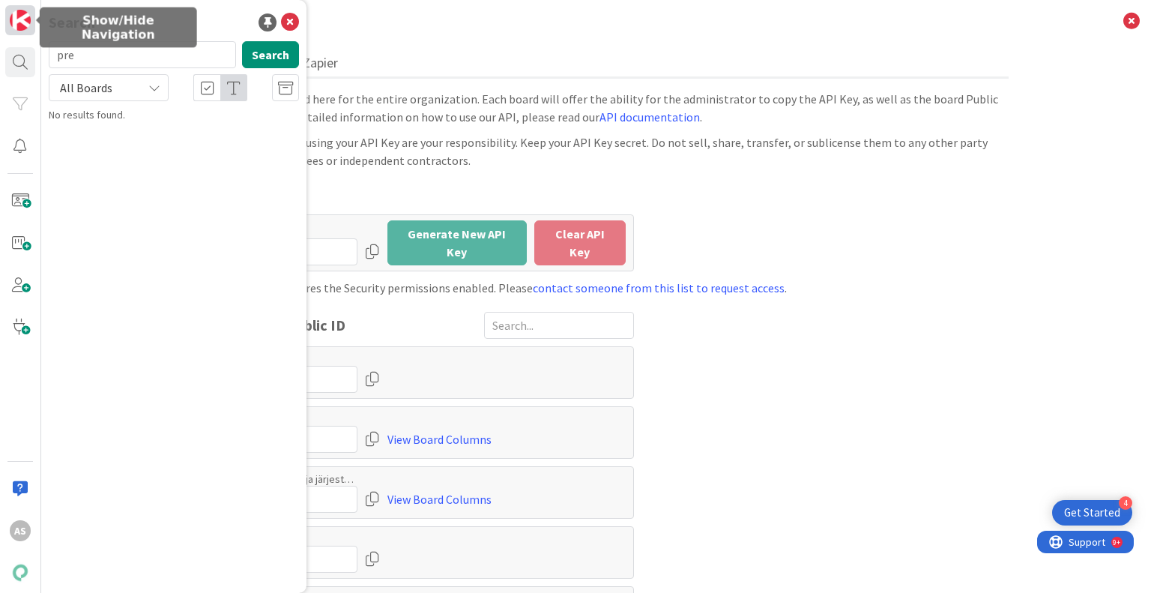
click at [15, 17] on img at bounding box center [20, 20] width 21 height 21
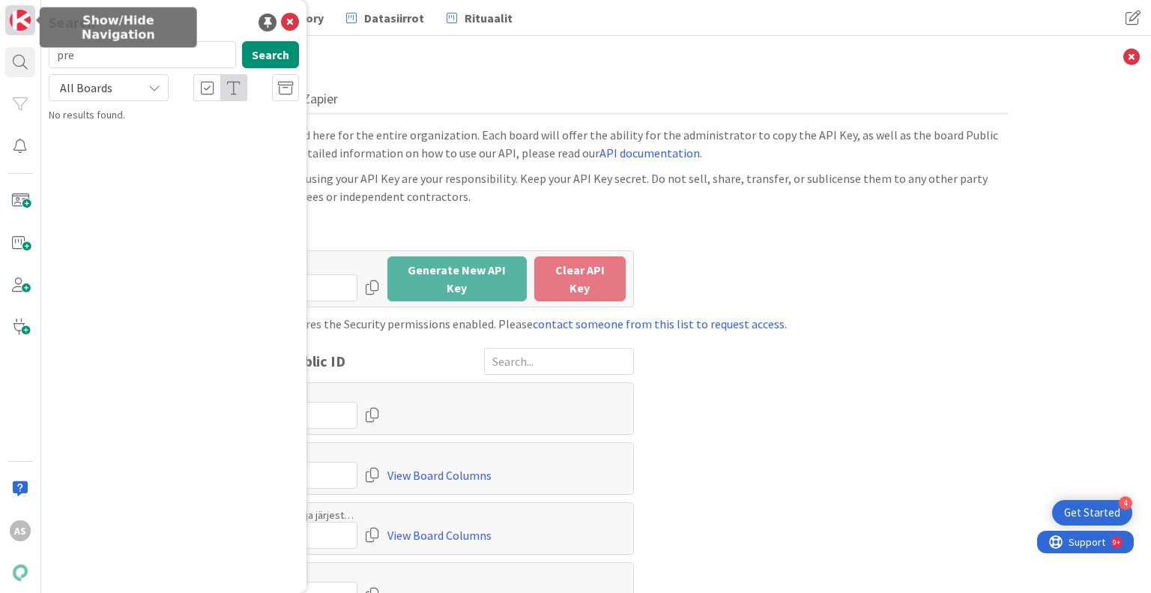
click at [33, 23] on link at bounding box center [20, 20] width 30 height 30
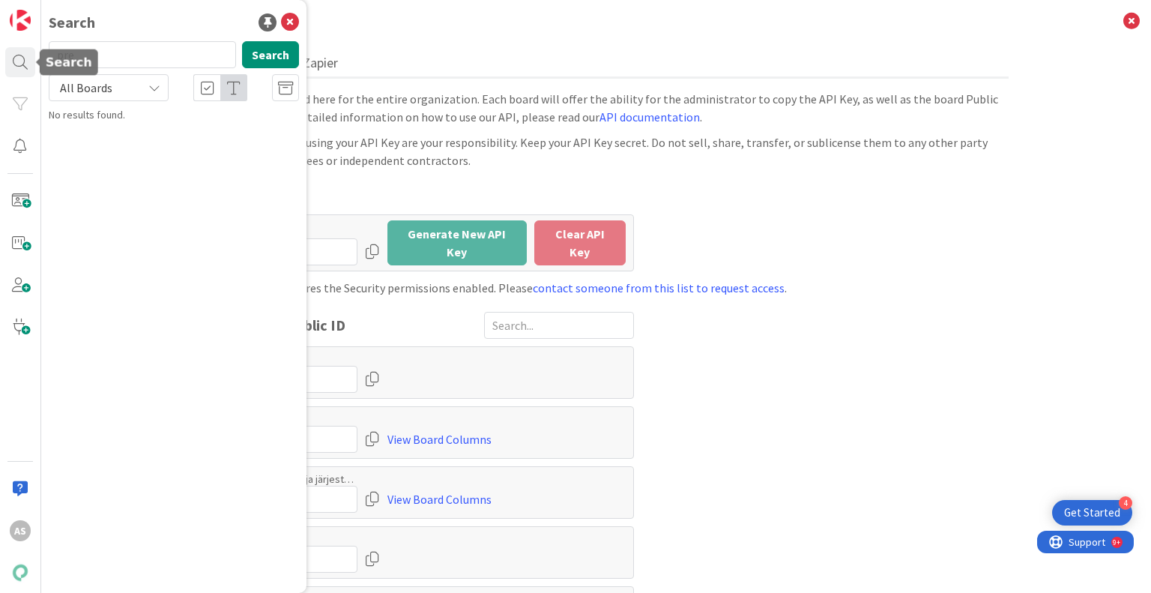
click at [549, 147] on div "All activities that occur using your API Key are your responsibility. Keep your…" at bounding box center [596, 151] width 825 height 36
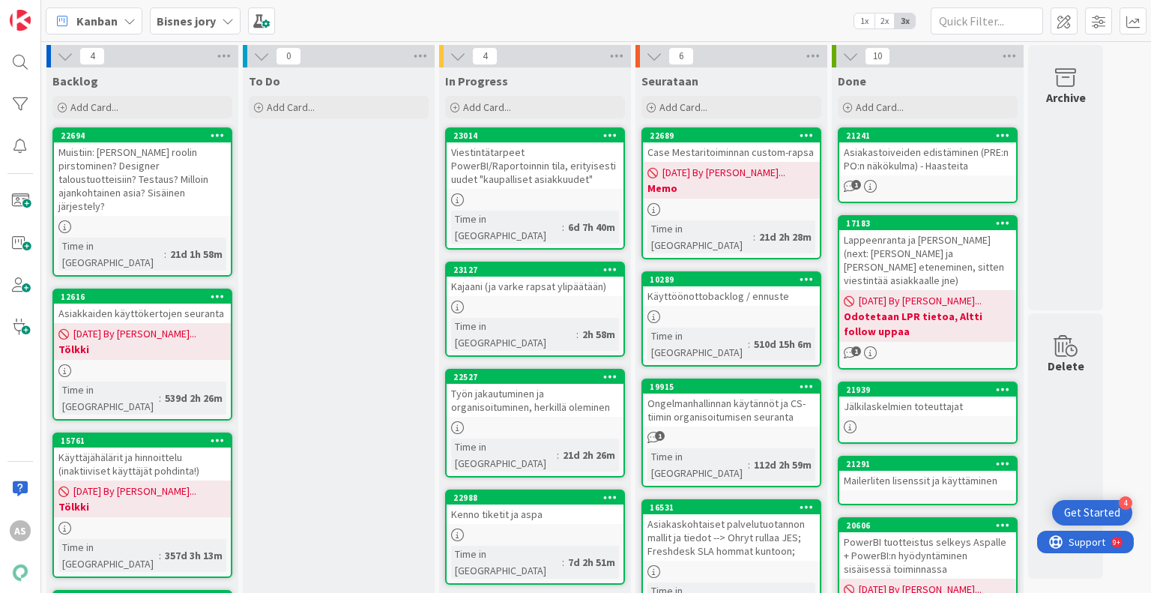
click at [205, 17] on b "Bisnes jory" at bounding box center [186, 20] width 59 height 15
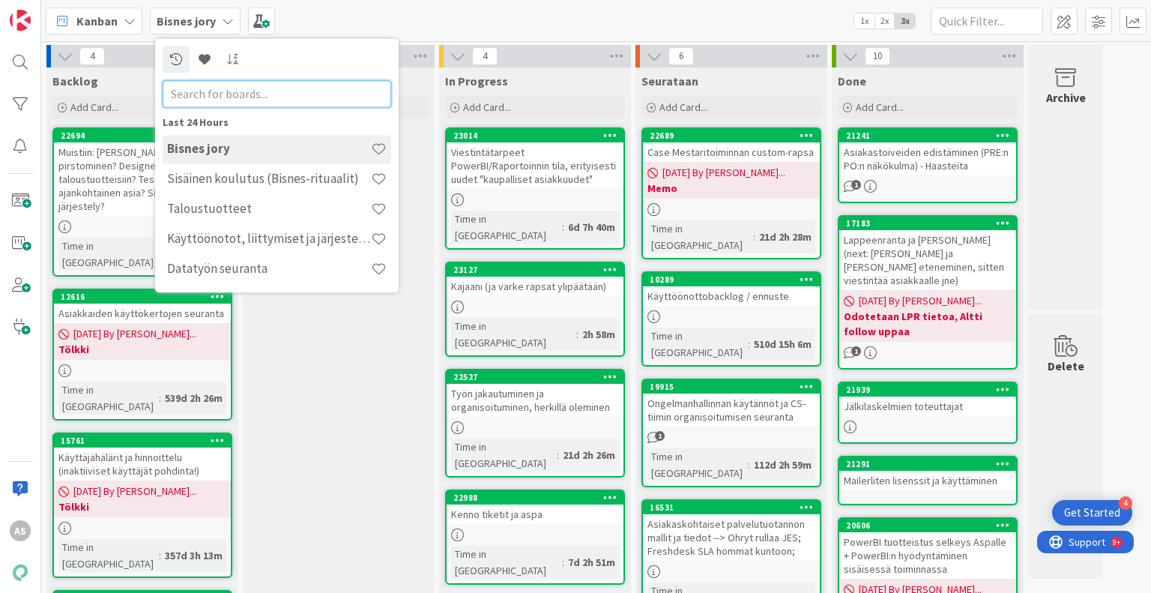
click at [240, 87] on input "text" at bounding box center [277, 93] width 229 height 27
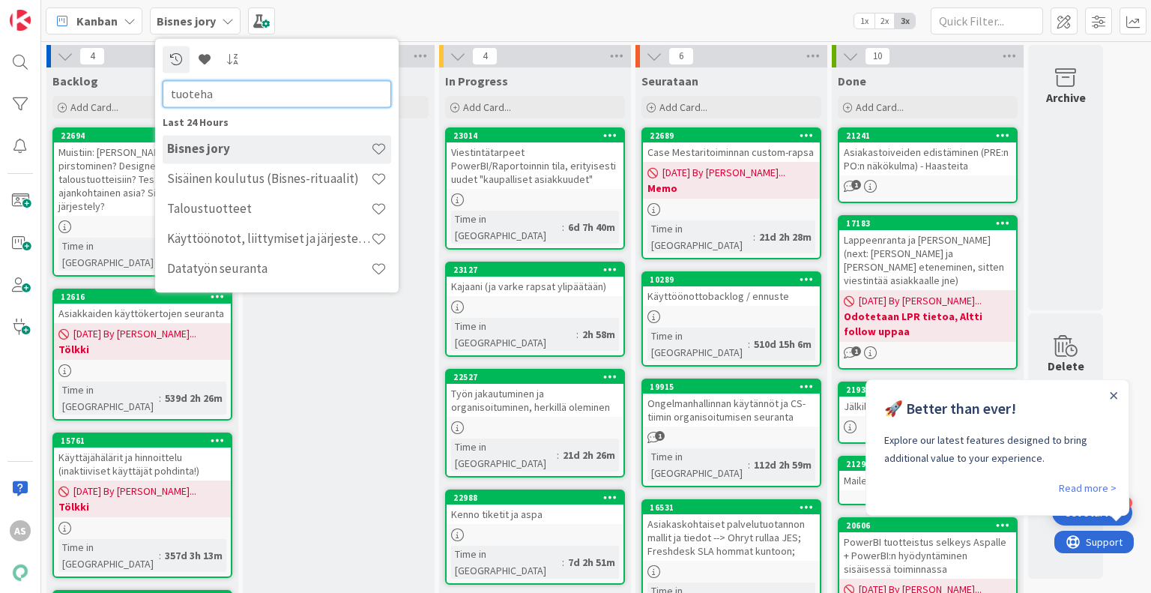
type input "tuoteha"
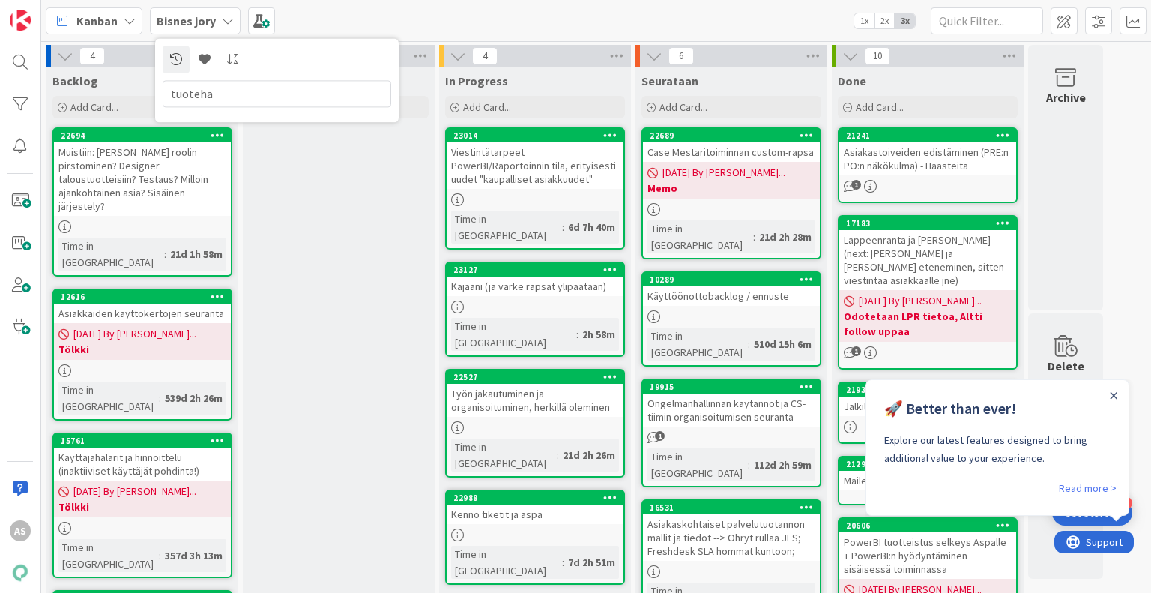
click at [368, 27] on div "Kanban Bisnes jory tuoteha 1x 2x 3x" at bounding box center [596, 20] width 1110 height 41
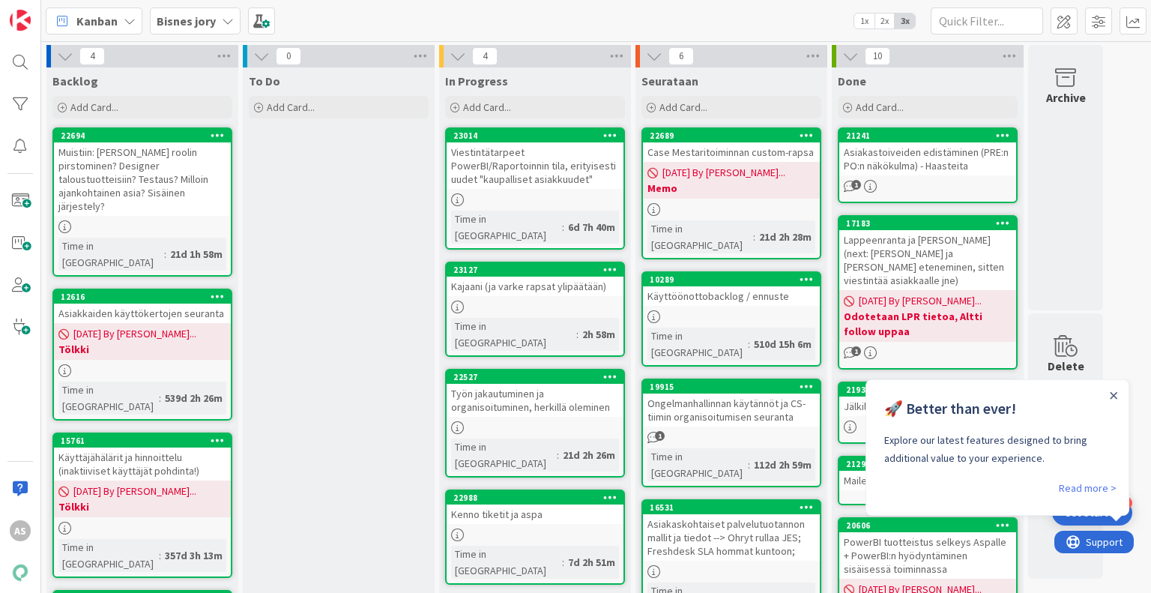
click at [81, 28] on span "Kanban" at bounding box center [96, 21] width 41 height 18
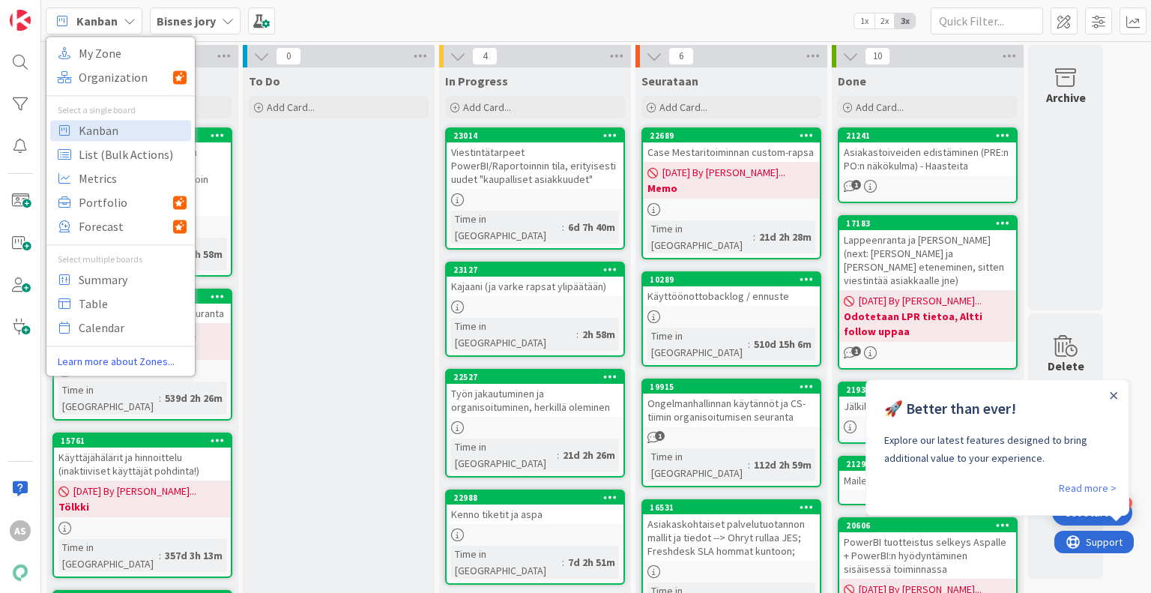
click at [81, 27] on span "Kanban" at bounding box center [96, 21] width 41 height 18
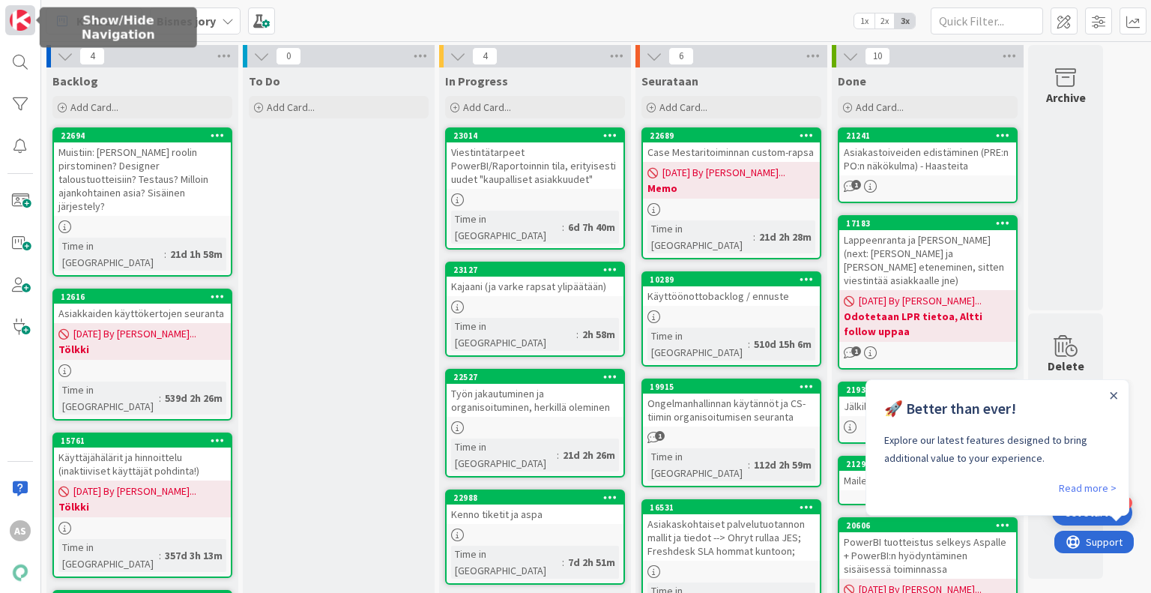
click at [22, 23] on img at bounding box center [20, 20] width 21 height 21
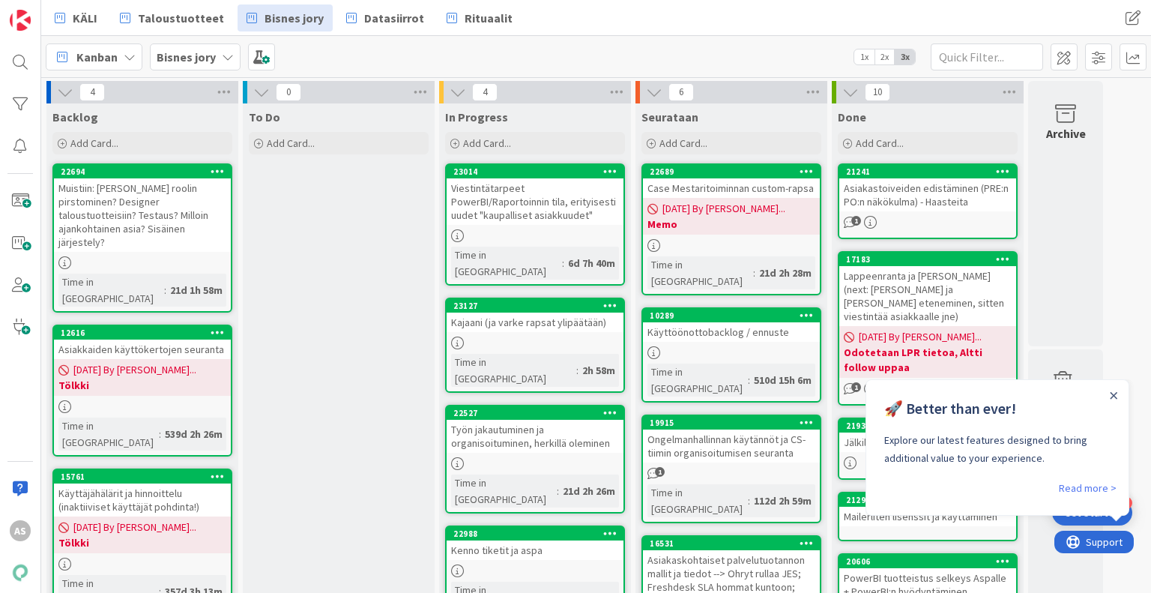
click at [223, 55] on icon at bounding box center [228, 57] width 12 height 12
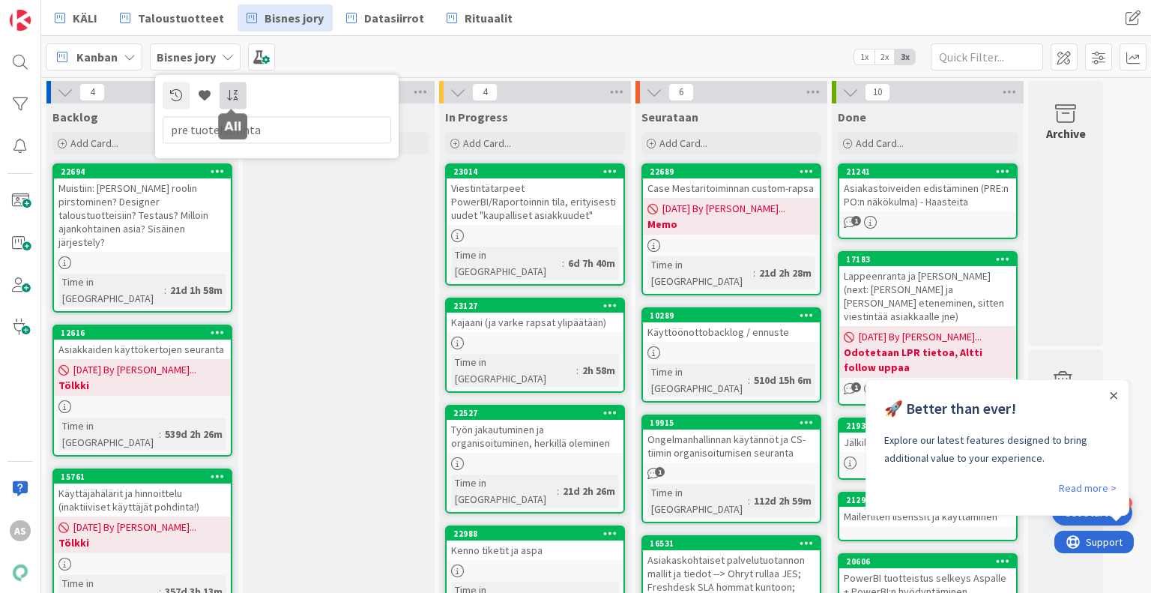
type input "pre tuotehallinta"
click at [232, 92] on icon at bounding box center [232, 95] width 13 height 12
click at [180, 93] on icon at bounding box center [176, 95] width 12 height 12
click at [233, 98] on icon at bounding box center [232, 95] width 13 height 12
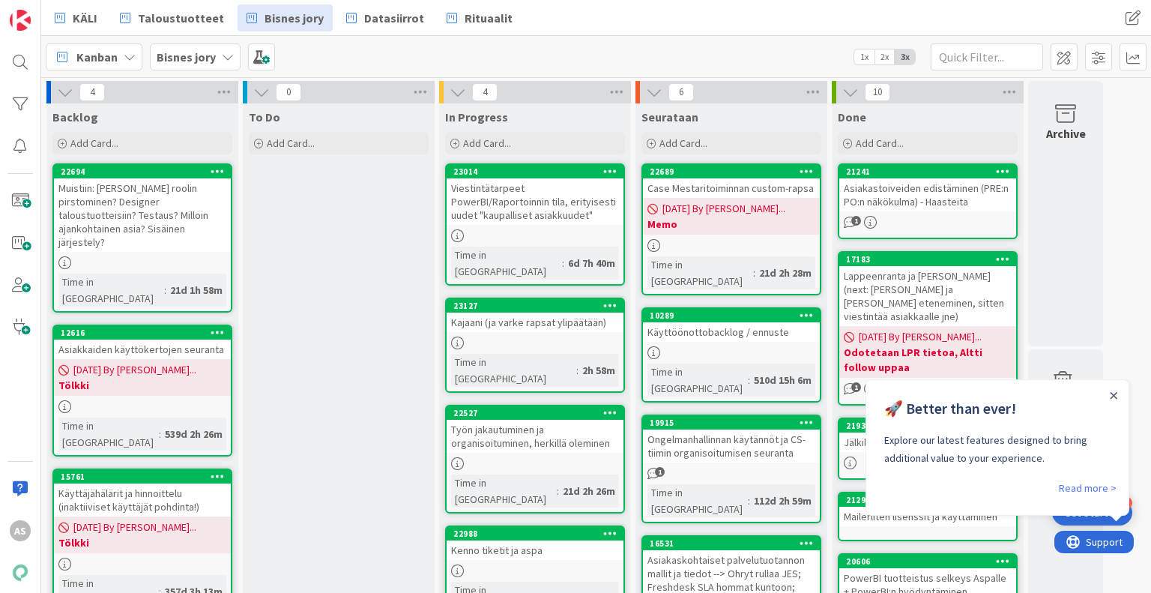
click at [85, 70] on div "Kanban My Zone Organization Select a single board Kanban List (Bulk Actions) Me…" at bounding box center [596, 56] width 1110 height 41
click at [93, 62] on span "Kanban" at bounding box center [96, 57] width 41 height 18
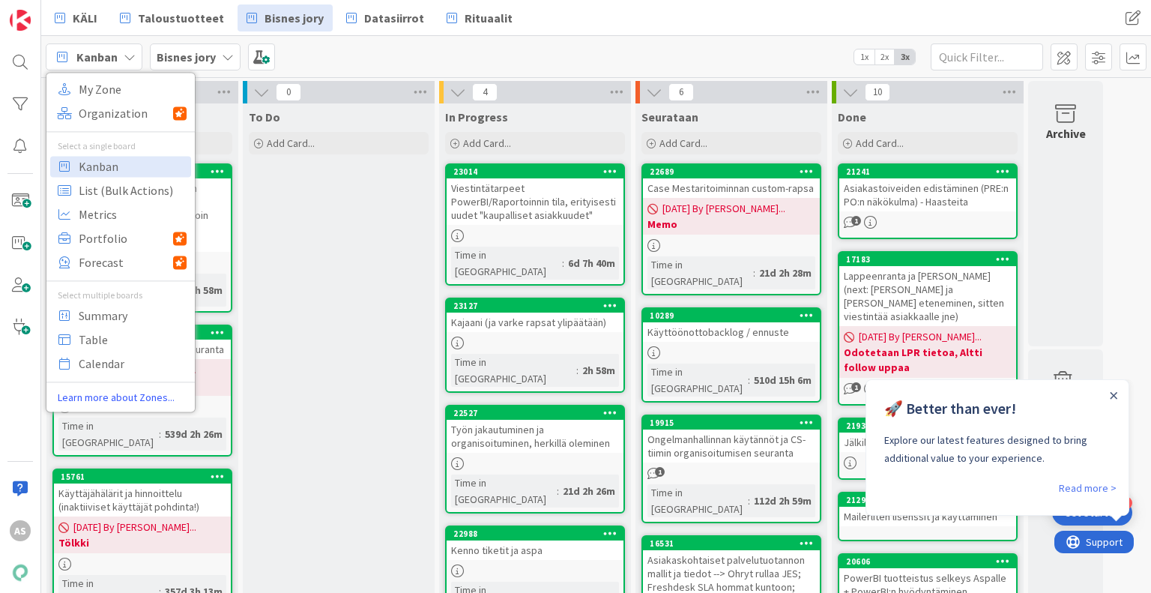
click at [187, 62] on b "Bisnes jory" at bounding box center [186, 56] width 59 height 15
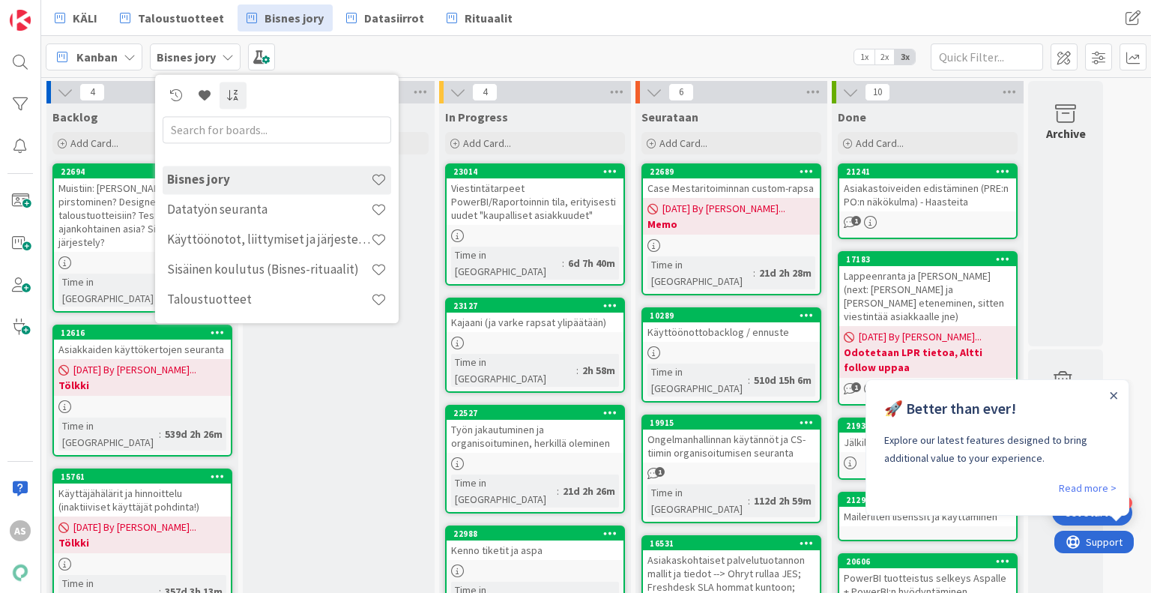
click at [238, 133] on input "text" at bounding box center [277, 129] width 229 height 27
type input "tuotehallint"
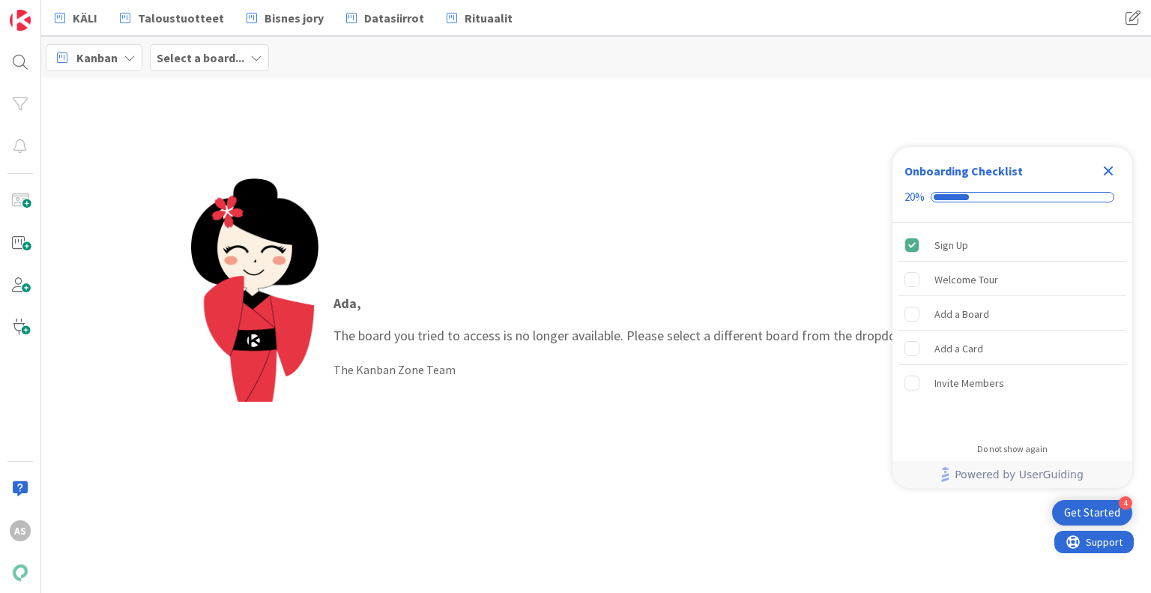
click at [507, 398] on div "Ada , The board you tried to access is no longer available. Please select a dif…" at bounding box center [596, 335] width 811 height 315
click at [1106, 171] on icon "Close Checklist" at bounding box center [1109, 171] width 18 height 18
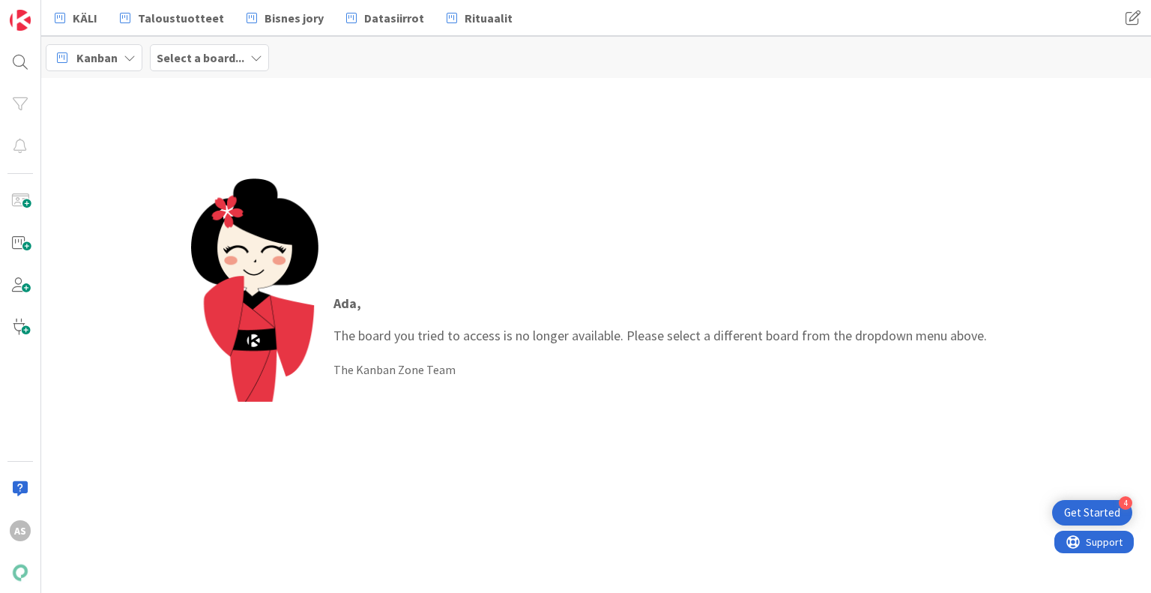
click at [534, 191] on div "Ada , The board you tried to access is no longer available. Please select a dif…" at bounding box center [596, 335] width 811 height 315
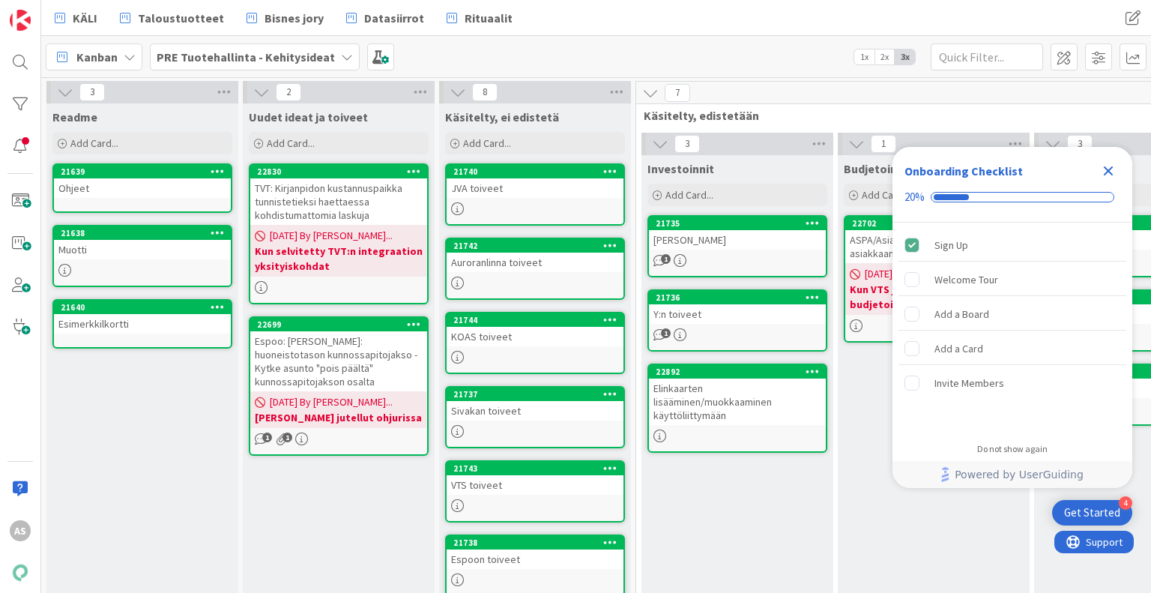
click at [1112, 170] on icon "Close Checklist" at bounding box center [1109, 171] width 18 height 18
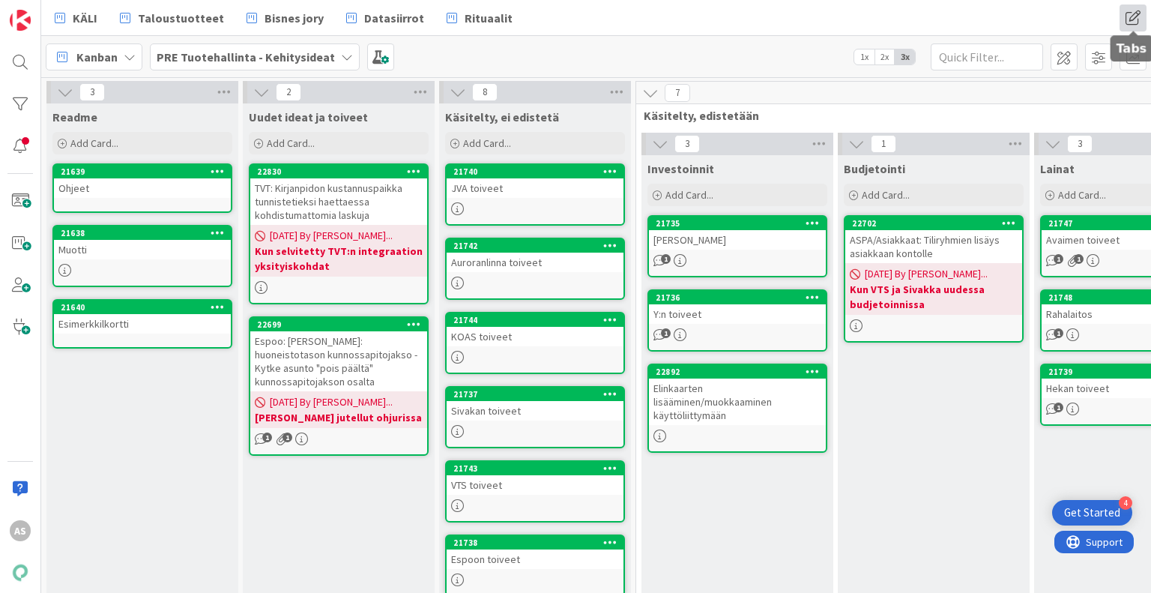
click at [1128, 25] on span at bounding box center [1133, 17] width 27 height 27
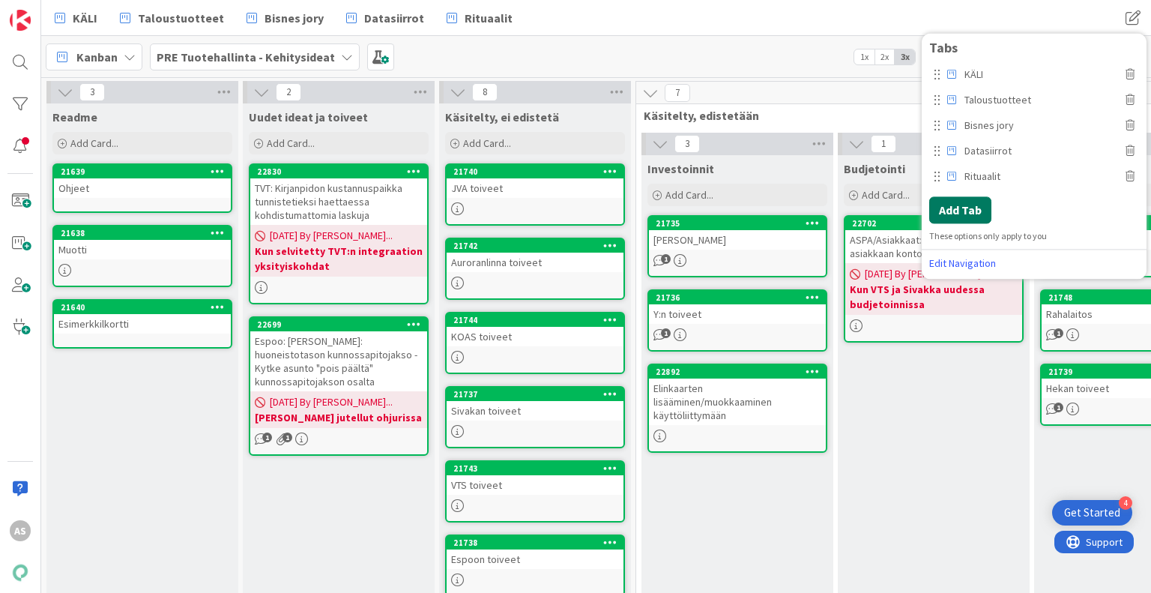
click at [985, 212] on button "Add Tab" at bounding box center [960, 209] width 62 height 27
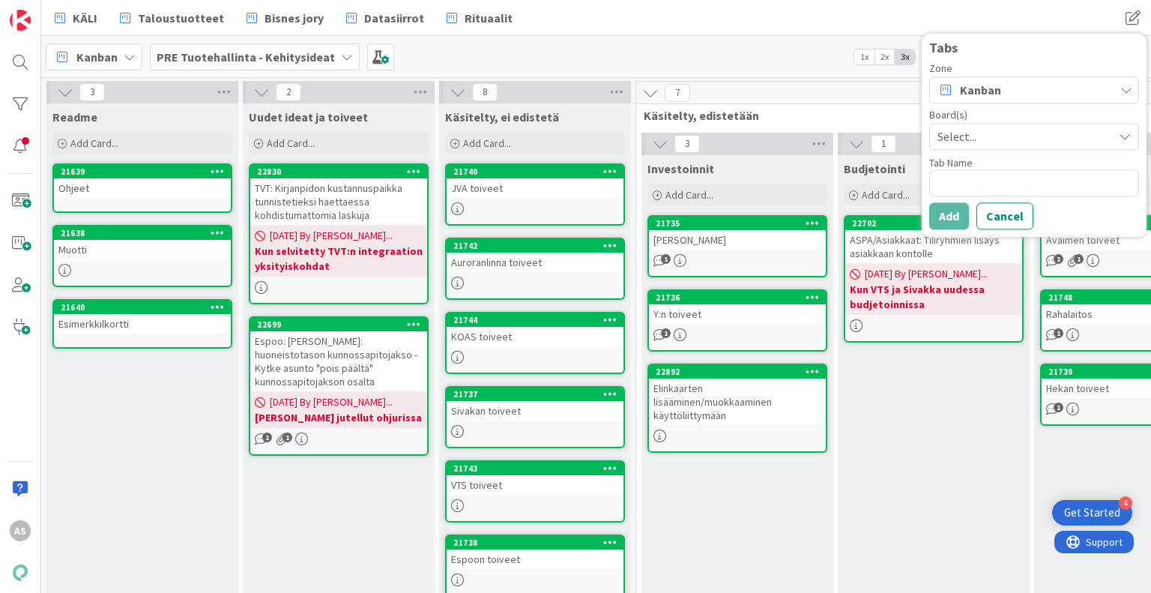
click at [1015, 94] on div "Kanban" at bounding box center [1034, 89] width 210 height 27
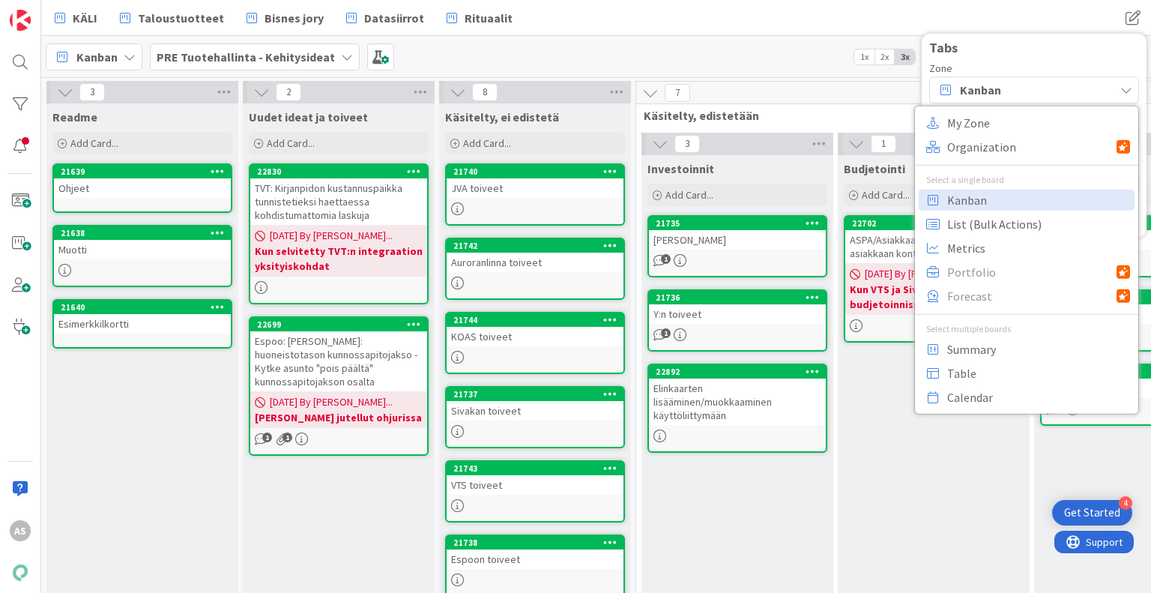
click at [1019, 94] on div "Kanban" at bounding box center [1034, 89] width 210 height 27
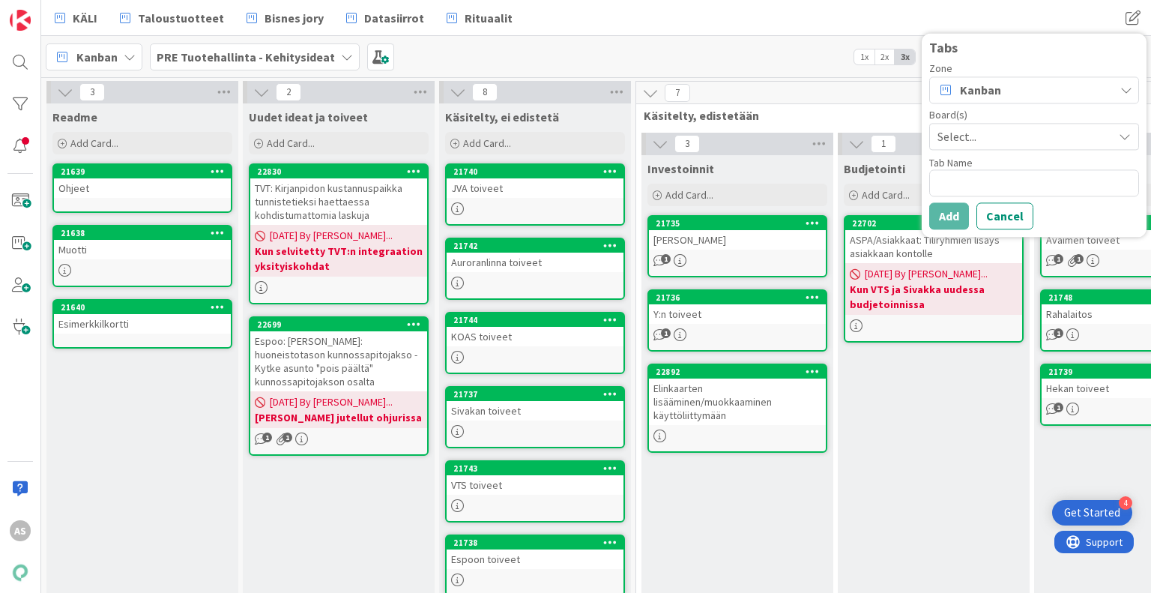
click at [1028, 133] on span "Select..." at bounding box center [1022, 136] width 168 height 21
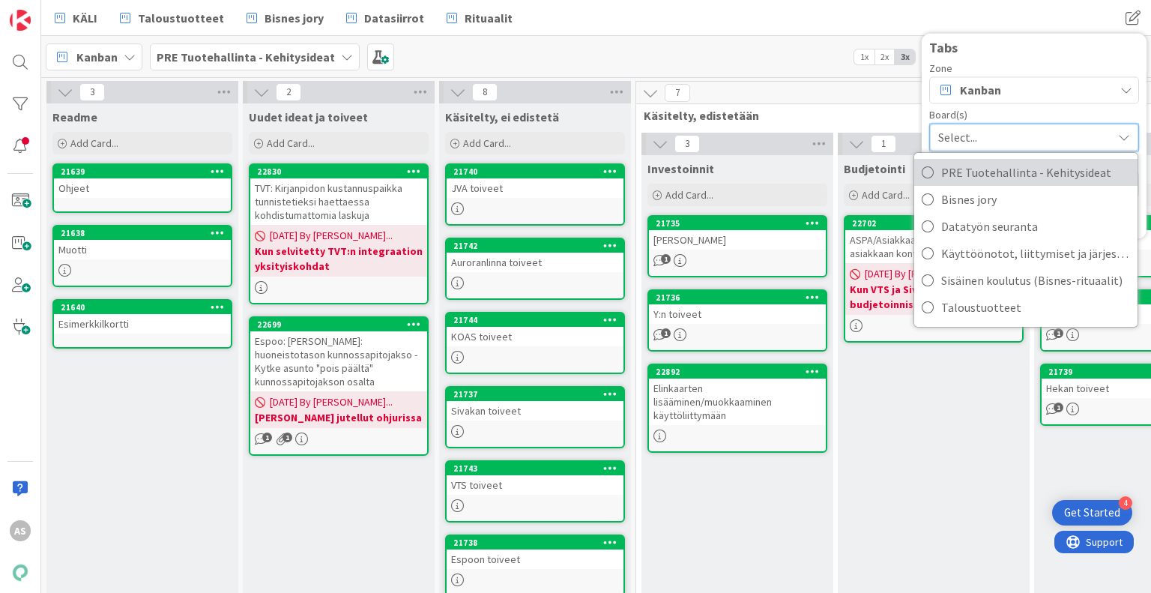
click at [1028, 178] on span "PRE Tuotehallinta - Kehitysideat" at bounding box center [1035, 172] width 189 height 22
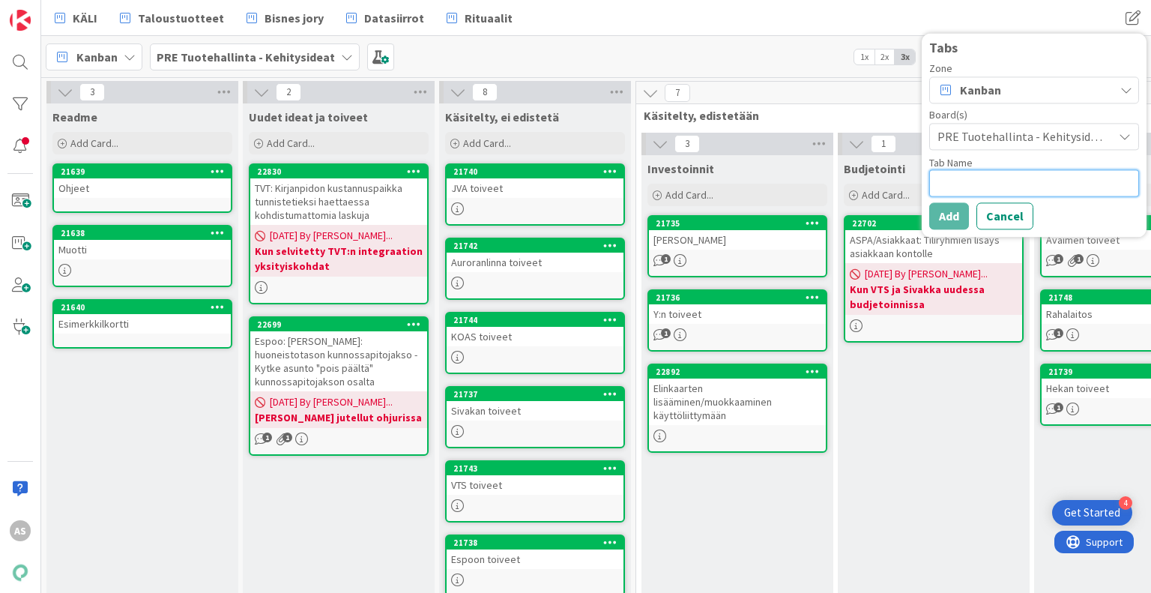
click at [1028, 184] on textarea at bounding box center [1034, 182] width 210 height 27
type textarea "x"
type textarea "K"
type textarea "x"
type textarea "Keh"
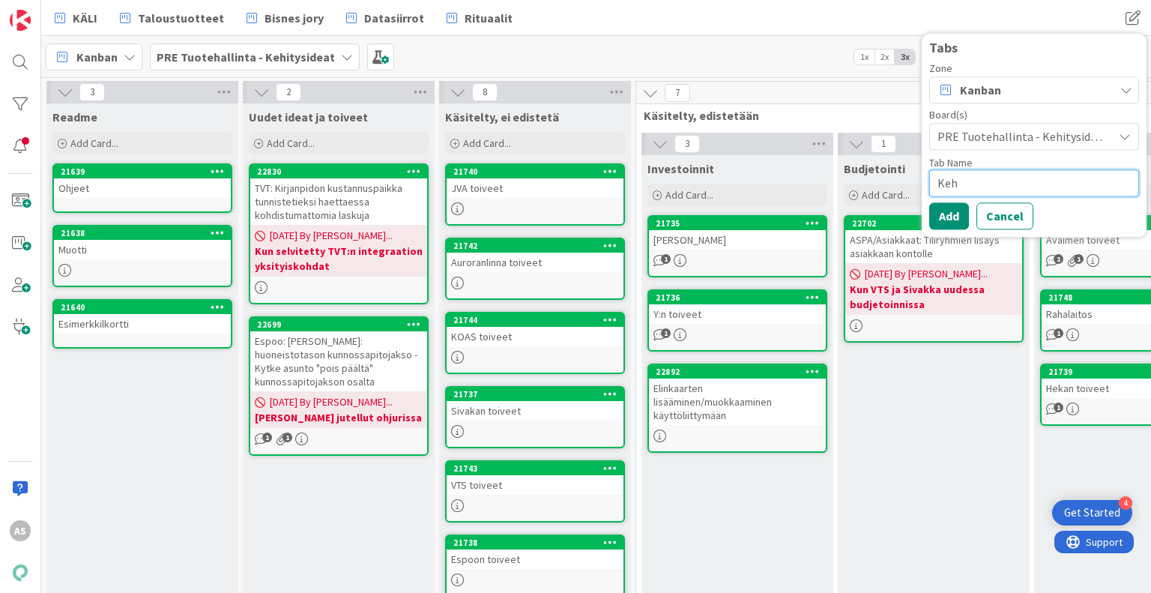
type textarea "x"
type textarea "Kehi"
type textarea "x"
type textarea "Kehit"
type textarea "x"
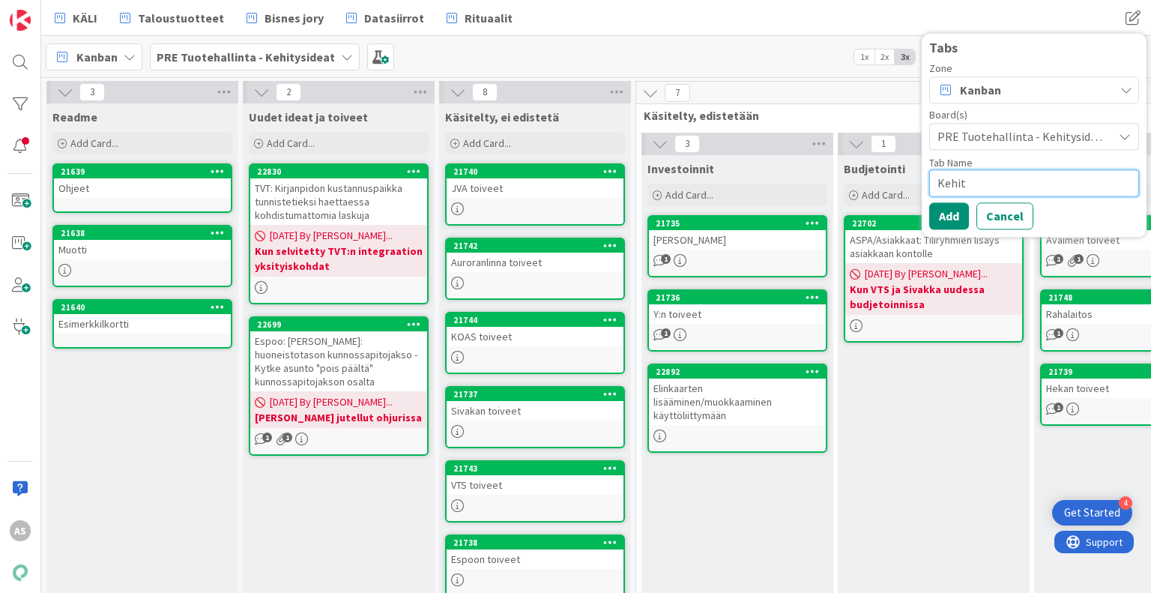
type textarea "Kehity"
type textarea "x"
type textarea "Kehitys"
type textarea "x"
type textarea "Kehitysi"
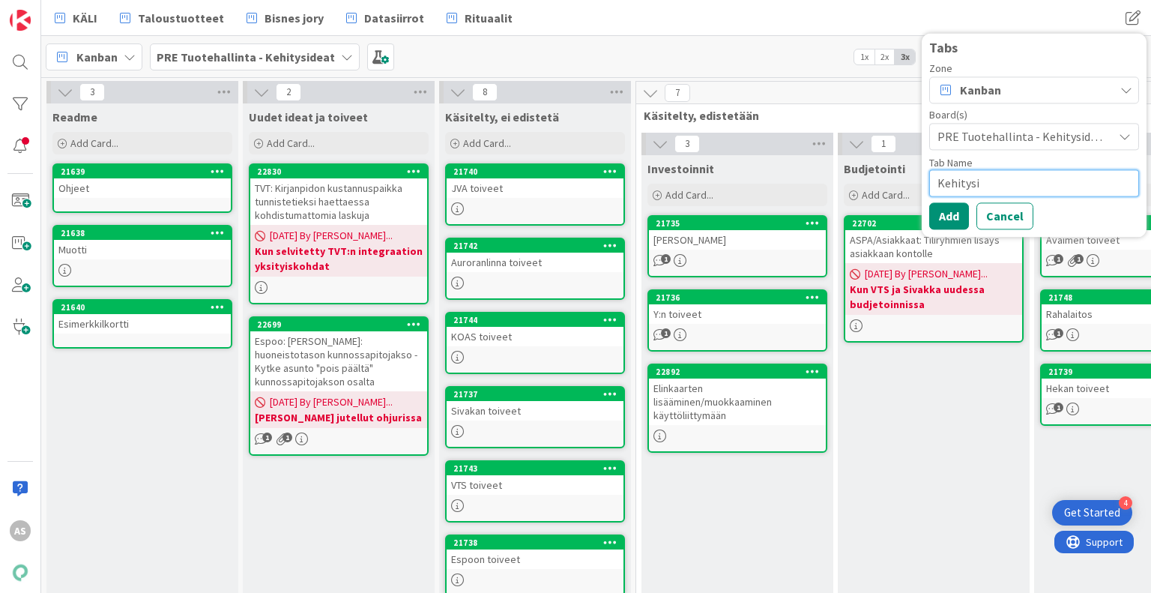
type textarea "x"
type textarea "Kehitysid"
type textarea "x"
type textarea "Kehityside"
type textarea "x"
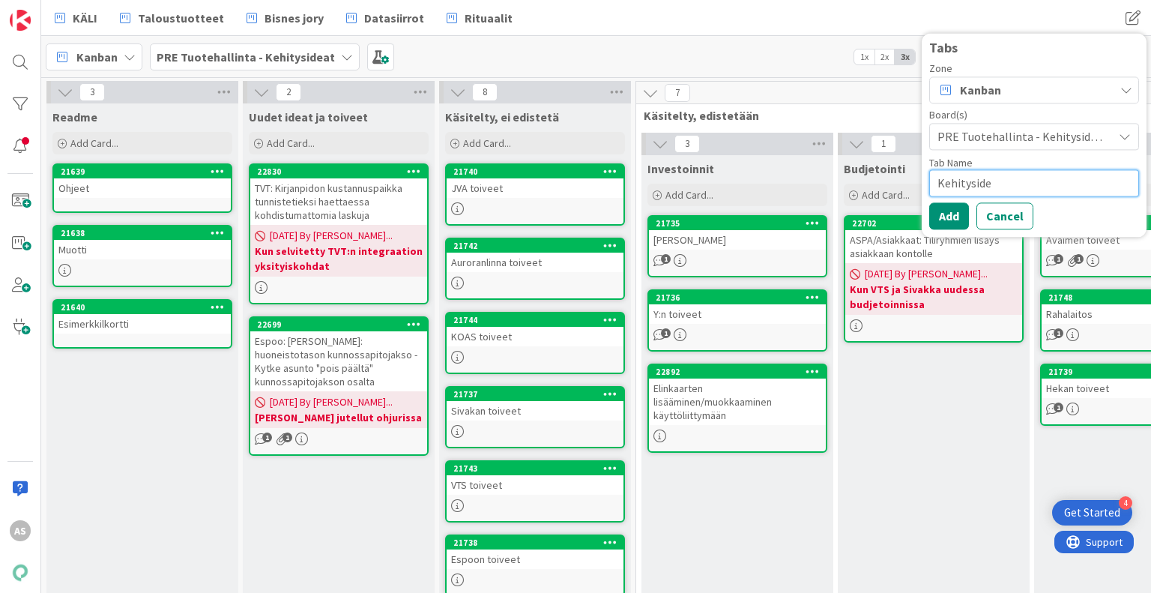
type textarea "Kehitysidea"
type textarea "x"
type textarea "Kehitysideat"
click at [960, 215] on button "Add" at bounding box center [949, 215] width 40 height 27
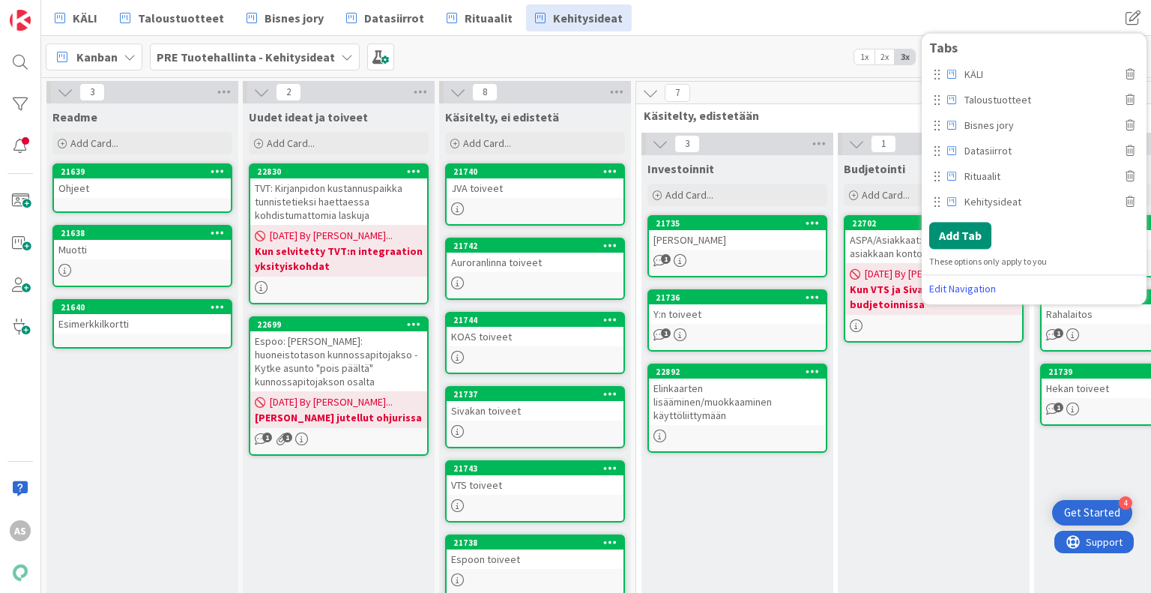
click at [194, 439] on div "Readme Add Card... 21639 Ohjeet 21638 Muotti 21640 Esimerkkilkortti" at bounding box center [142, 430] width 192 height 654
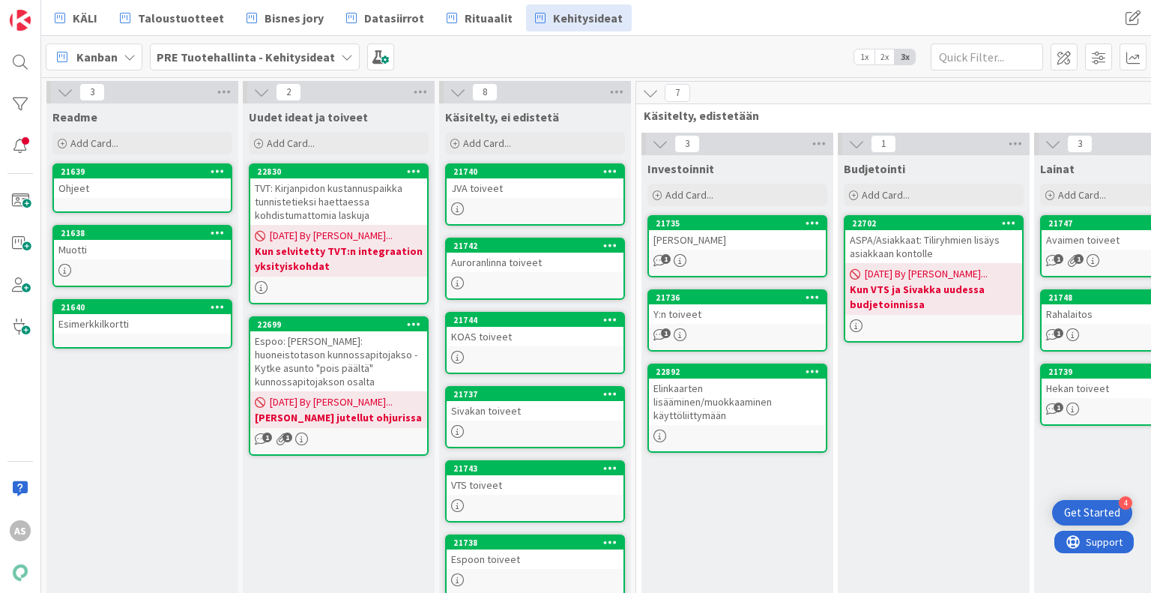
click at [278, 58] on b "PRE Tuotehallinta - Kehitysideat" at bounding box center [246, 56] width 178 height 15
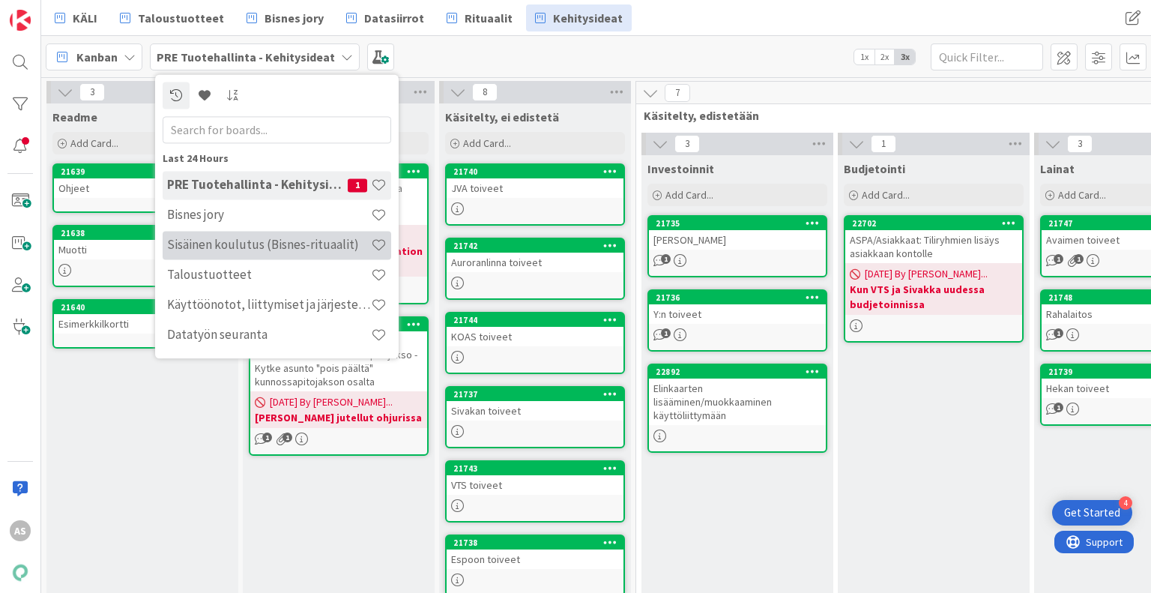
click at [257, 238] on h4 "Sisäinen koulutus (Bisnes-rituaalit)" at bounding box center [269, 245] width 204 height 15
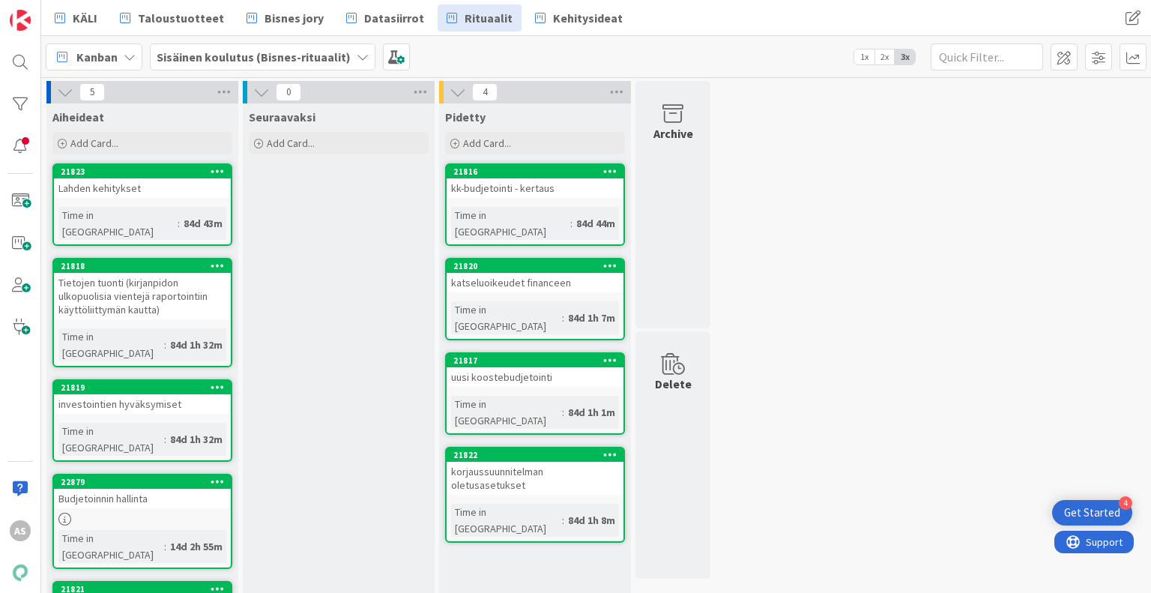
click at [951, 333] on div "5 Aiheideat Add Card... 21823 Lahden kehitykset Time in [GEOGRAPHIC_DATA] : 84d…" at bounding box center [596, 382] width 1104 height 602
click at [262, 50] on b "Sisäinen koulutus (Bisnes-rituaalit)" at bounding box center [254, 56] width 194 height 15
